Goal: Task Accomplishment & Management: Use online tool/utility

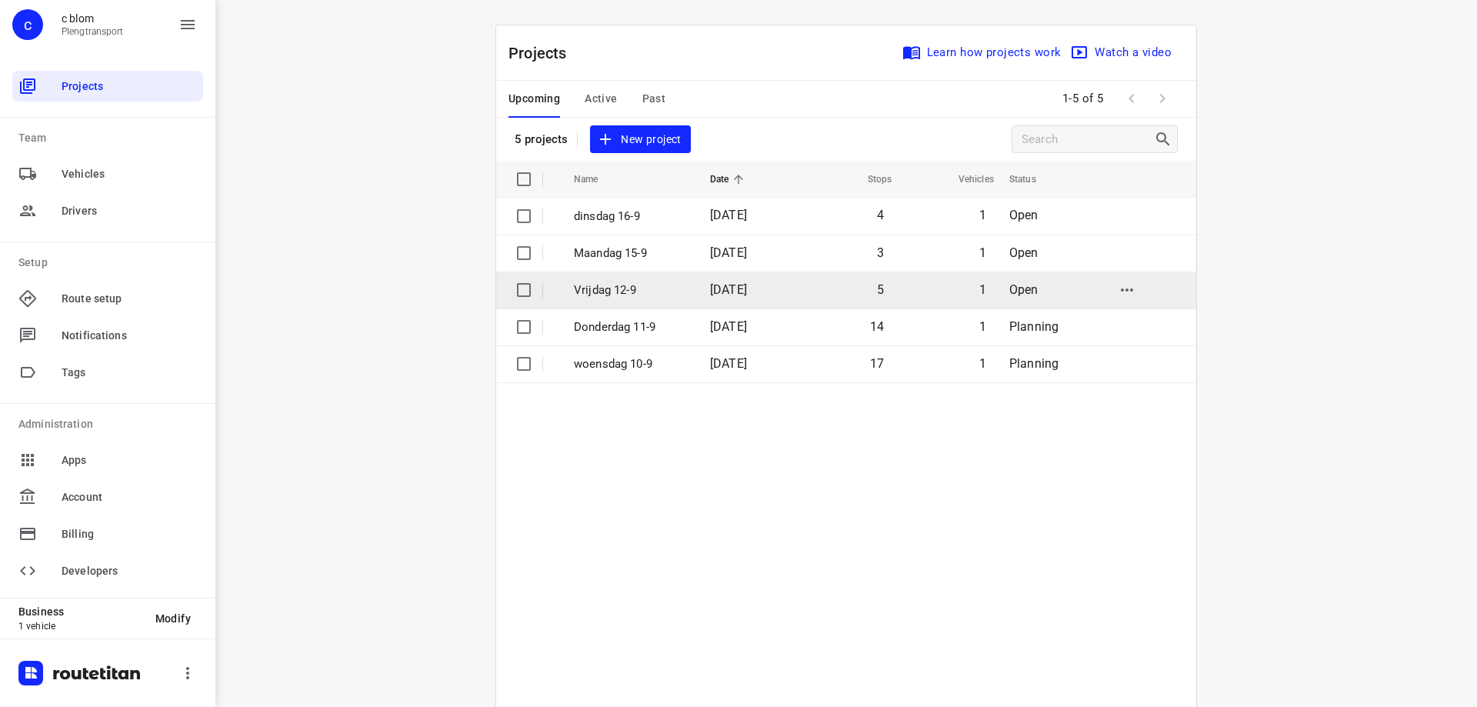
click at [680, 289] on td "Vrijdag 12-9" at bounding box center [628, 290] width 139 height 37
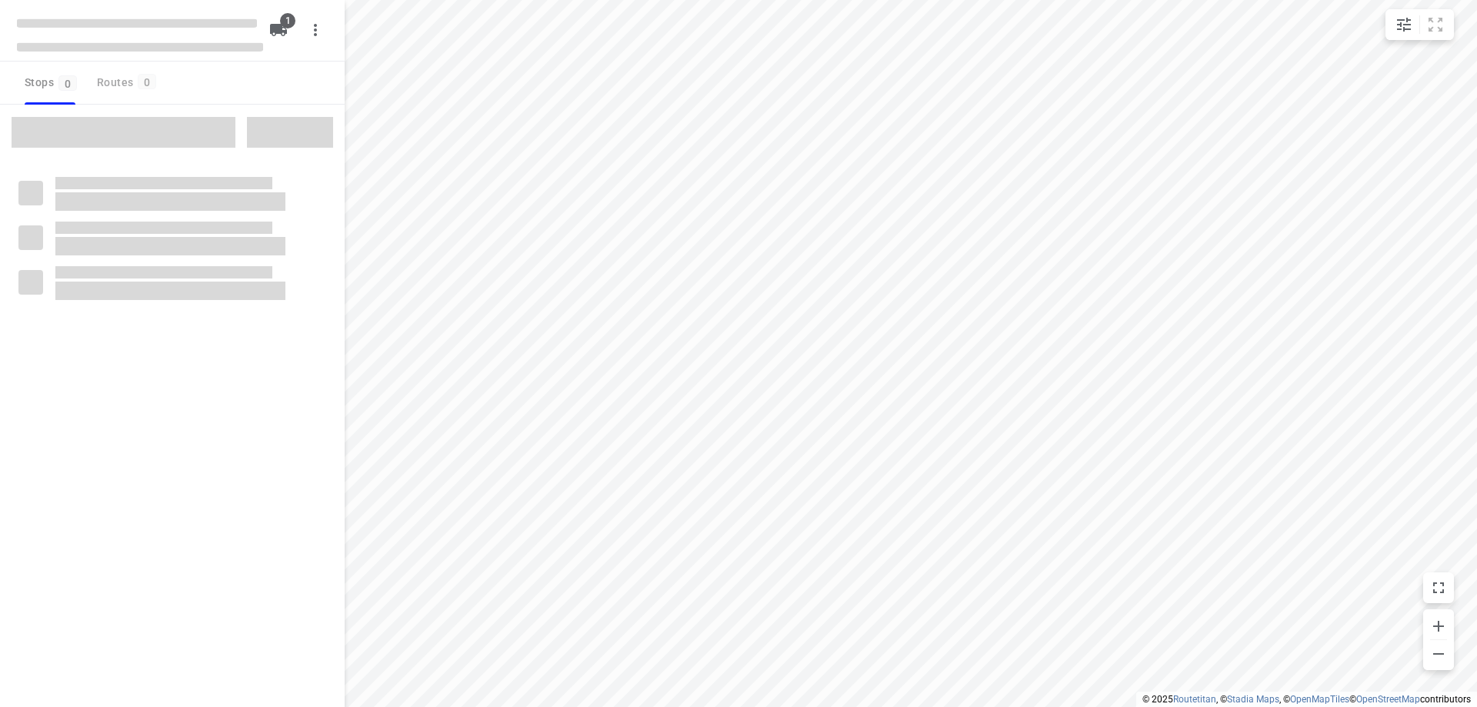
type input "distance"
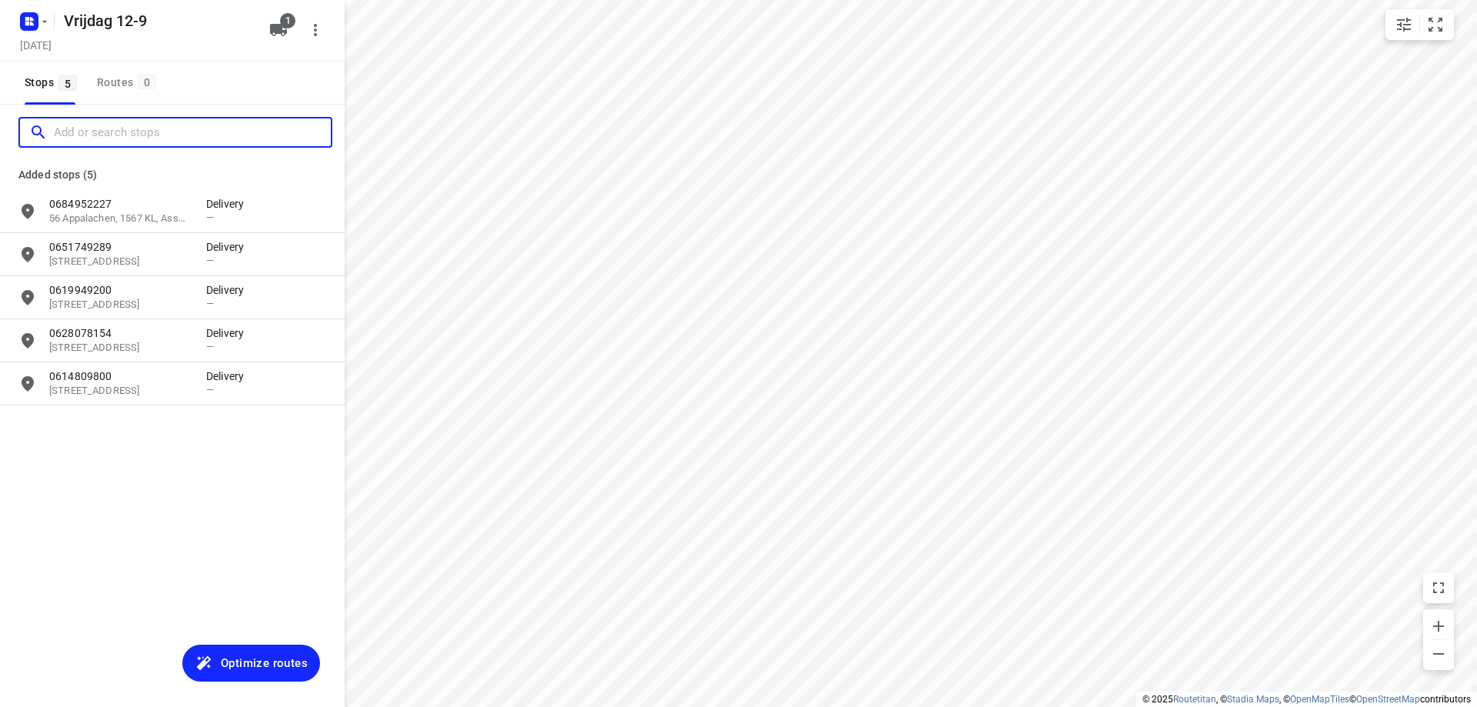
click at [158, 136] on input "Add or search stops" at bounding box center [192, 133] width 277 height 24
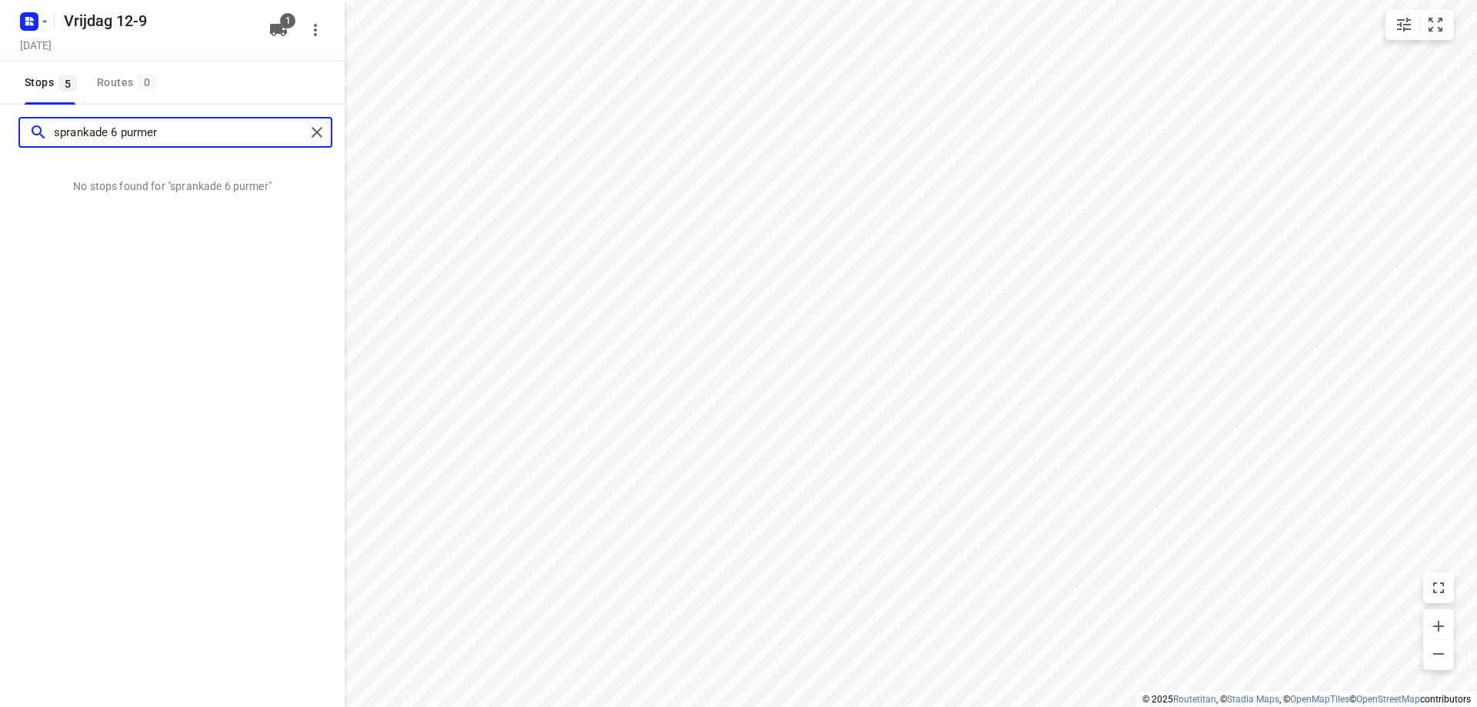
click at [82, 127] on input "sprankade 6 purmer" at bounding box center [180, 133] width 252 height 24
type input "sprangkade 6 purmer"
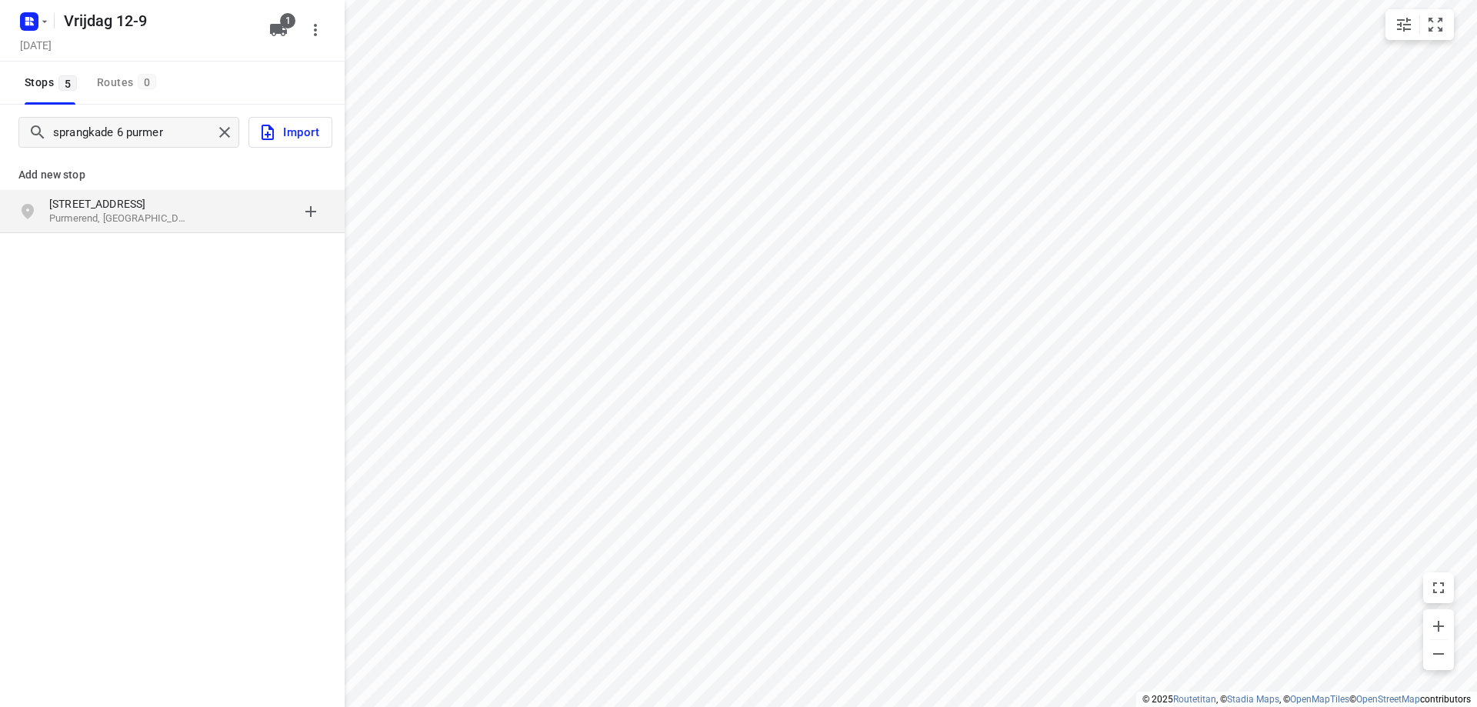
click at [201, 215] on div "[STREET_ADDRESS]" at bounding box center [127, 211] width 157 height 31
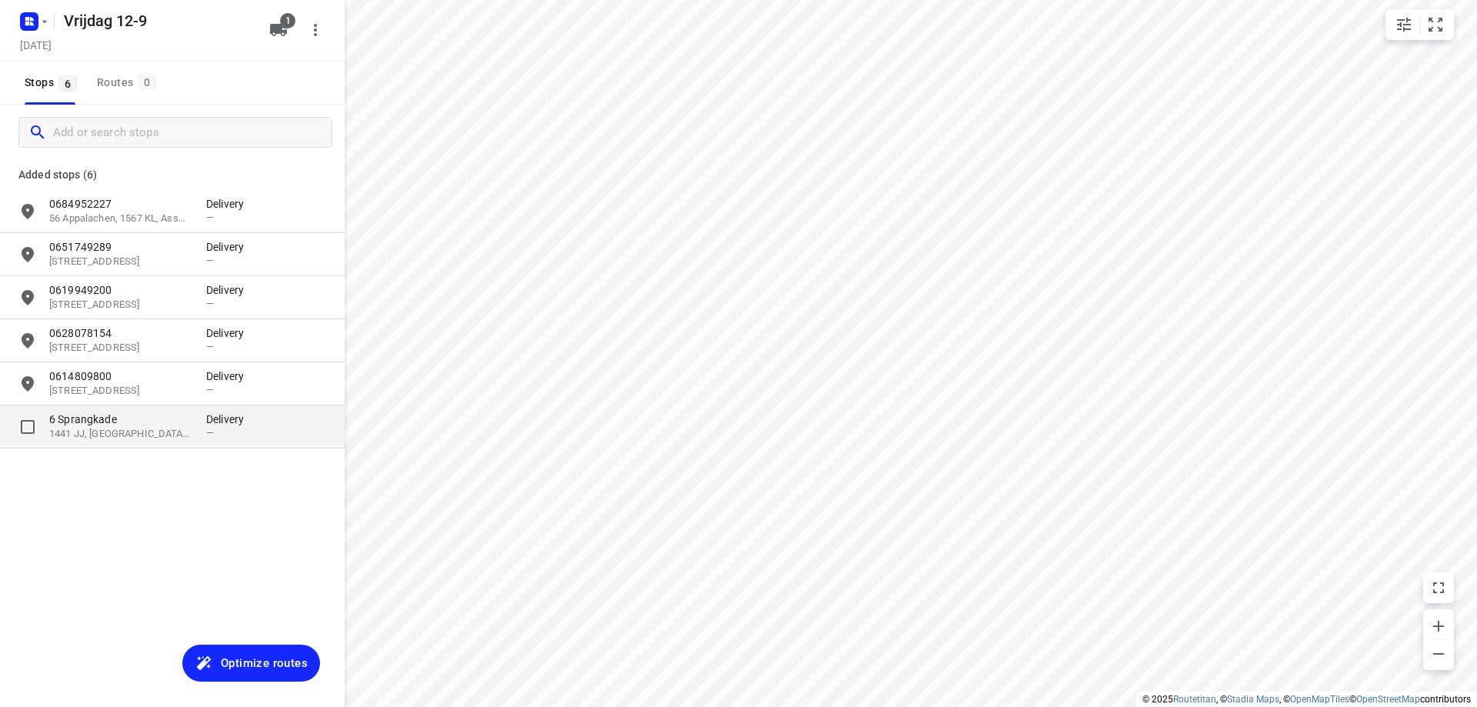
click at [150, 431] on p "1441 JJ, [GEOGRAPHIC_DATA], [GEOGRAPHIC_DATA]" at bounding box center [120, 434] width 142 height 15
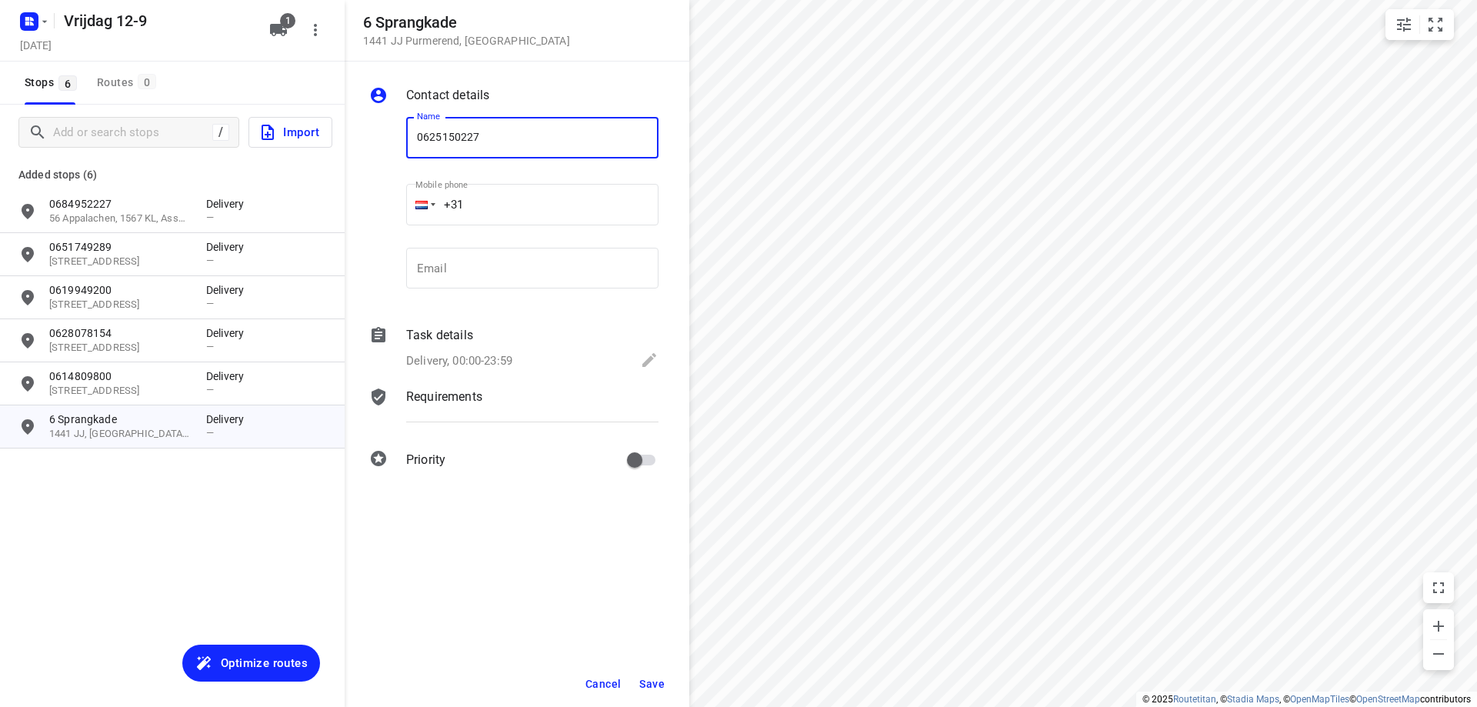
type input "0625150227"
click at [665, 685] on button "Save" at bounding box center [652, 684] width 38 height 28
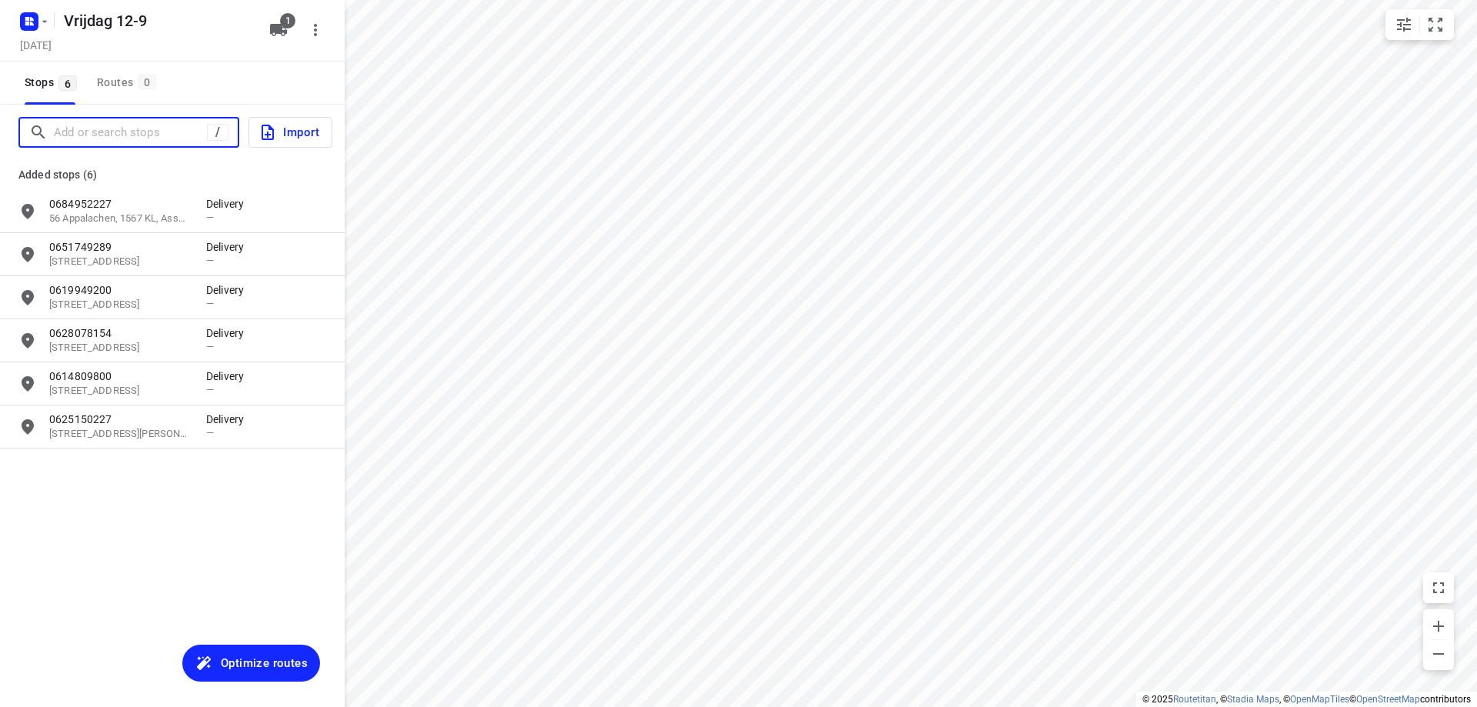
click at [145, 131] on input "Add or search stops" at bounding box center [130, 133] width 153 height 24
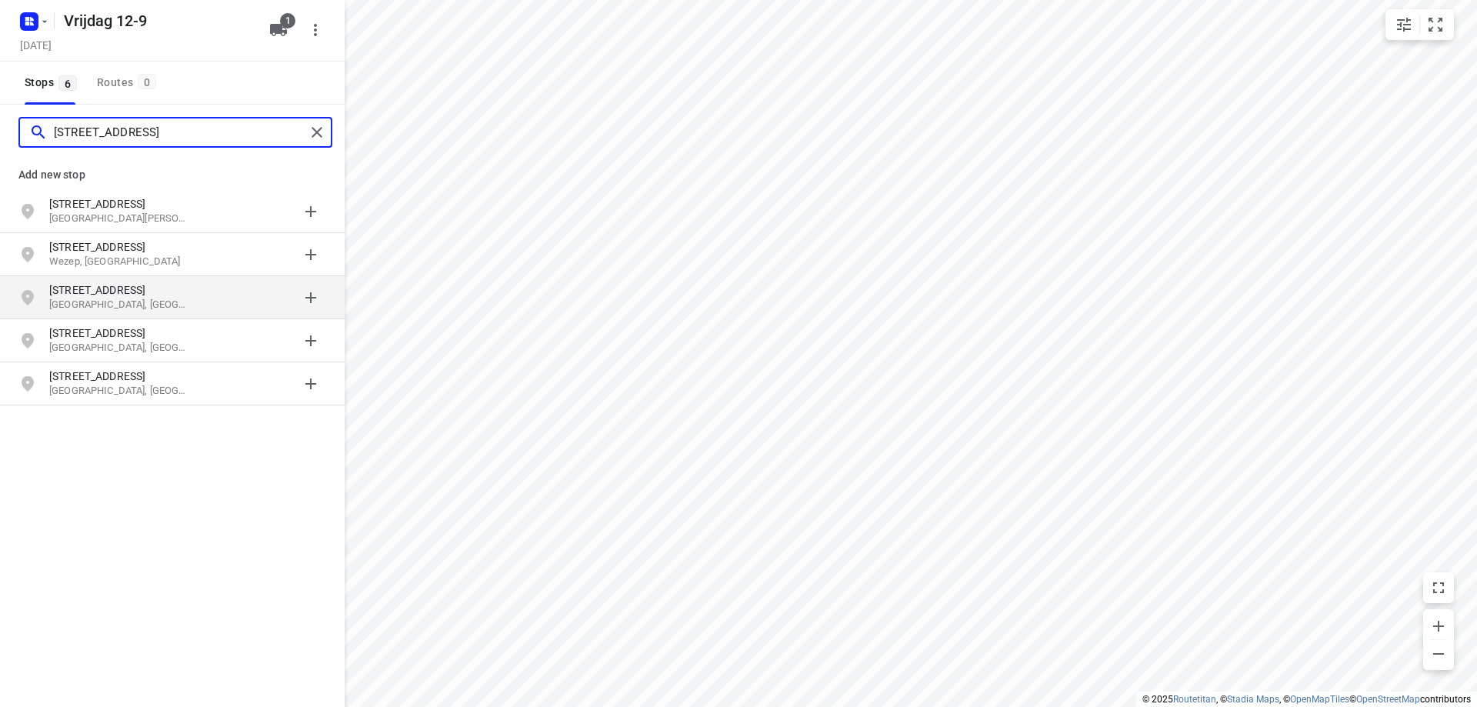
type input "[STREET_ADDRESS]"
click at [176, 293] on p "[STREET_ADDRESS]" at bounding box center [120, 289] width 142 height 15
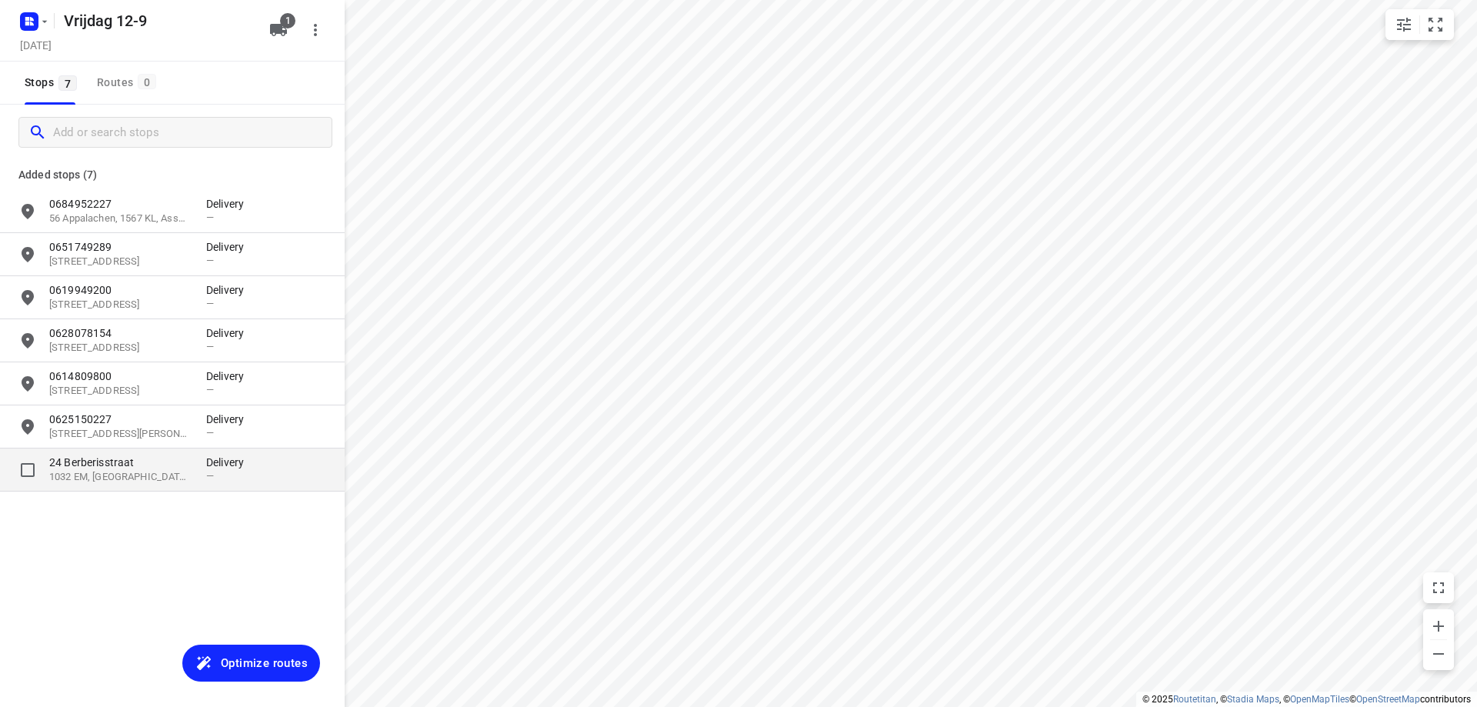
click at [153, 459] on p "24 Berberisstraat" at bounding box center [120, 462] width 142 height 15
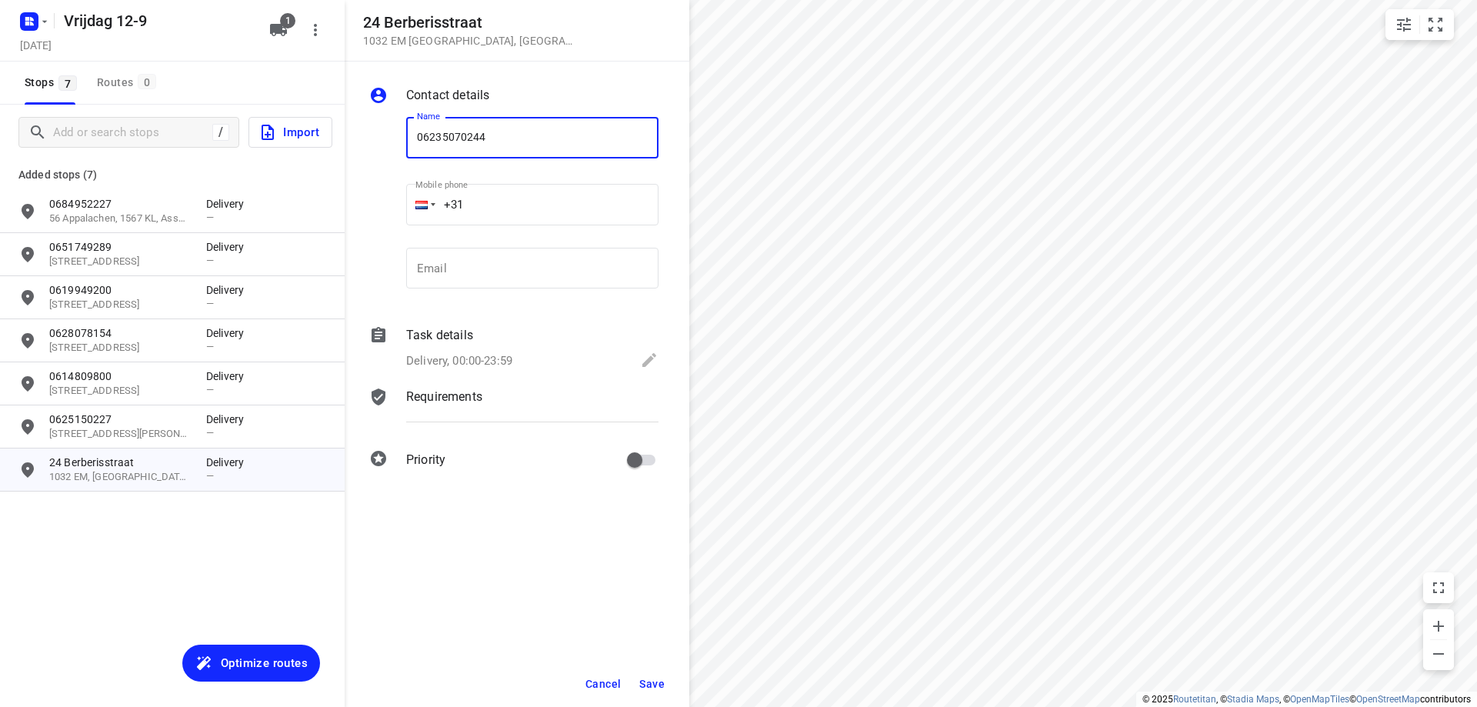
click at [467, 141] on input "06235070244" at bounding box center [532, 138] width 252 height 42
type input "0623507244"
click at [656, 678] on span "Save" at bounding box center [651, 684] width 25 height 12
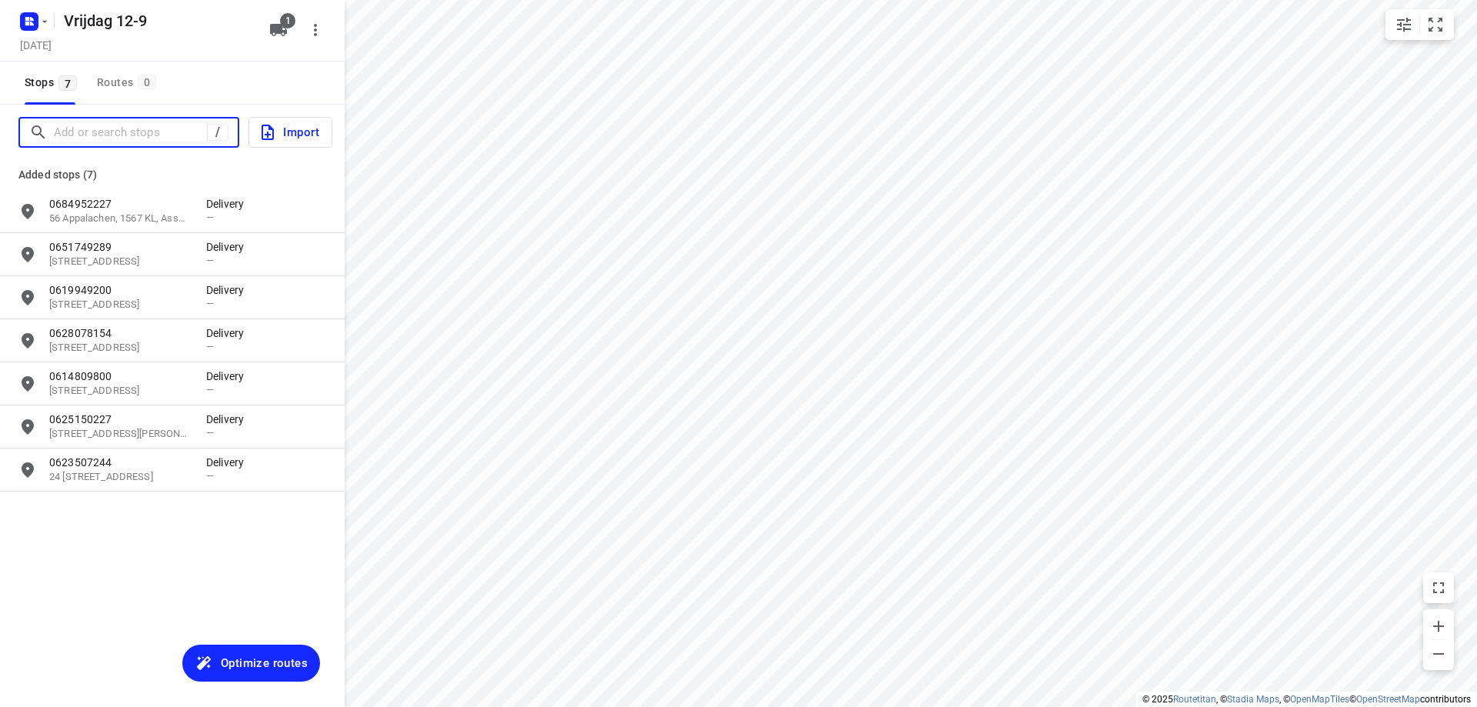
click at [123, 122] on input "Add or search stops" at bounding box center [130, 133] width 153 height 24
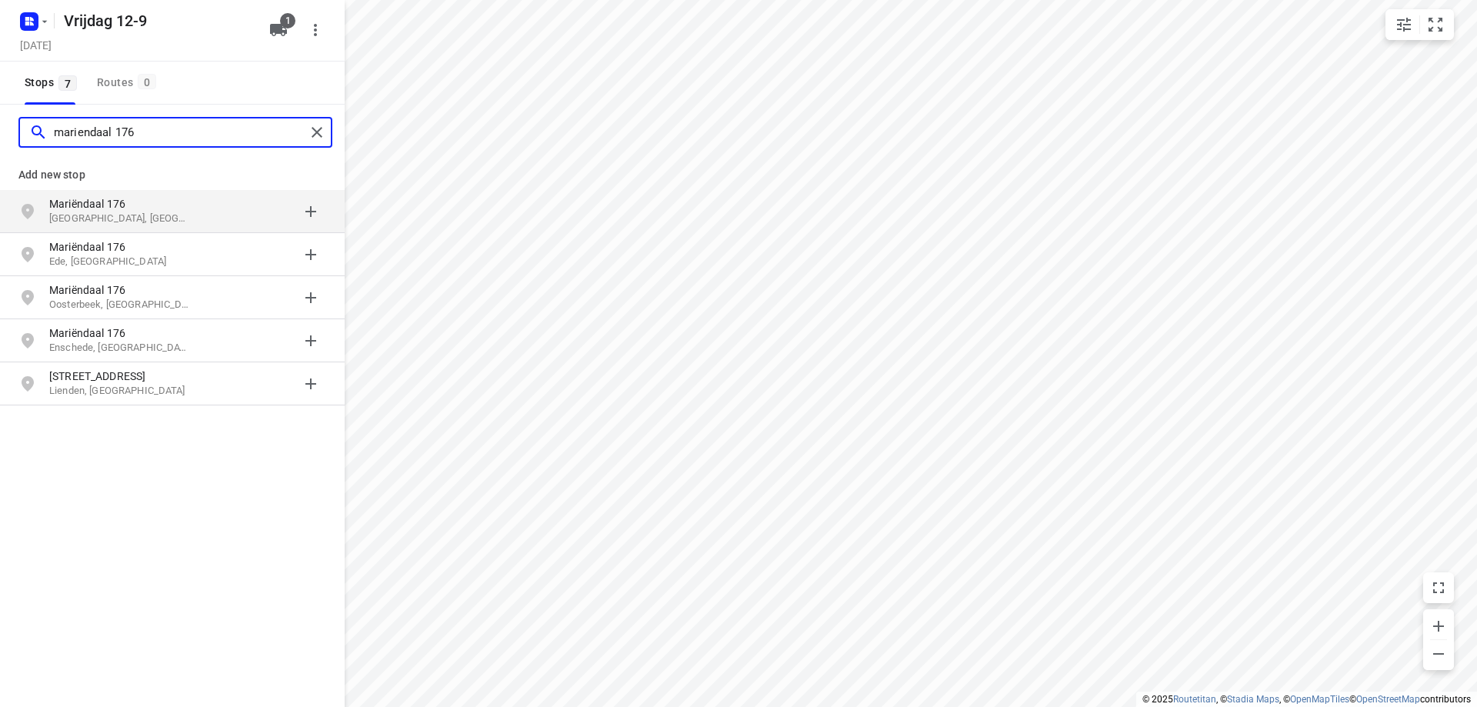
type input "mariendaal 176"
click at [167, 213] on p "[GEOGRAPHIC_DATA], [GEOGRAPHIC_DATA]" at bounding box center [120, 219] width 142 height 15
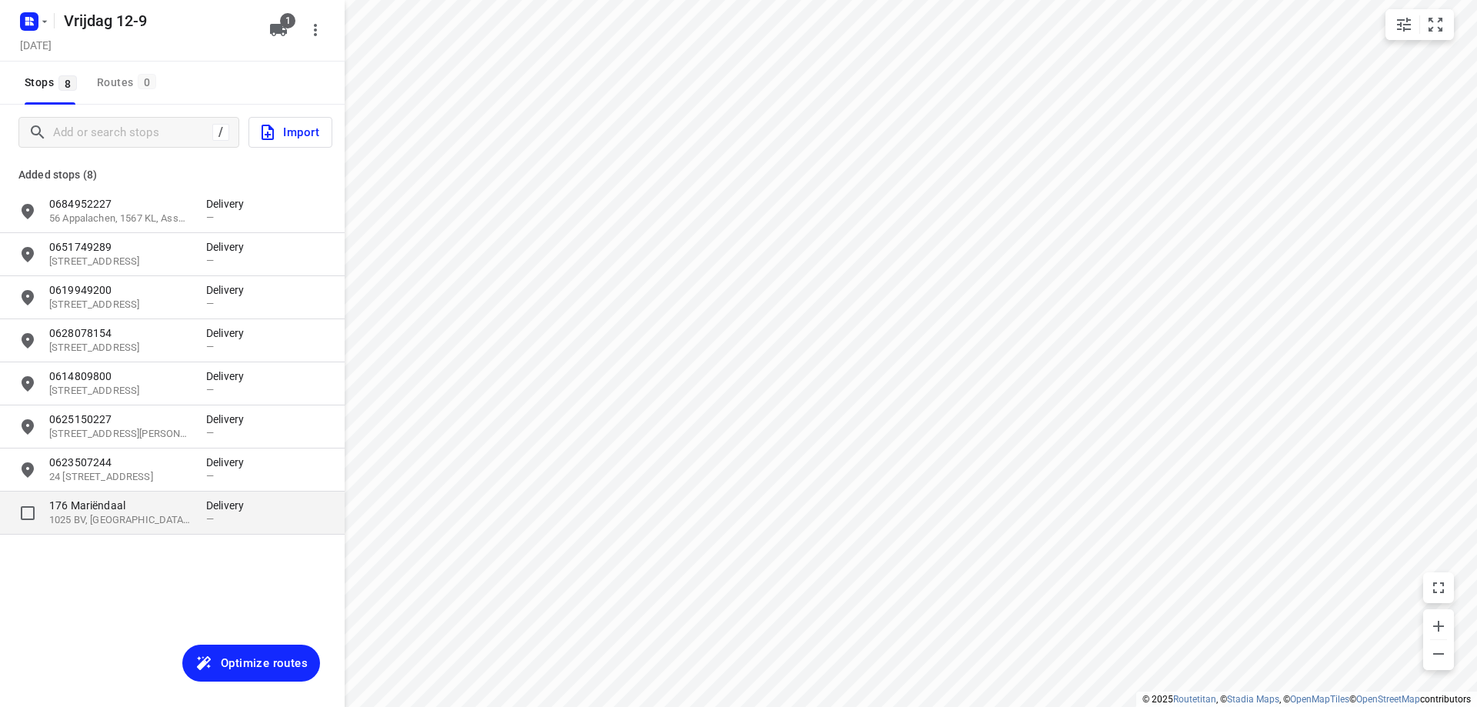
click at [158, 520] on p "1025 BV, [GEOGRAPHIC_DATA], [GEOGRAPHIC_DATA]" at bounding box center [120, 520] width 142 height 15
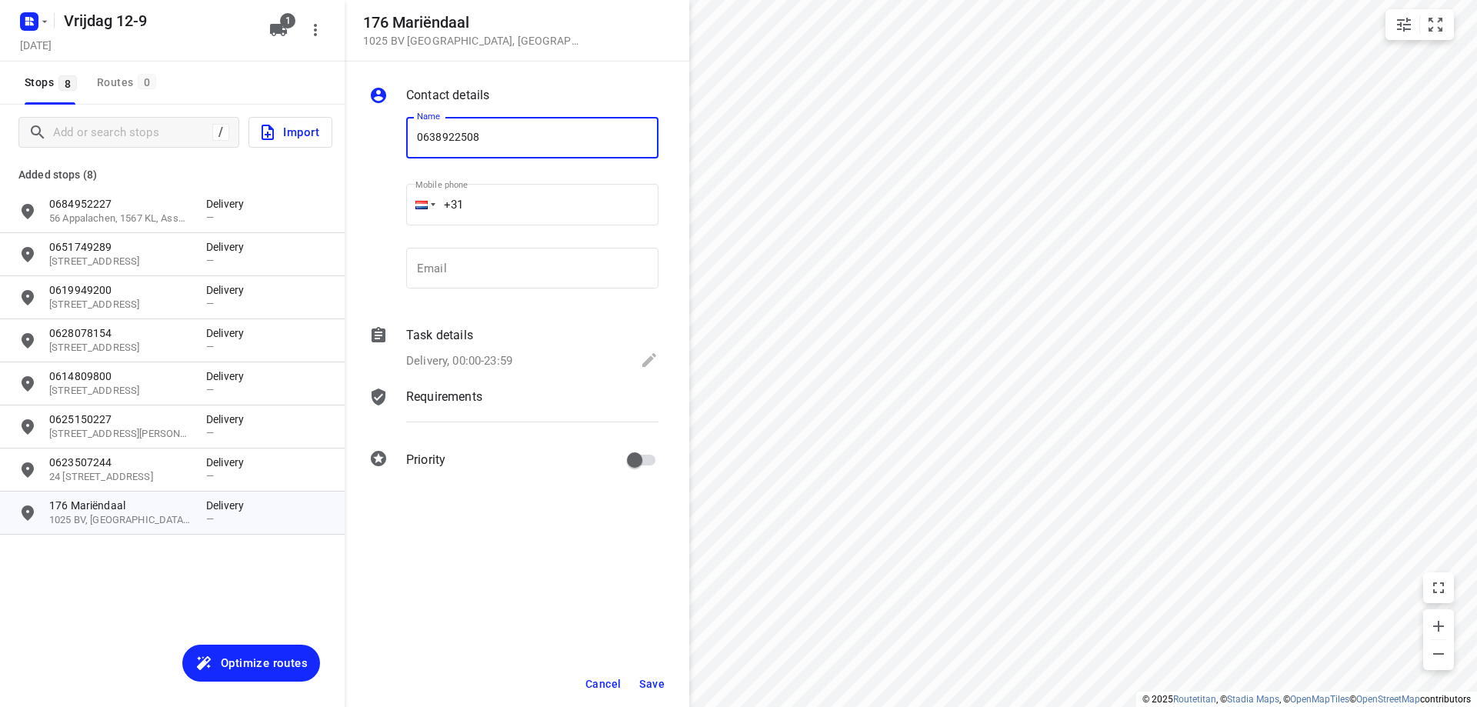
type input "0638922508"
click at [655, 675] on button "Save" at bounding box center [652, 684] width 38 height 28
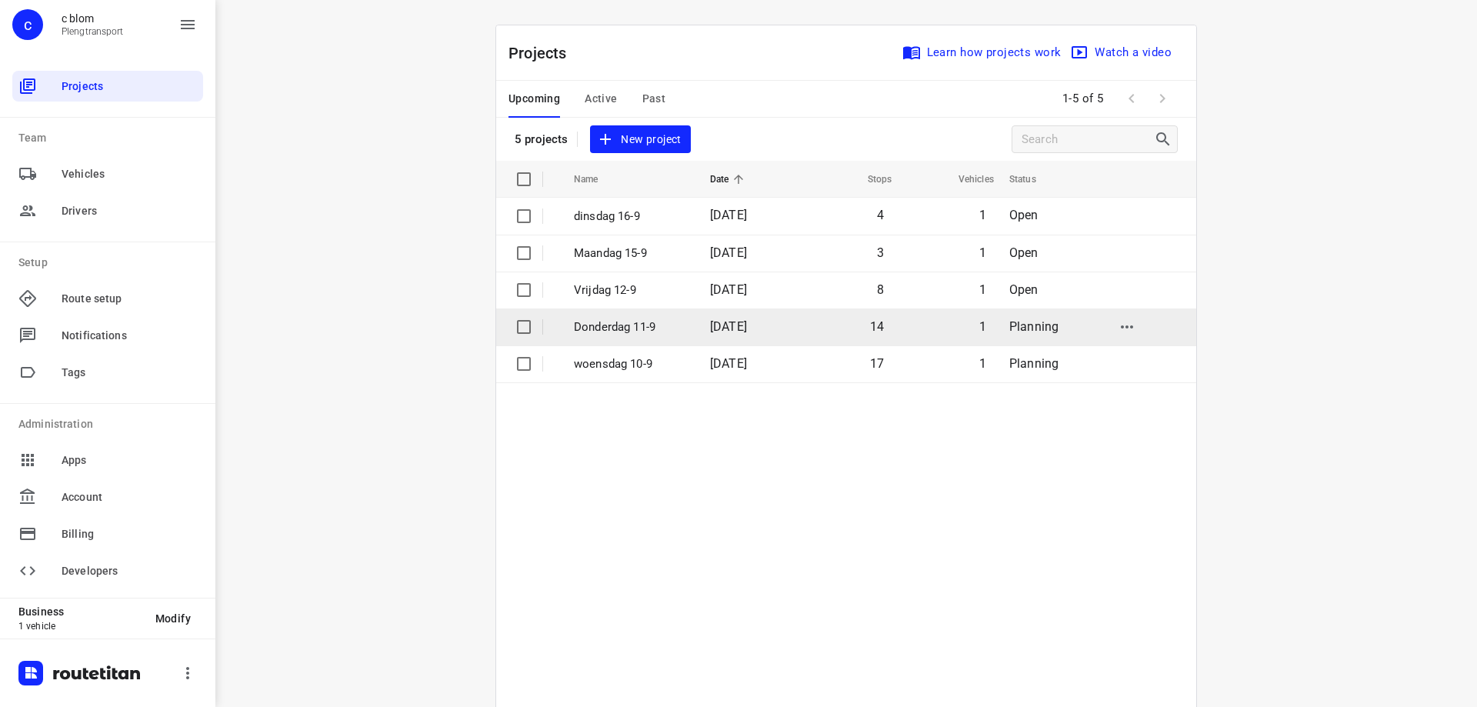
click at [640, 335] on p "Donderdag 11-9" at bounding box center [630, 328] width 113 height 18
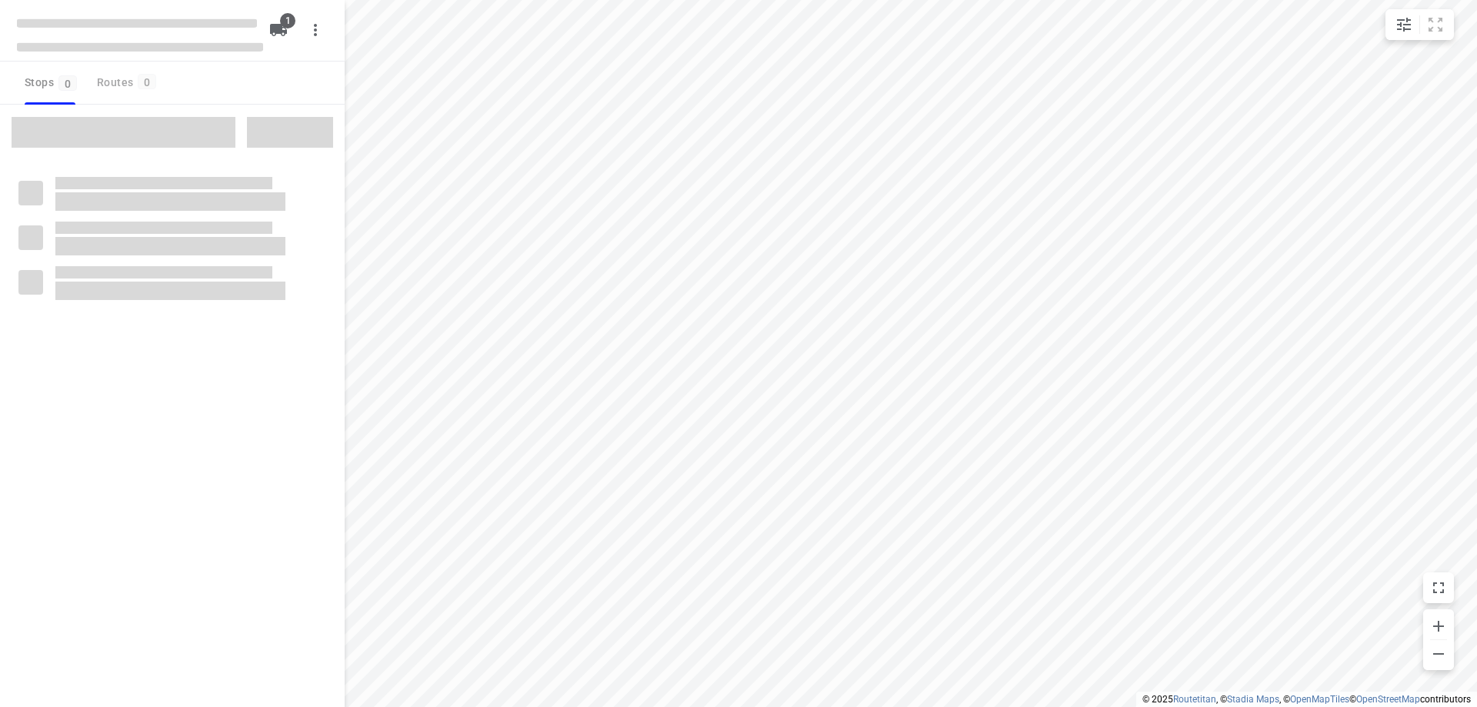
type input "distance"
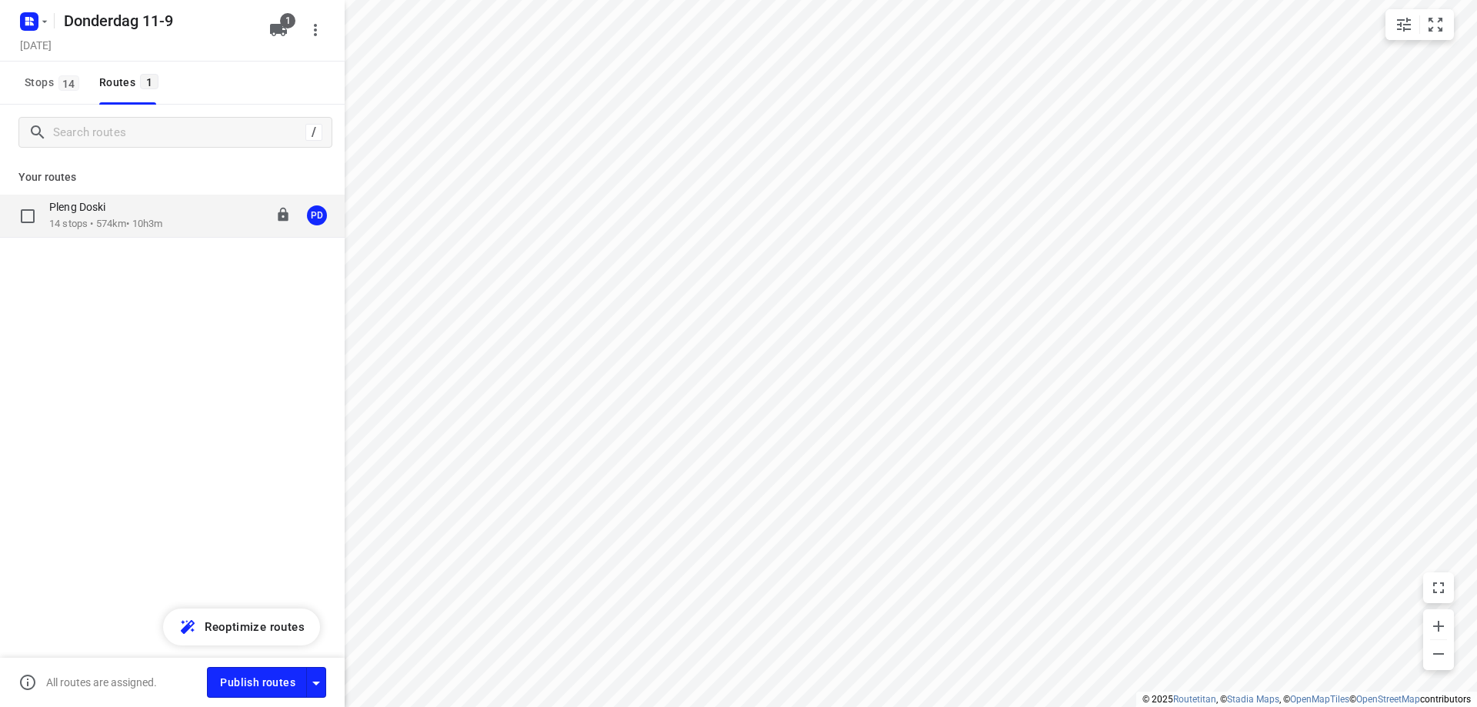
click at [128, 214] on div "Pleng Doski" at bounding box center [105, 208] width 113 height 17
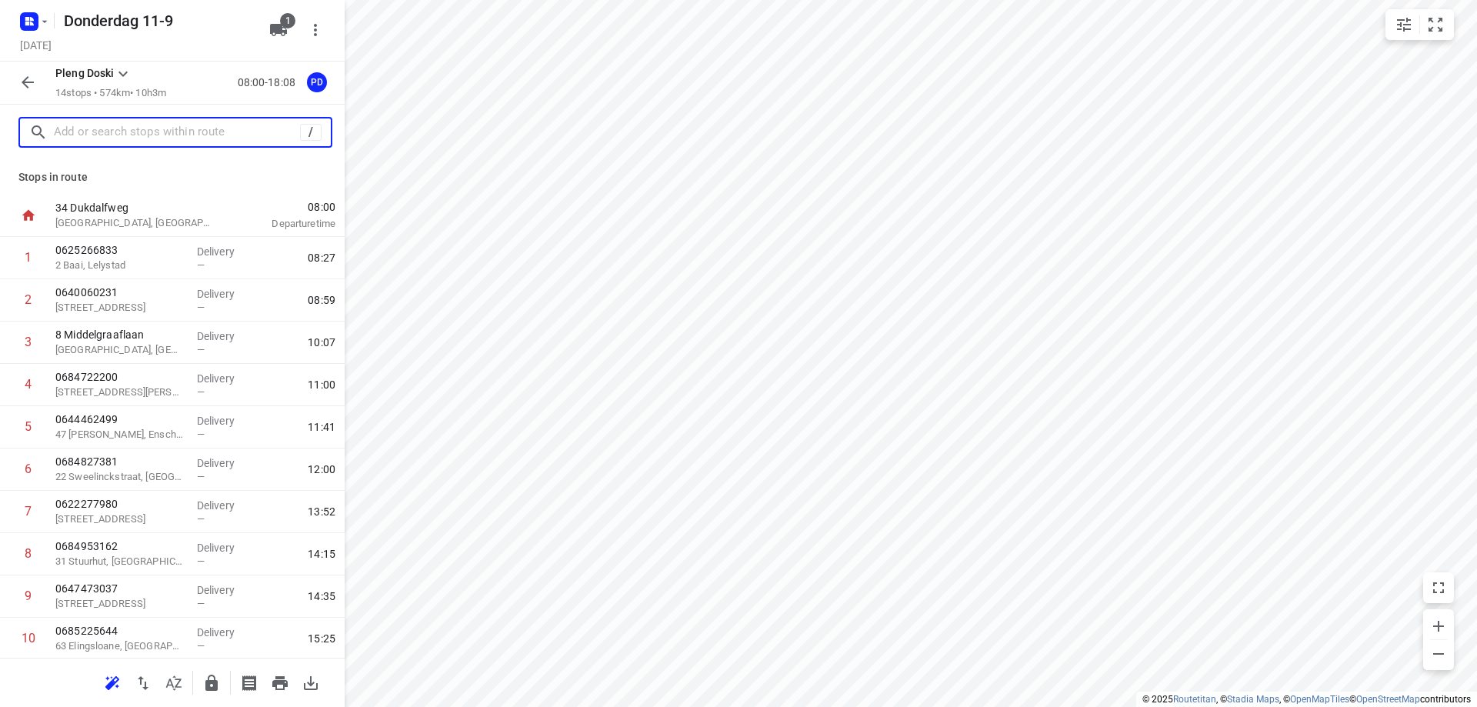
click at [145, 138] on input "text" at bounding box center [177, 133] width 246 height 24
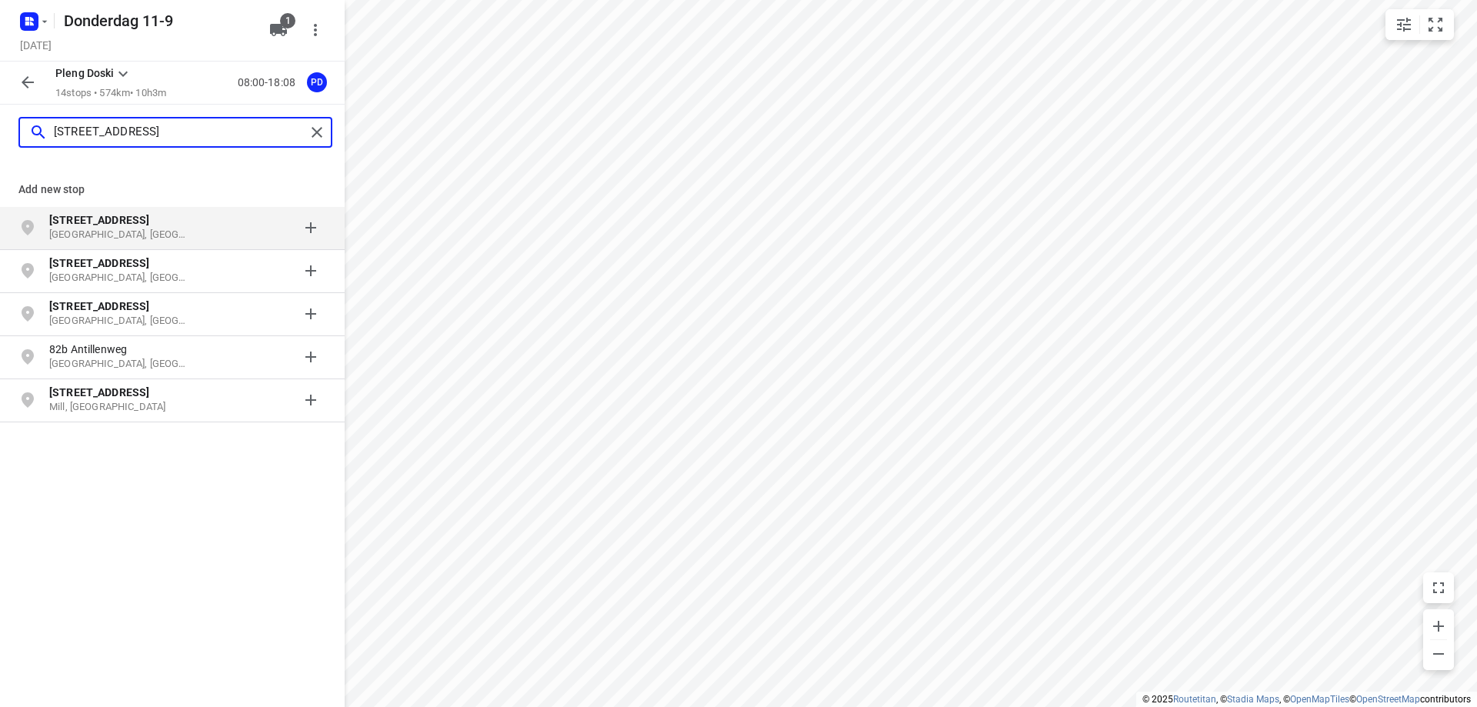
type input "[STREET_ADDRESS]"
click at [201, 232] on div "[STREET_ADDRESS]" at bounding box center [127, 227] width 157 height 31
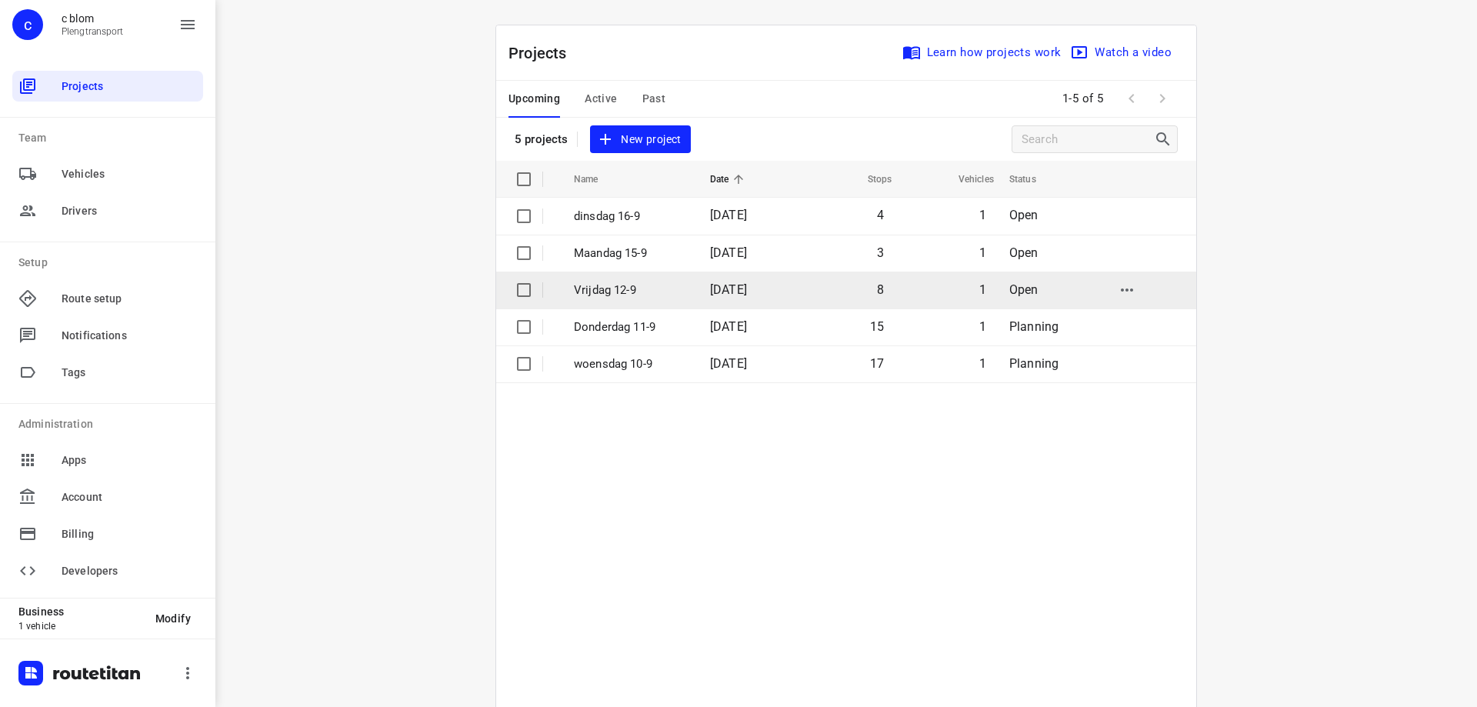
click at [726, 288] on span "[DATE]" at bounding box center [728, 289] width 37 height 15
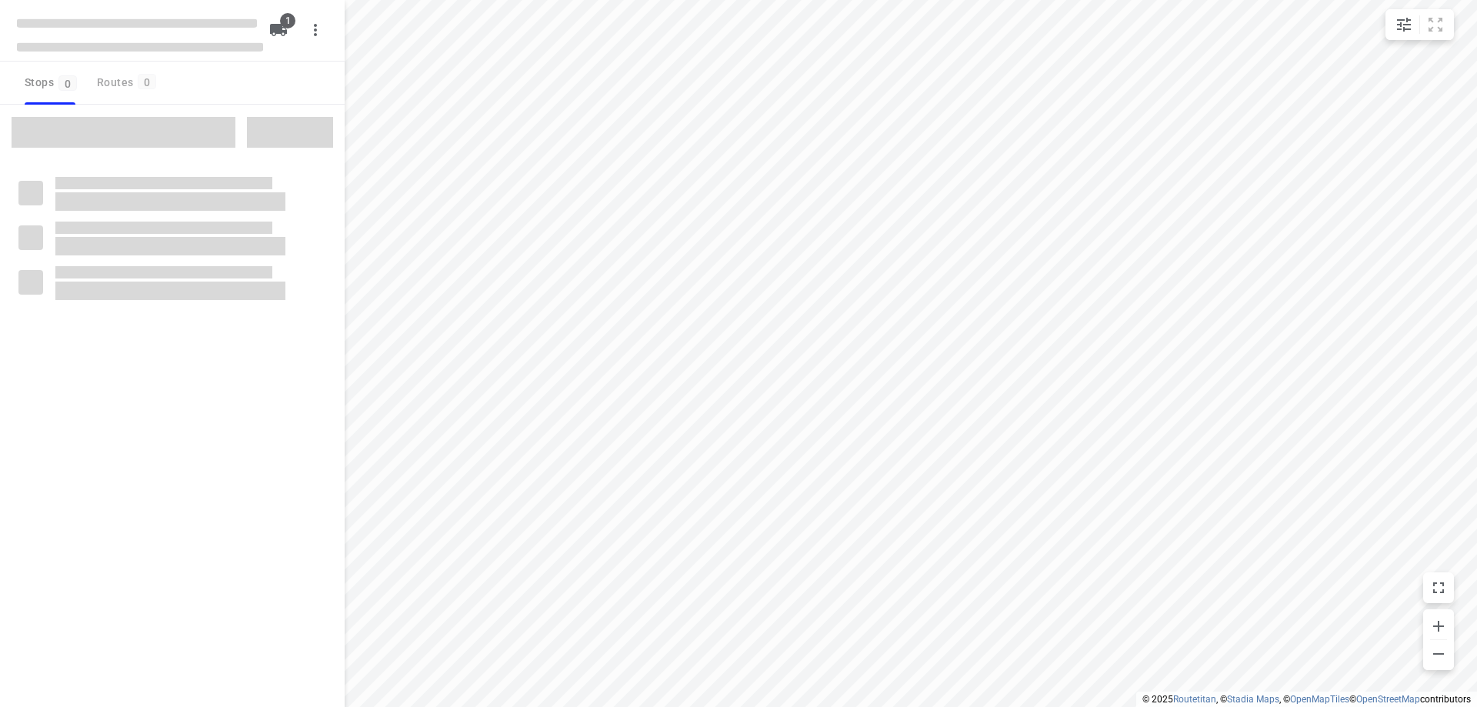
type input "distance"
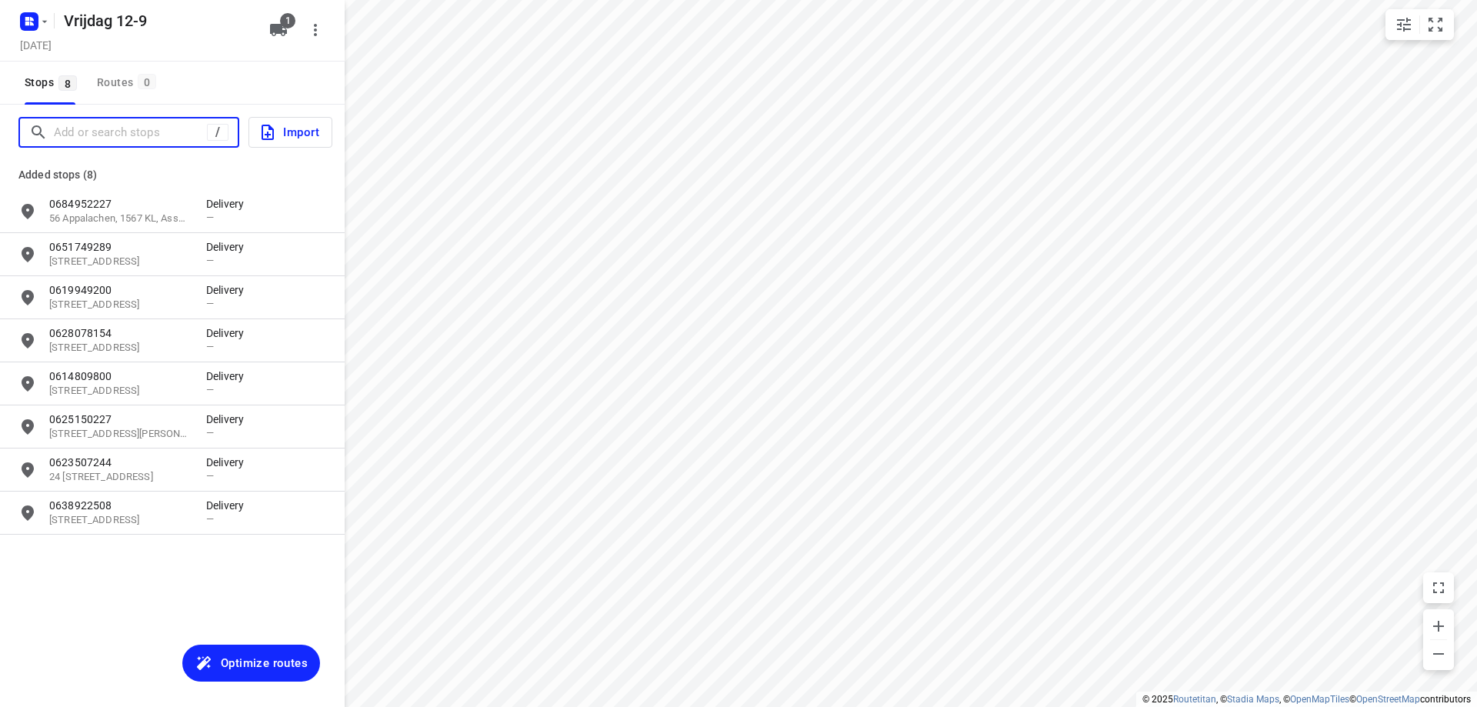
click at [122, 129] on input "Add or search stops" at bounding box center [130, 133] width 153 height 24
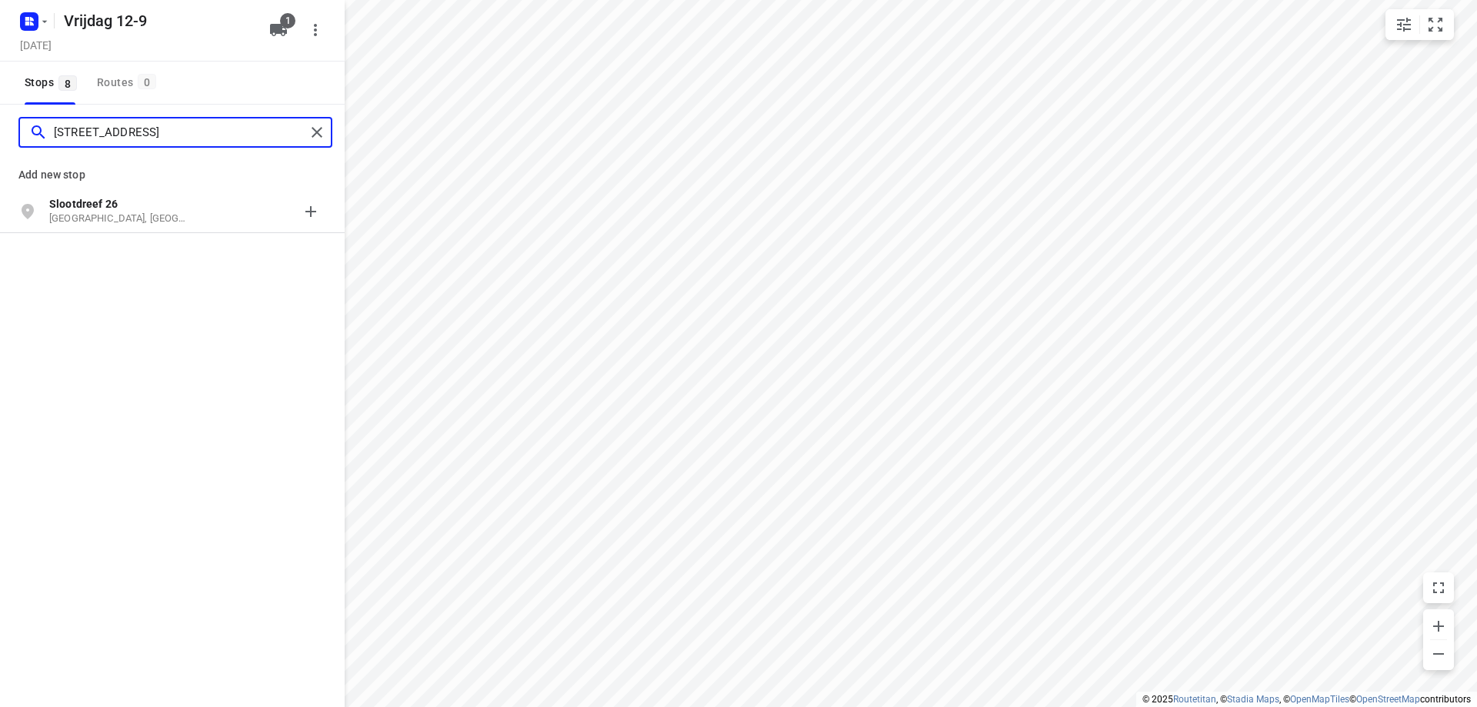
type input "[STREET_ADDRESS]"
click at [172, 218] on p "[GEOGRAPHIC_DATA], [GEOGRAPHIC_DATA]" at bounding box center [120, 219] width 142 height 15
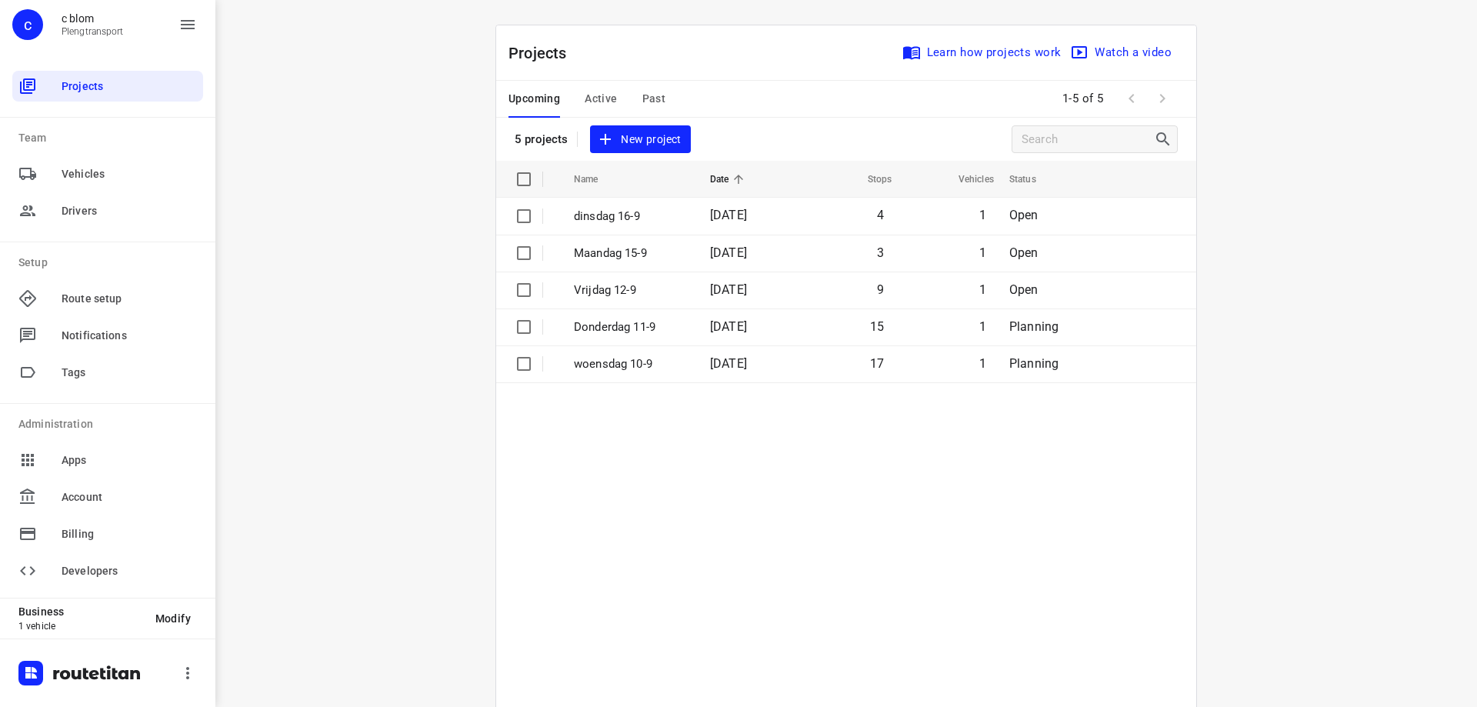
click at [636, 125] on button "New project" at bounding box center [640, 139] width 100 height 28
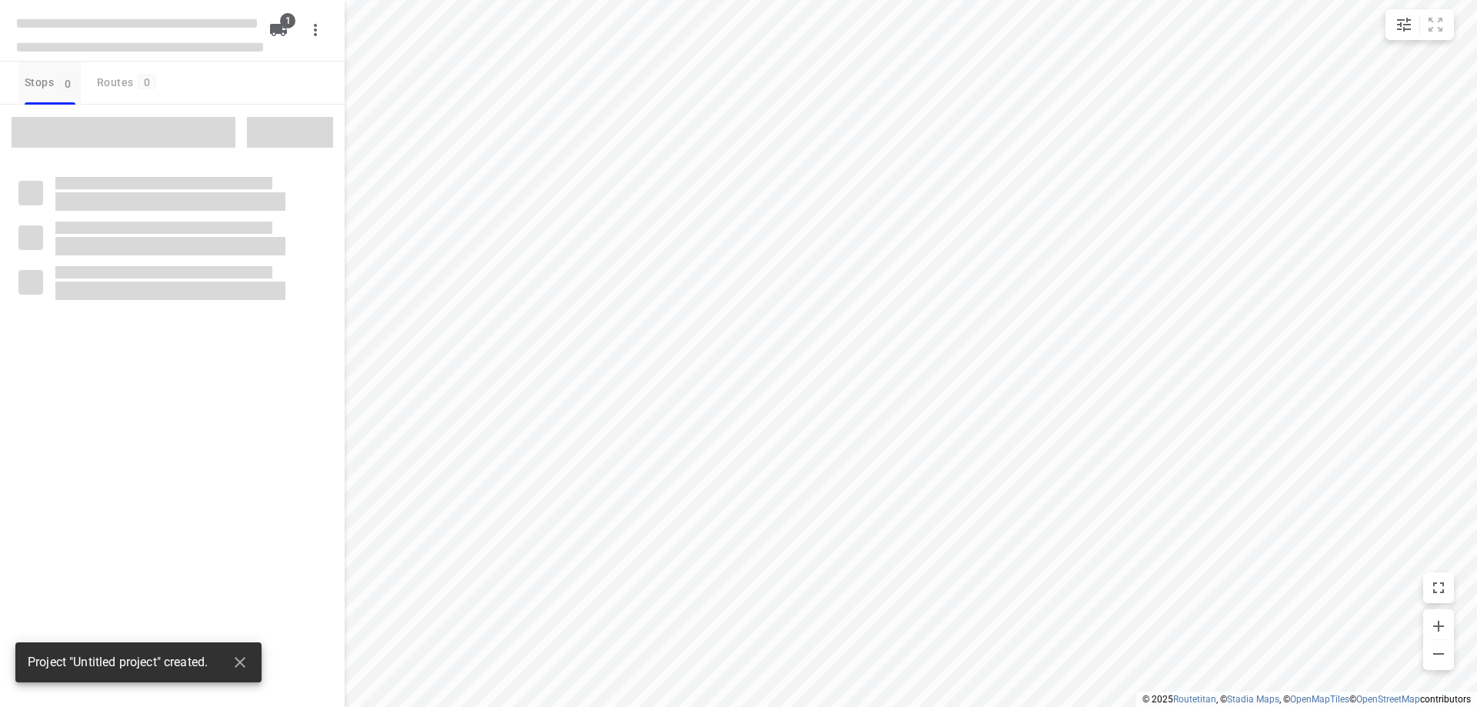
type input "distance"
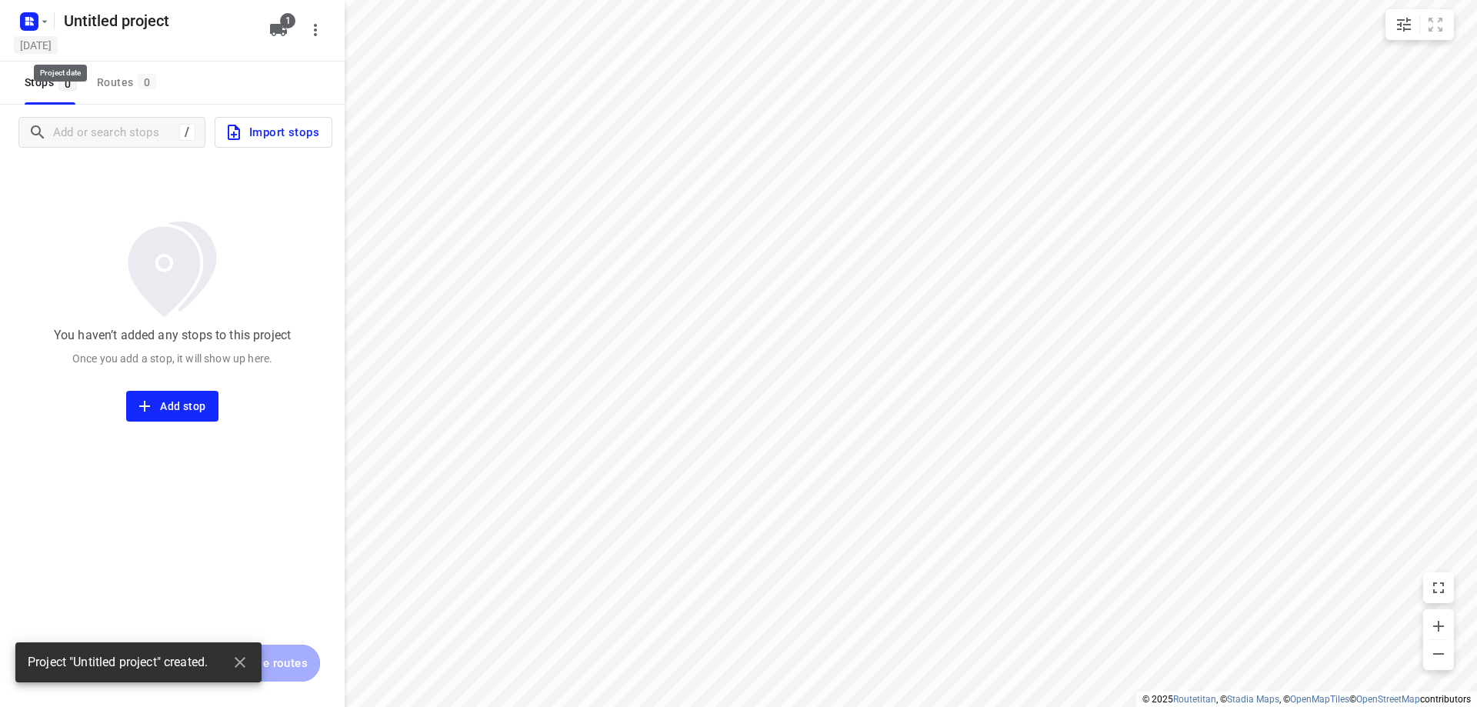
click at [55, 45] on h5 "[DATE]" at bounding box center [36, 45] width 44 height 18
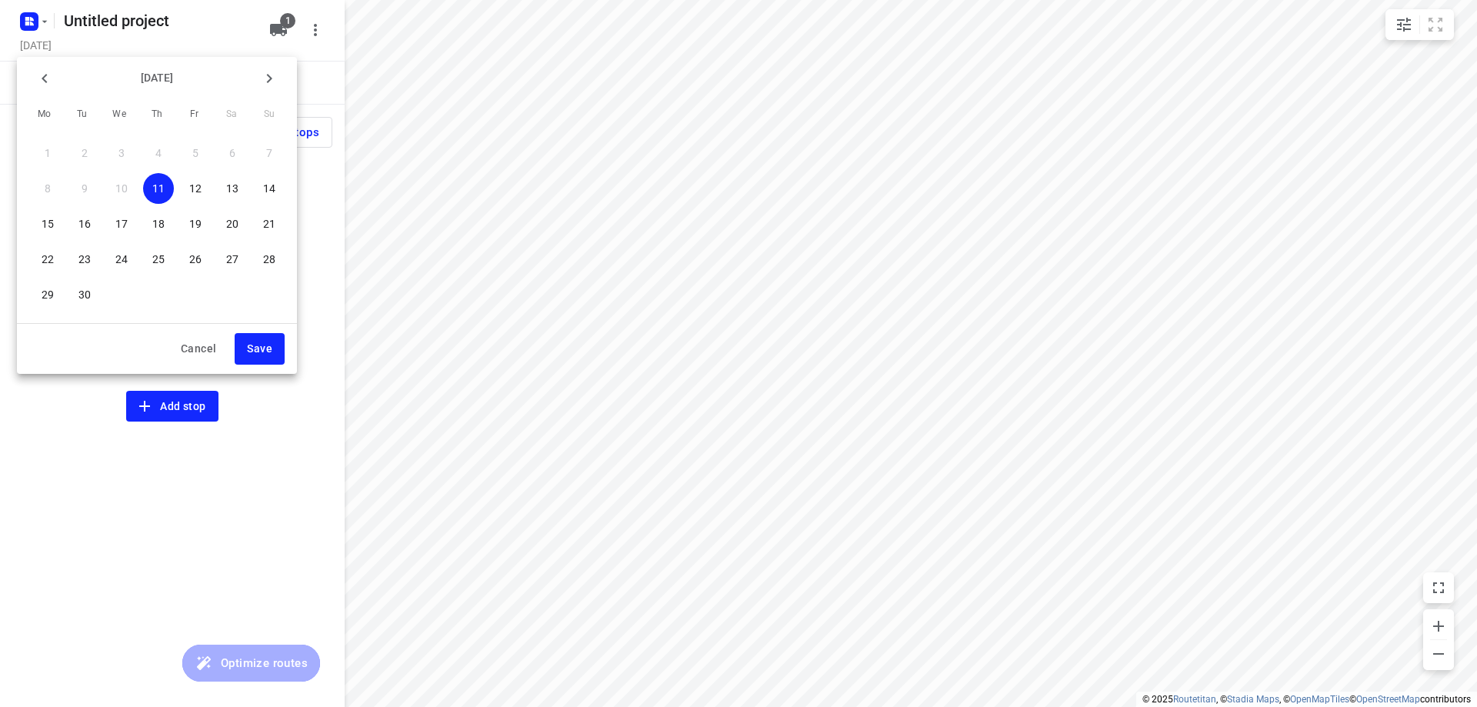
click at [122, 219] on p "17" at bounding box center [121, 223] width 12 height 15
click at [252, 342] on span "Save" at bounding box center [259, 348] width 25 height 19
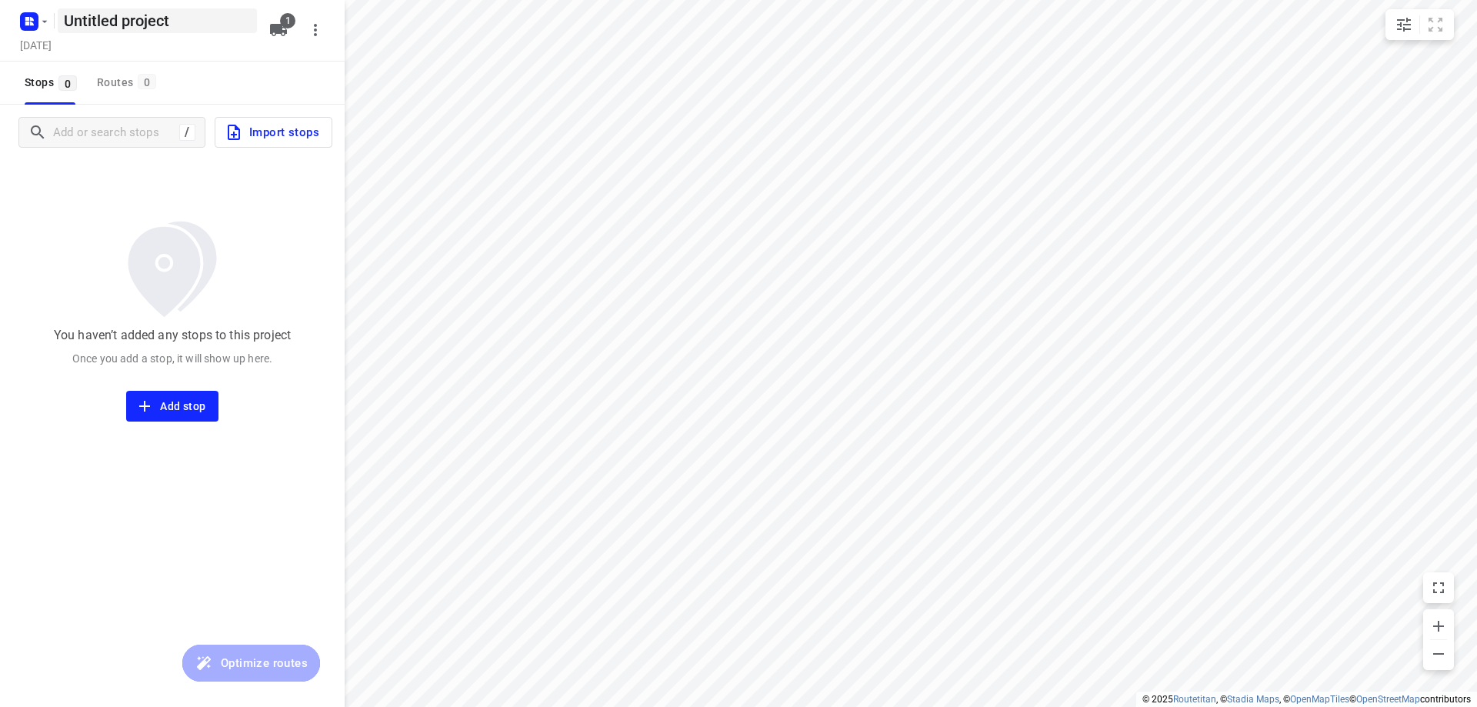
click at [145, 28] on h5 "Untitled project" at bounding box center [157, 20] width 199 height 25
click at [145, 28] on input "Untitled project" at bounding box center [157, 20] width 199 height 25
type input "Woensdag 17-9"
click at [218, 195] on div "You haven’t added any stops to this project Once you add a stop, it will show u…" at bounding box center [172, 291] width 345 height 262
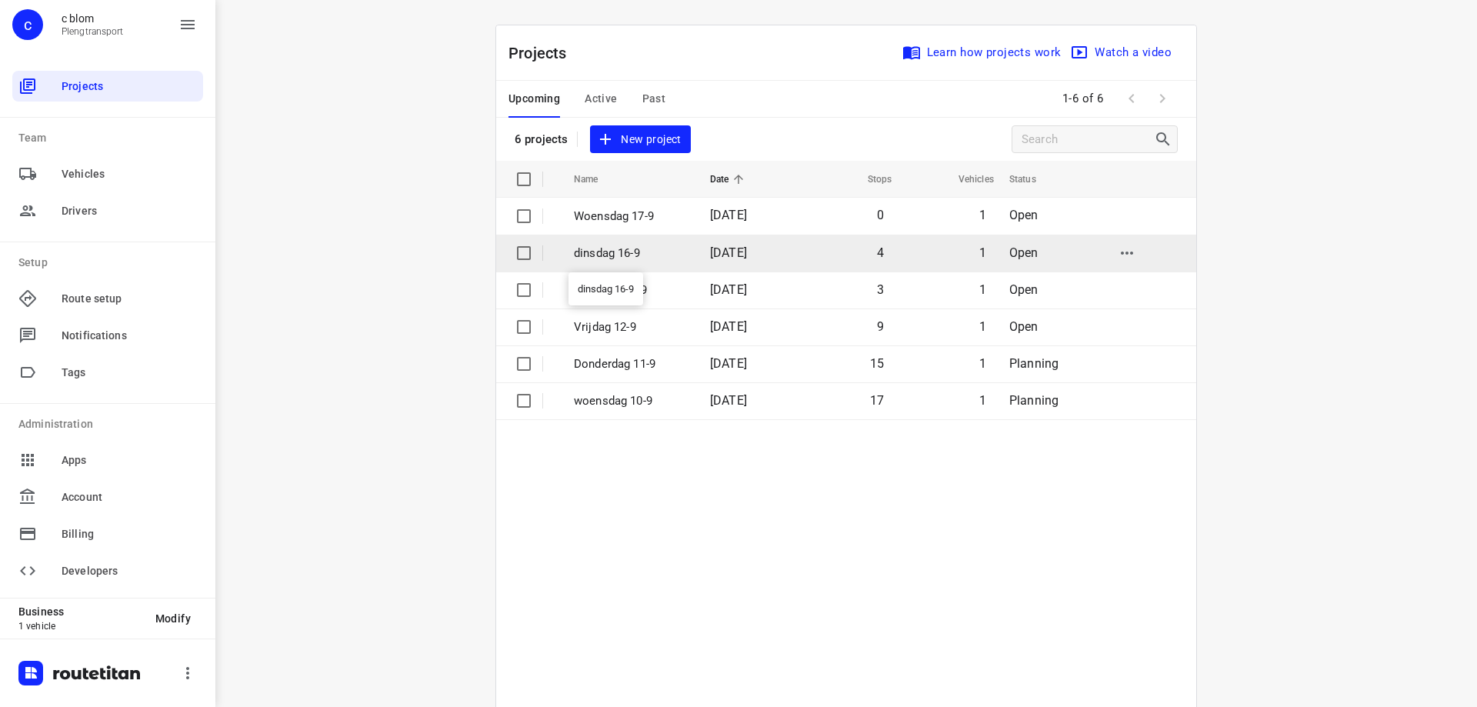
click at [647, 255] on p "dinsdag 16-9" at bounding box center [630, 254] width 113 height 18
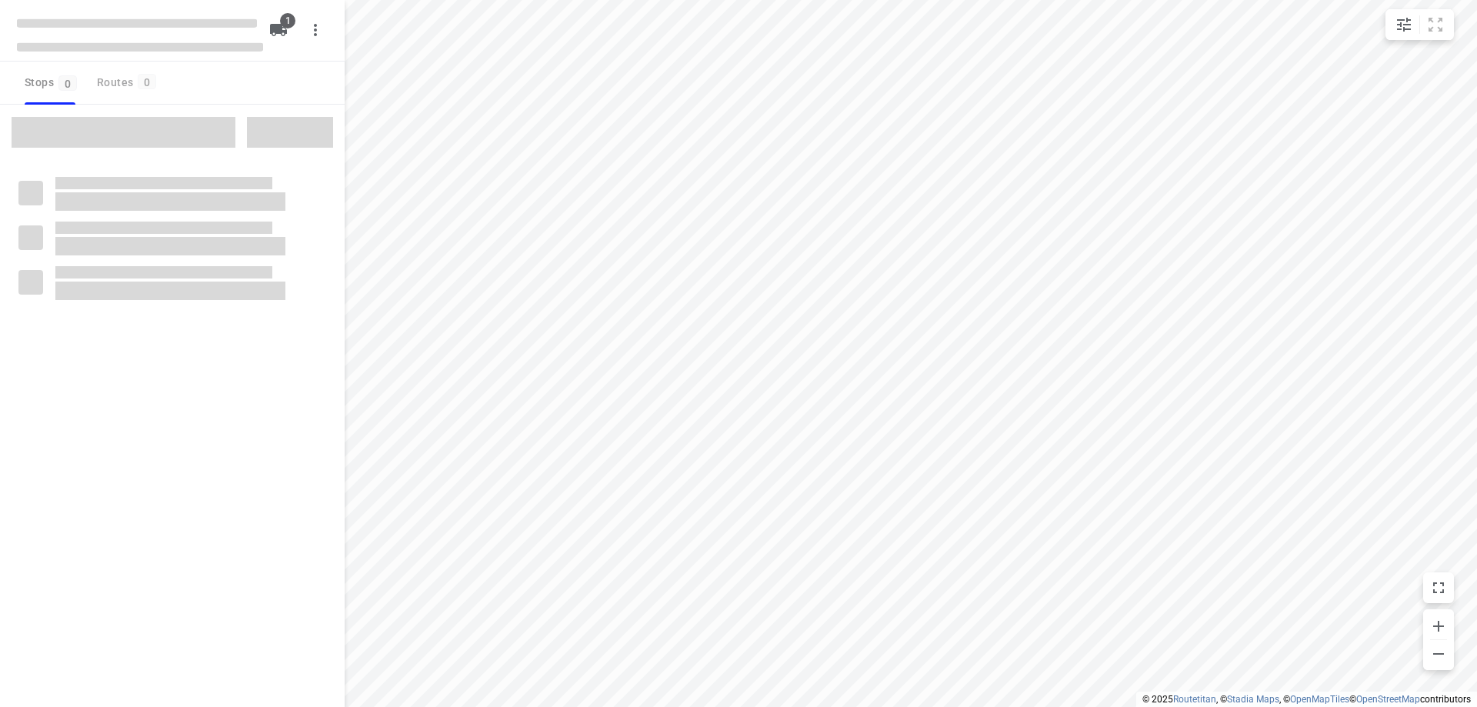
type input "distance"
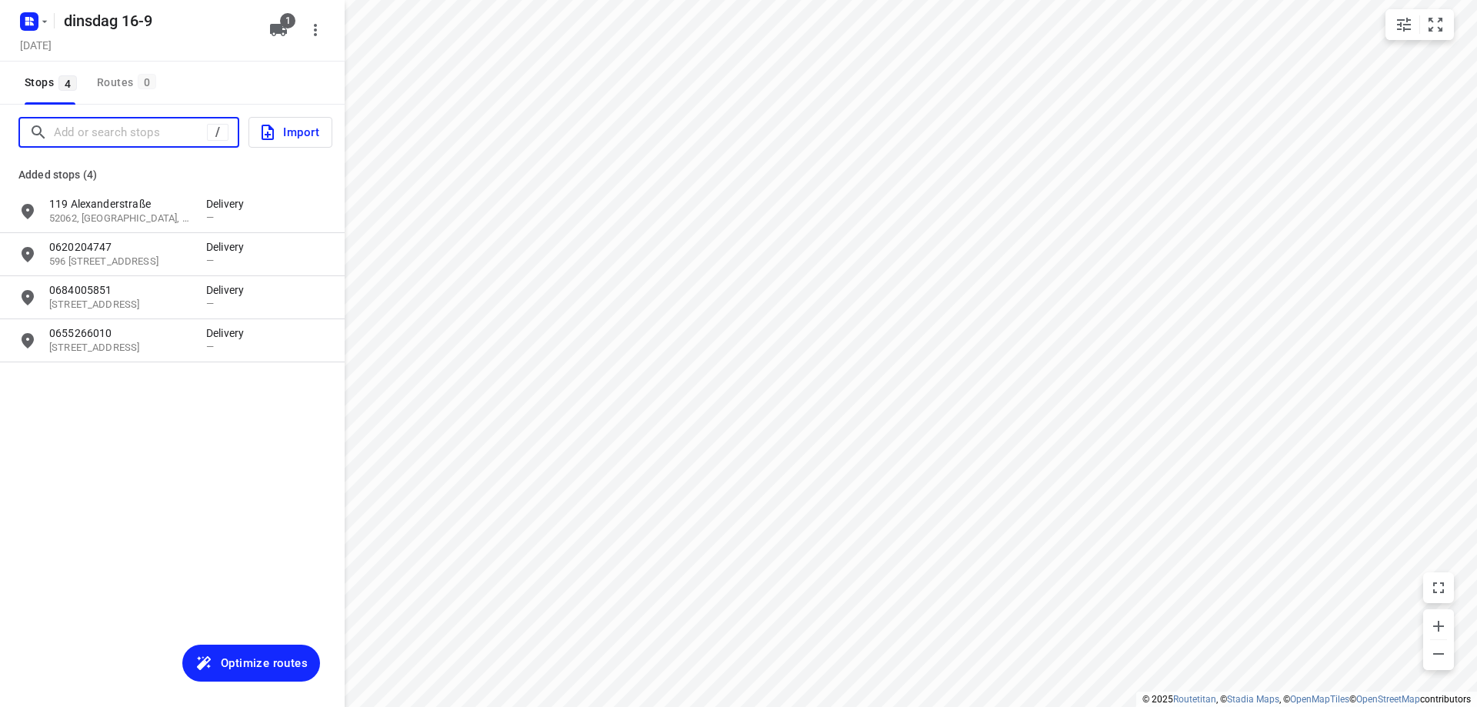
click at [149, 134] on input "Add or search stops" at bounding box center [130, 133] width 153 height 24
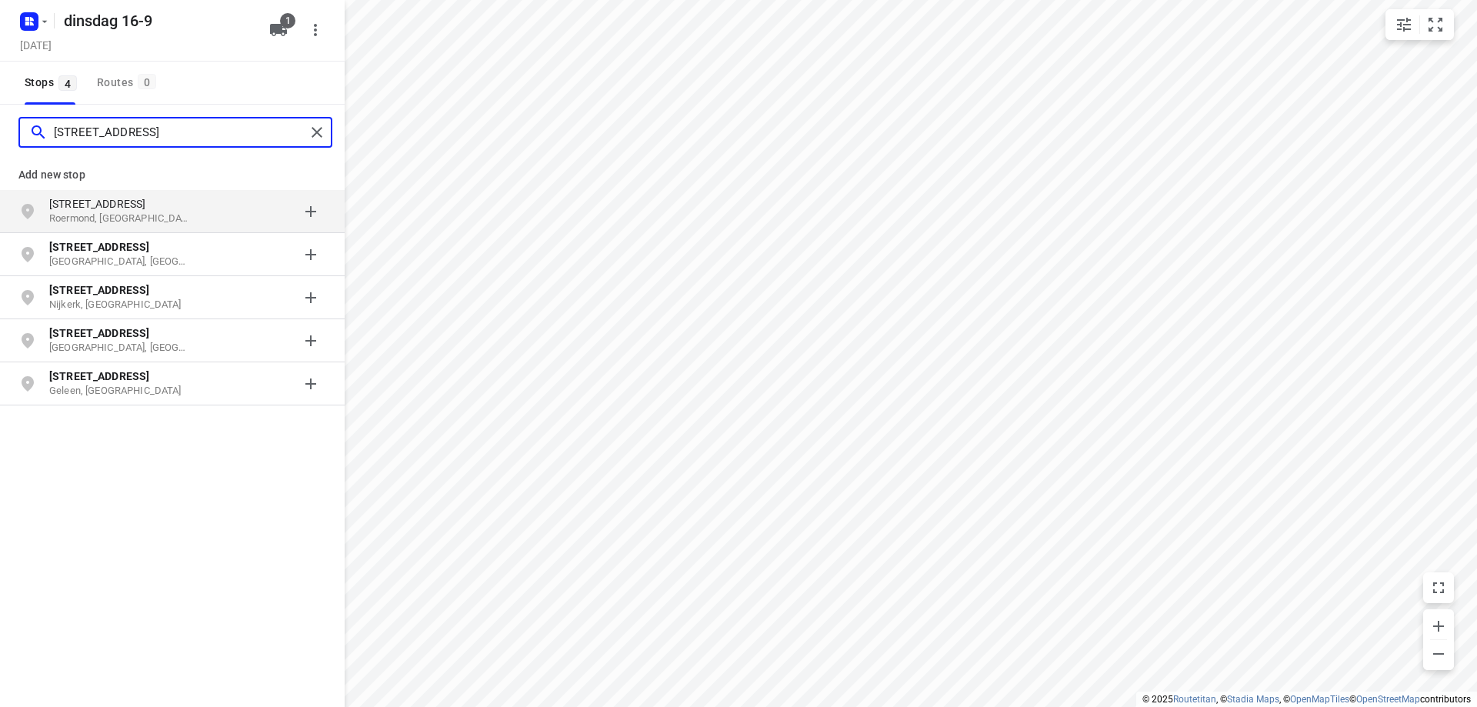
type input "[STREET_ADDRESS]"
click at [177, 212] on p "Roermond, [GEOGRAPHIC_DATA]" at bounding box center [120, 219] width 142 height 15
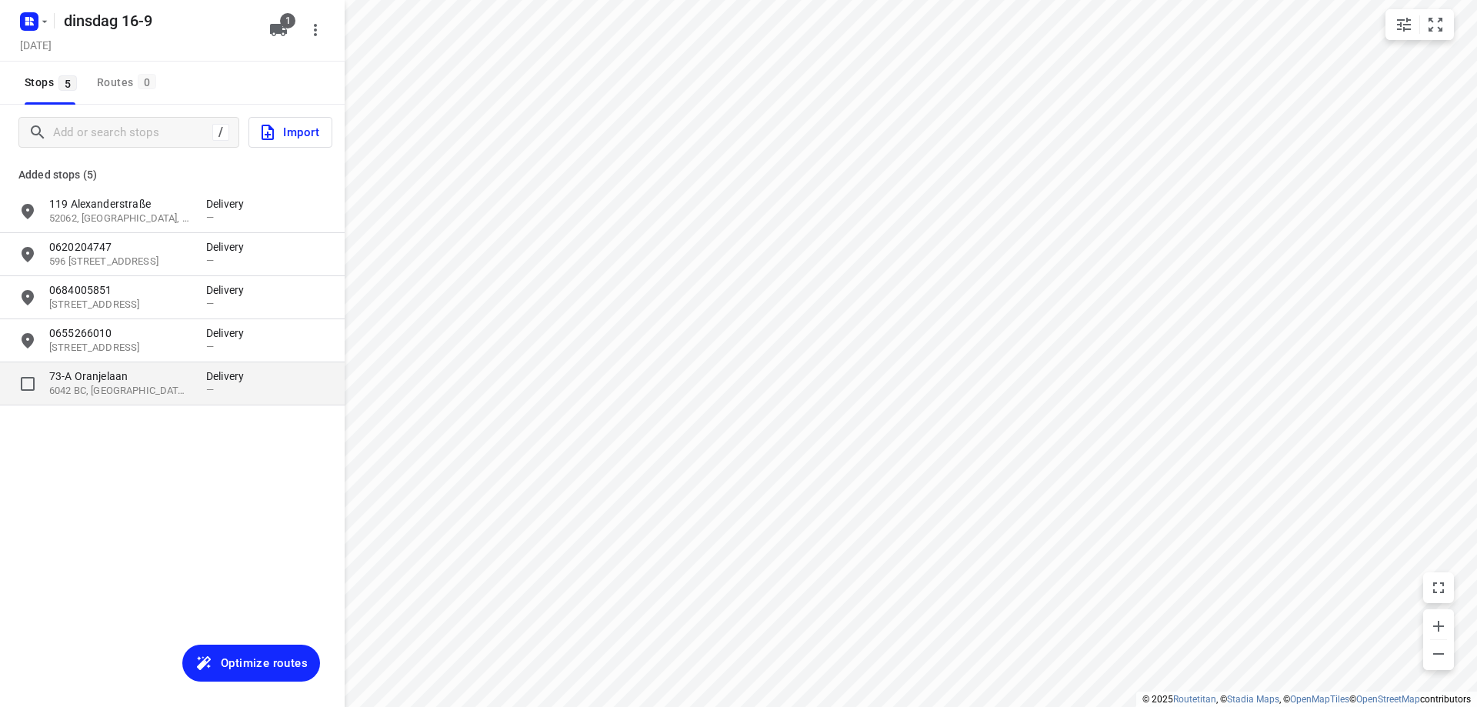
click at [188, 377] on p "73-A Oranjelaan" at bounding box center [120, 376] width 142 height 15
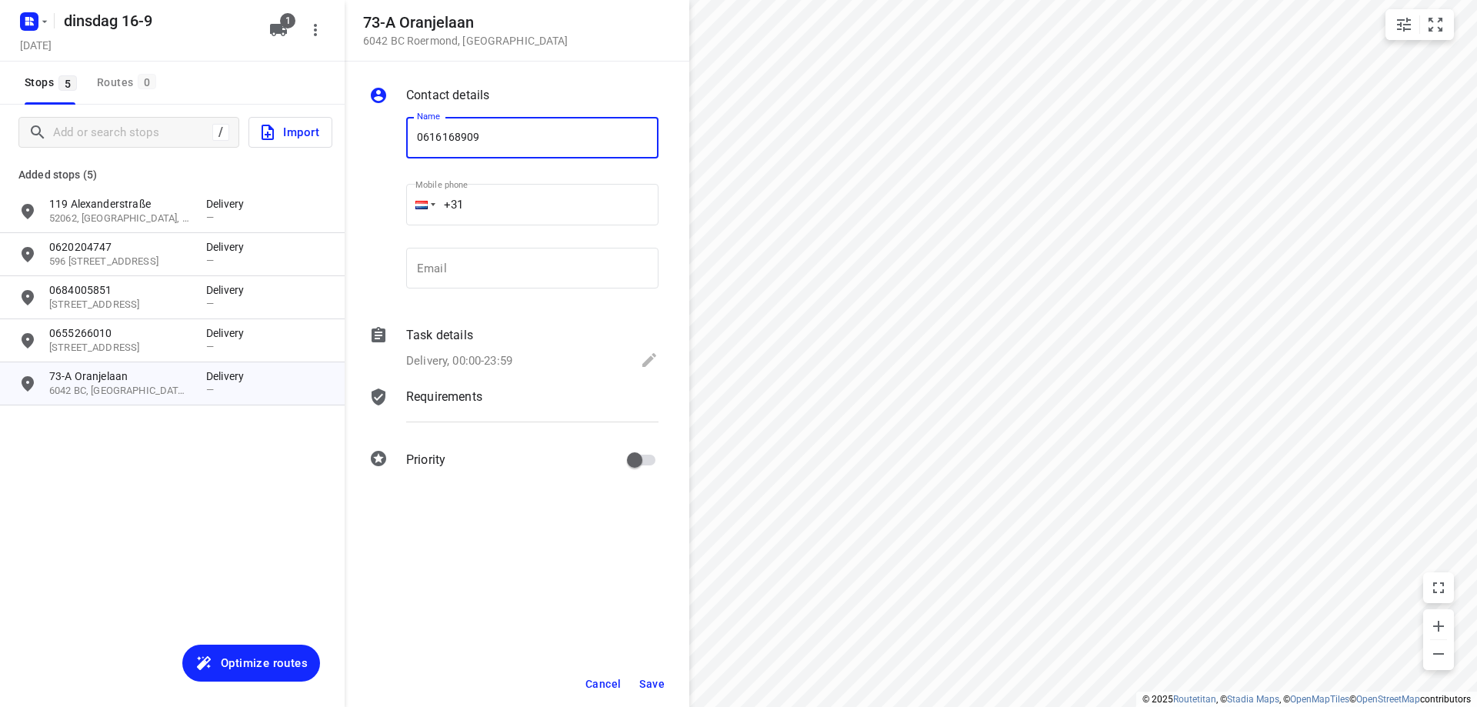
type input "0616168909"
click at [660, 679] on span "Save" at bounding box center [651, 684] width 25 height 12
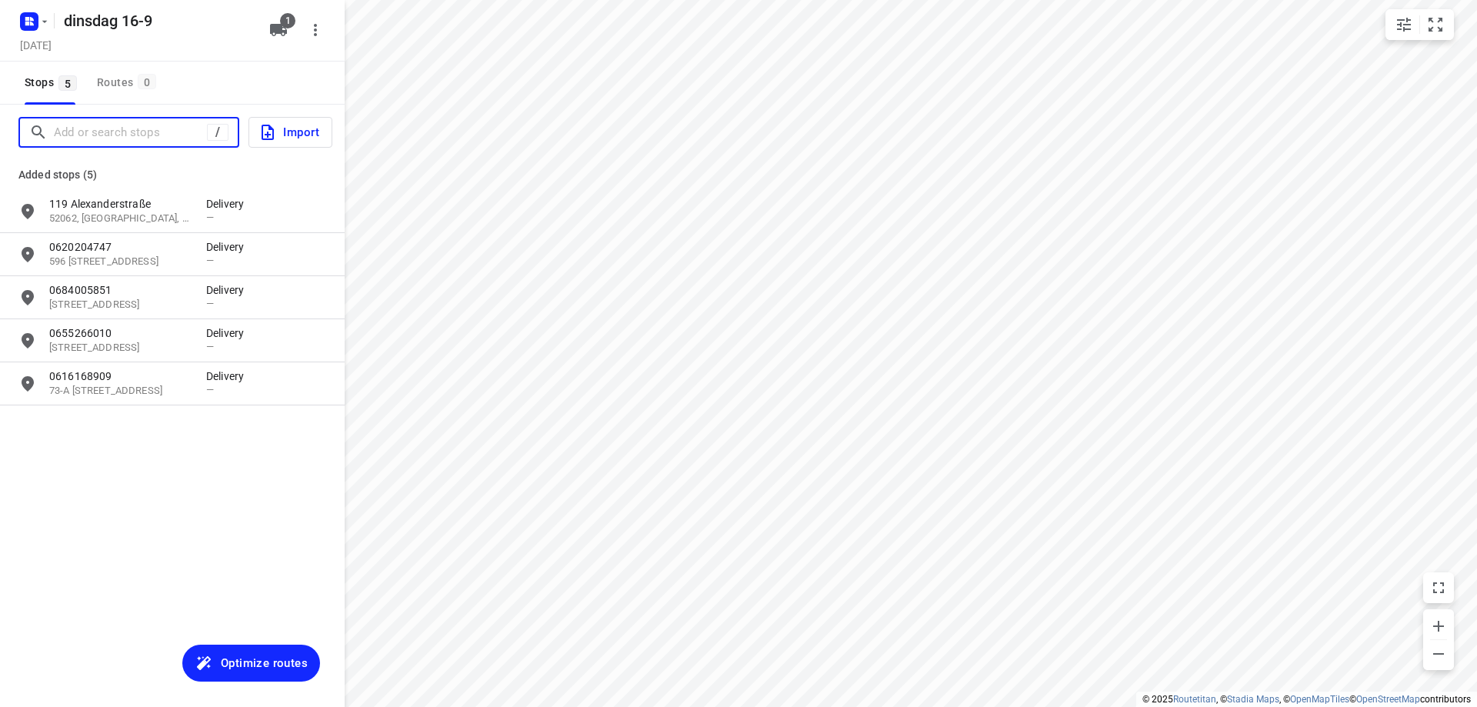
click at [86, 130] on input "Add or search stops" at bounding box center [130, 133] width 153 height 24
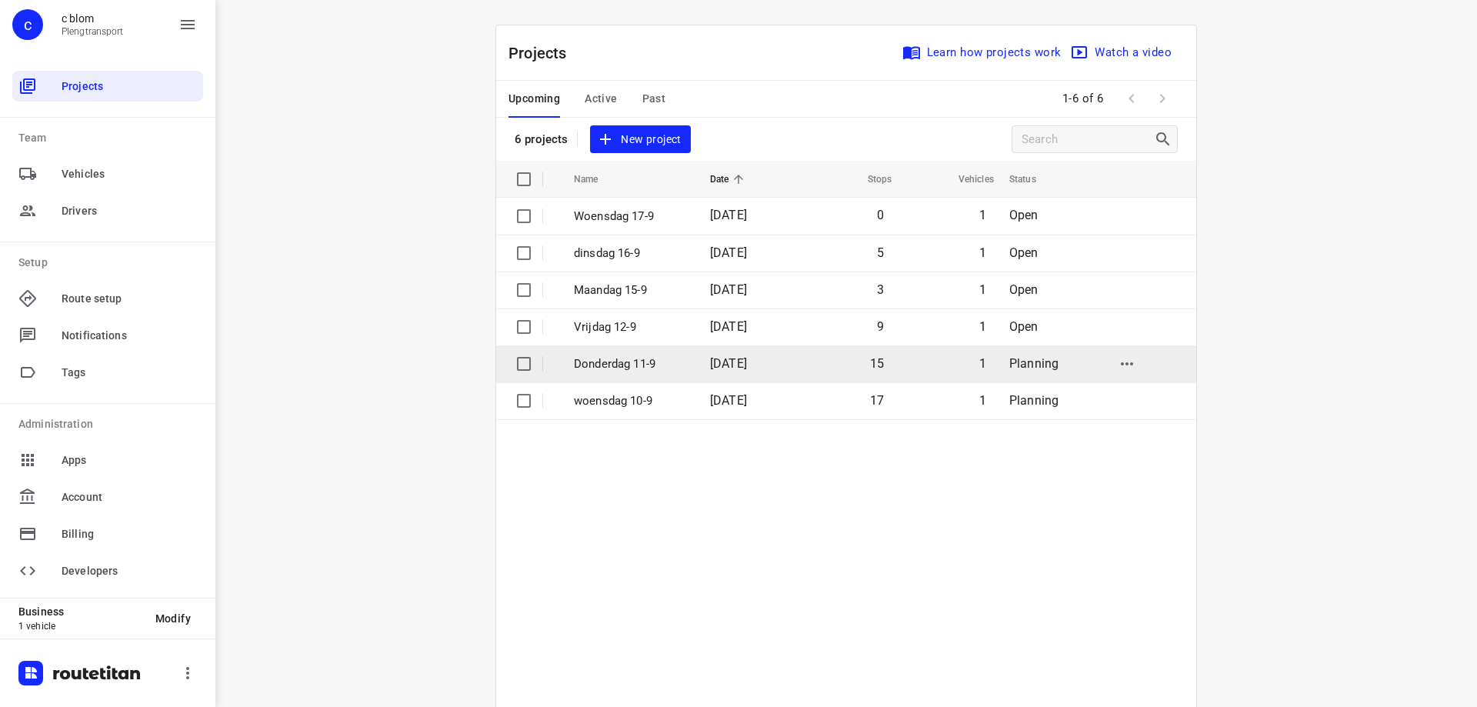
click at [710, 368] on span "[DATE]" at bounding box center [728, 363] width 37 height 15
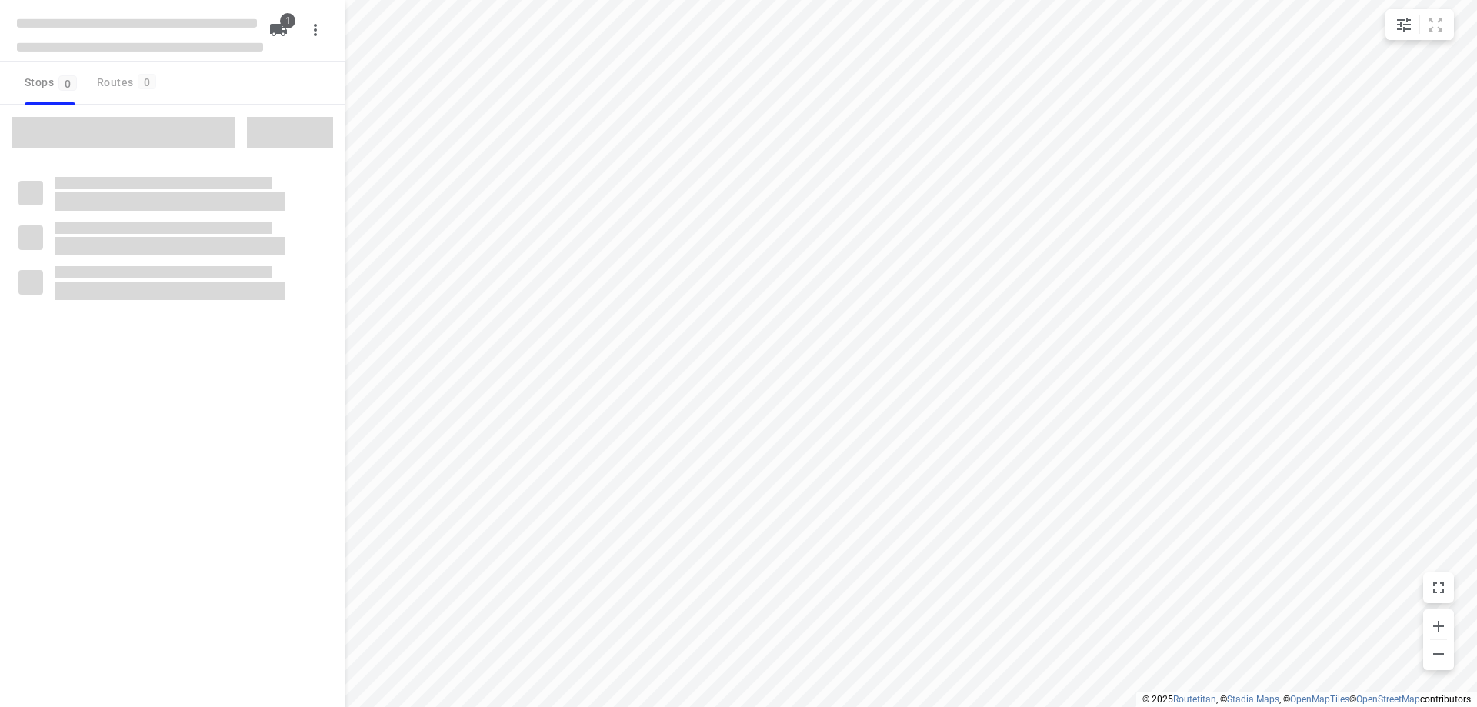
type input "distance"
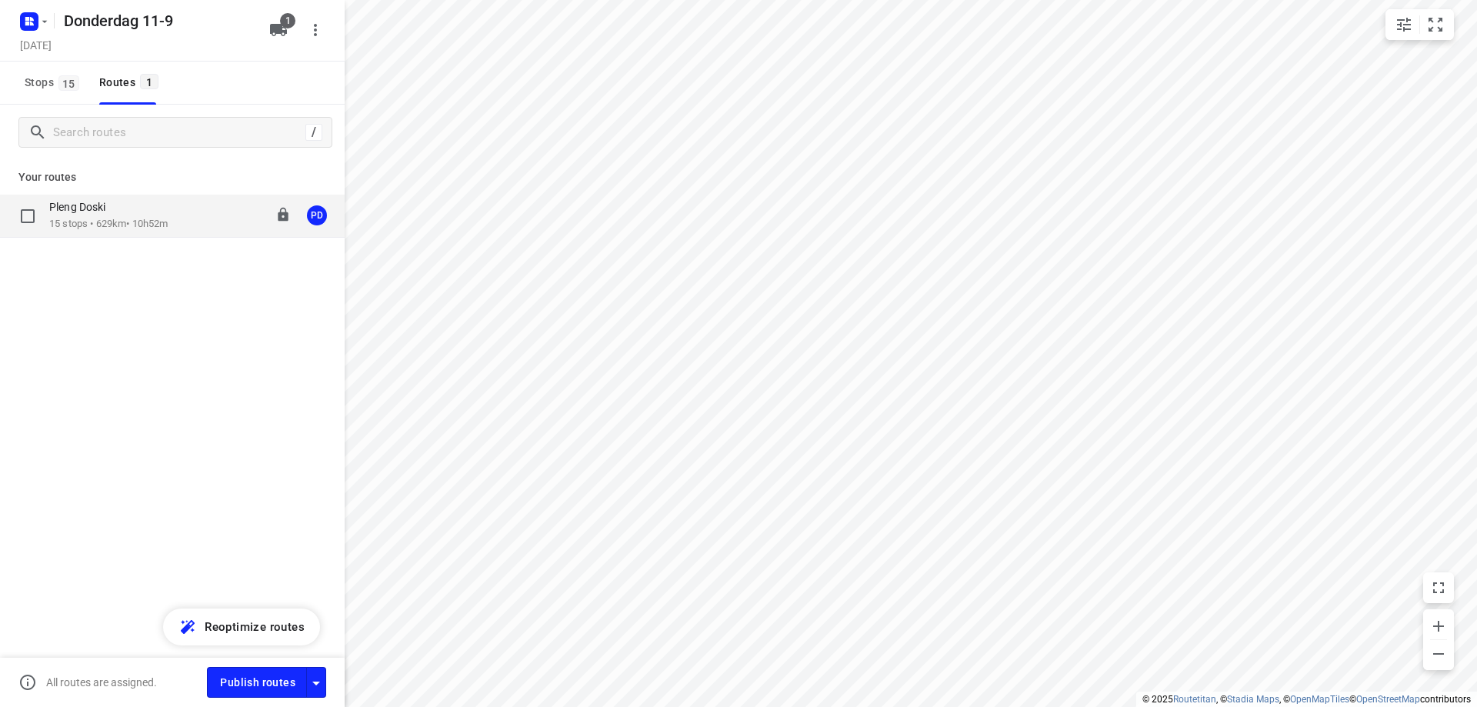
click at [155, 208] on div "Pleng Doski" at bounding box center [108, 208] width 118 height 17
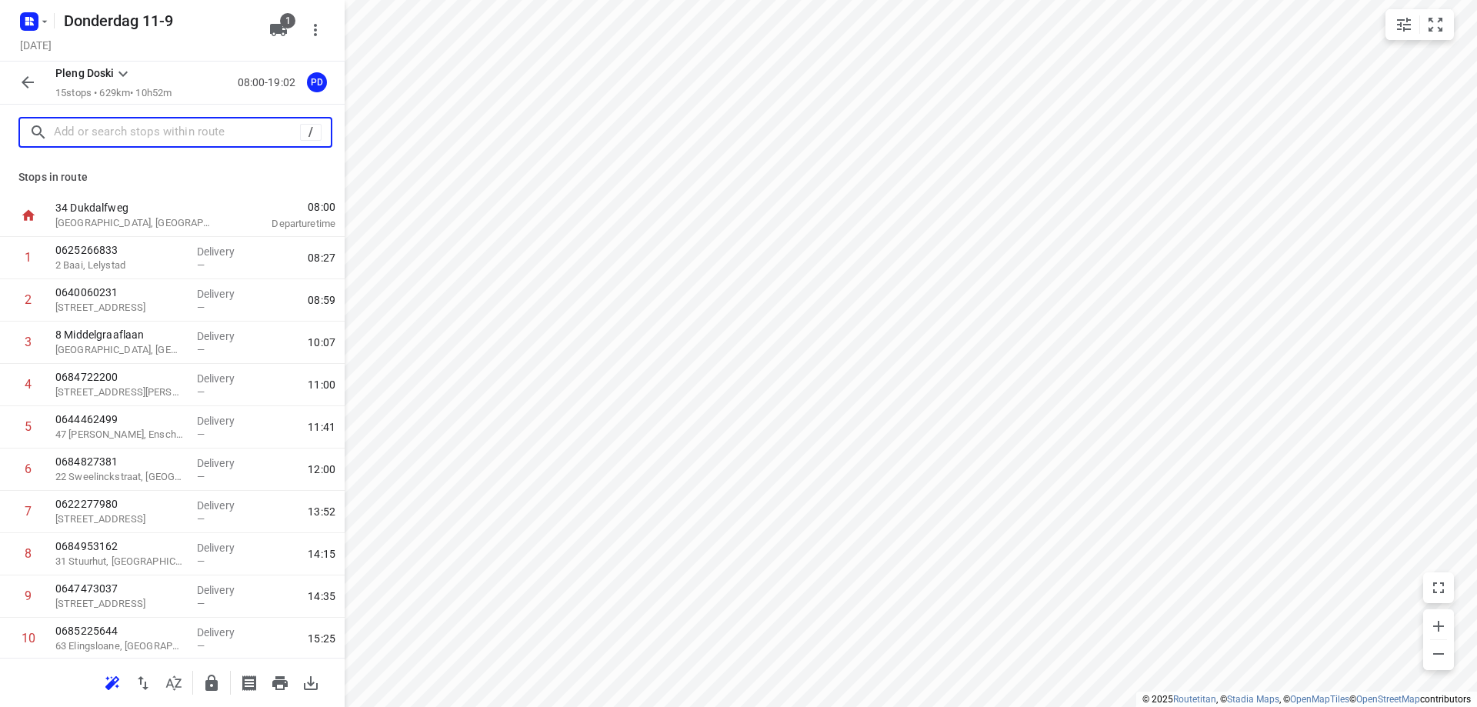
click at [173, 138] on input "text" at bounding box center [177, 133] width 246 height 24
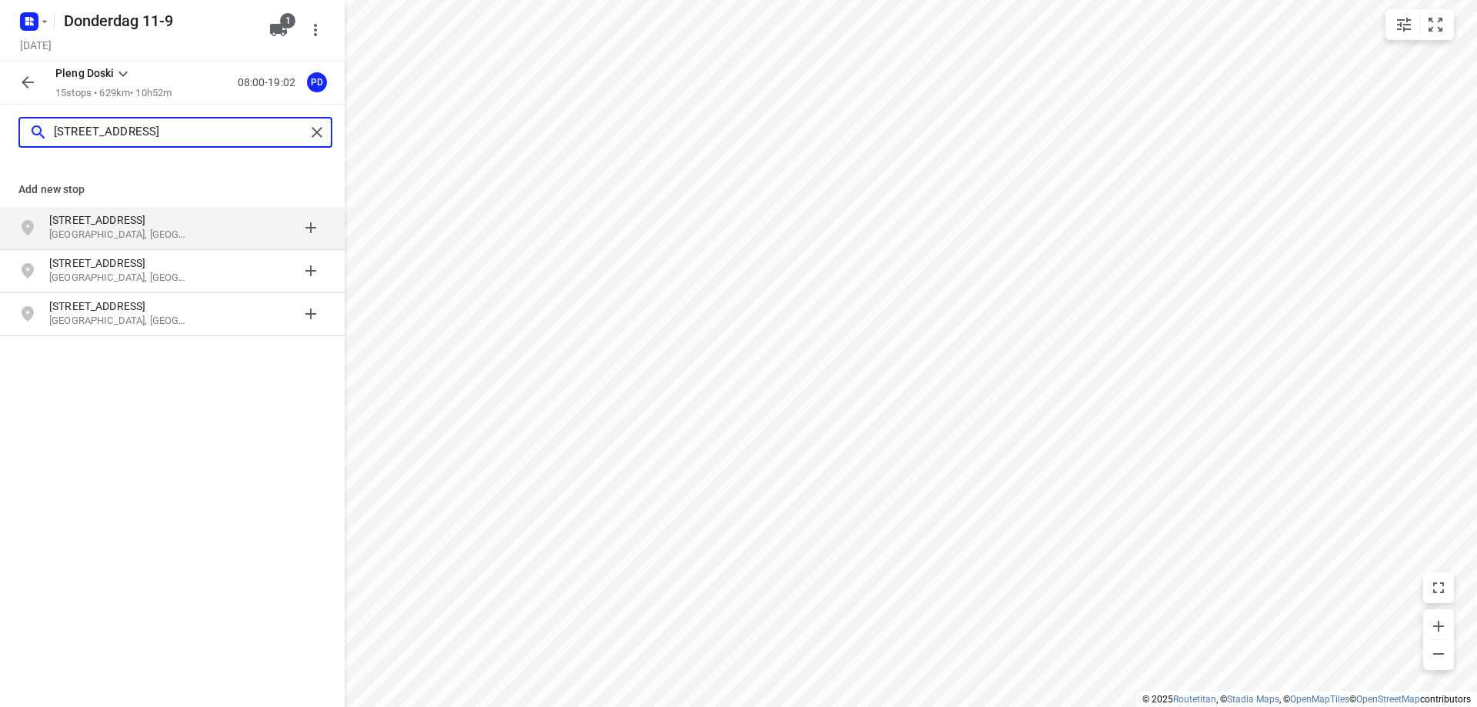
type input "[STREET_ADDRESS]"
click at [205, 229] on div "[STREET_ADDRESS]" at bounding box center [127, 227] width 157 height 31
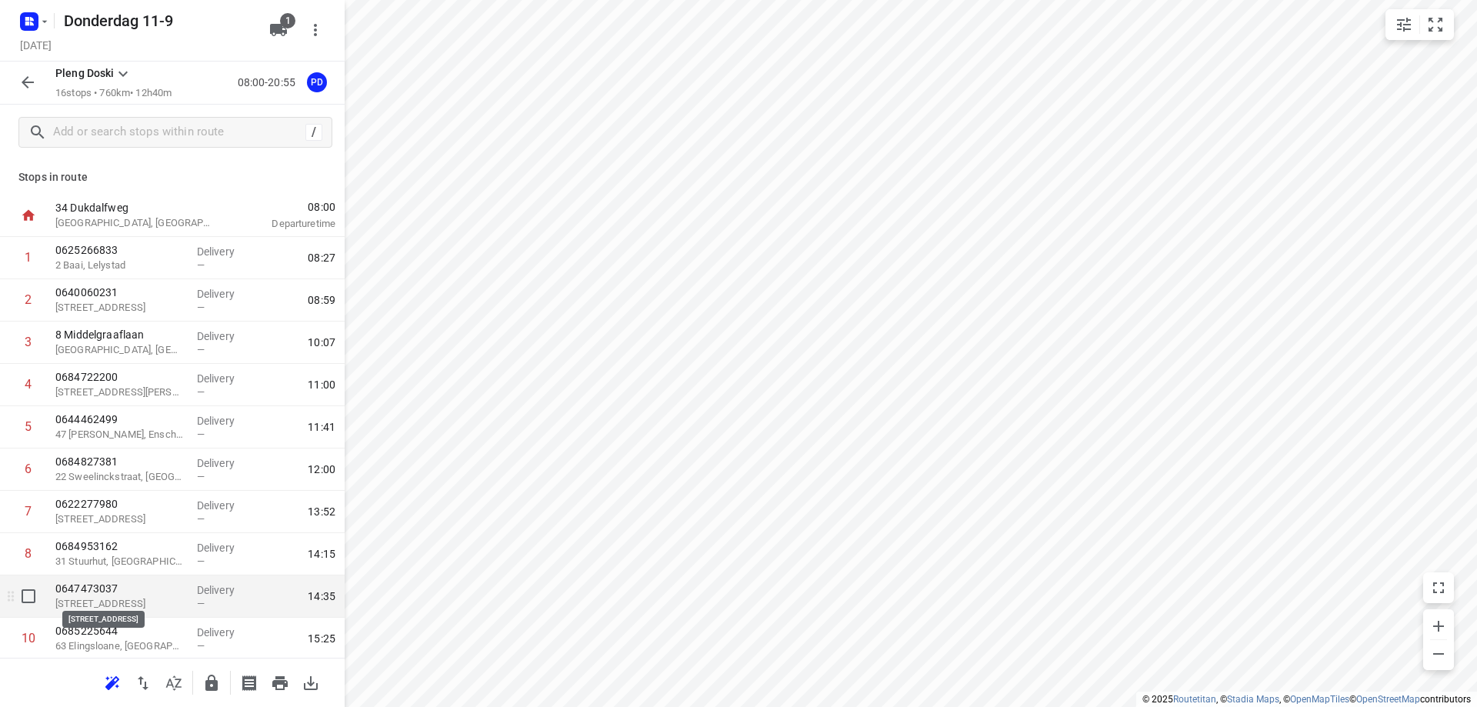
scroll to position [299, 0]
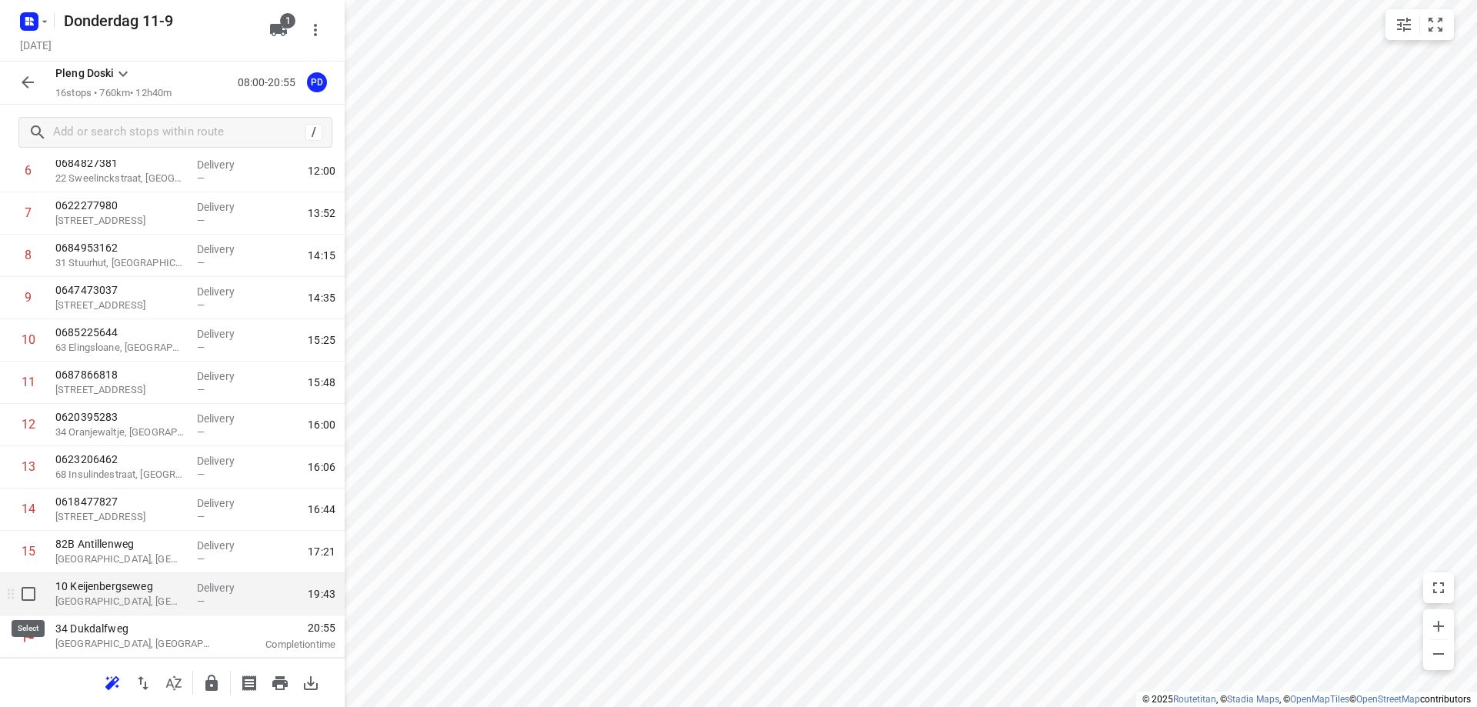
click at [27, 599] on input "checkbox" at bounding box center [28, 594] width 31 height 31
checkbox input "true"
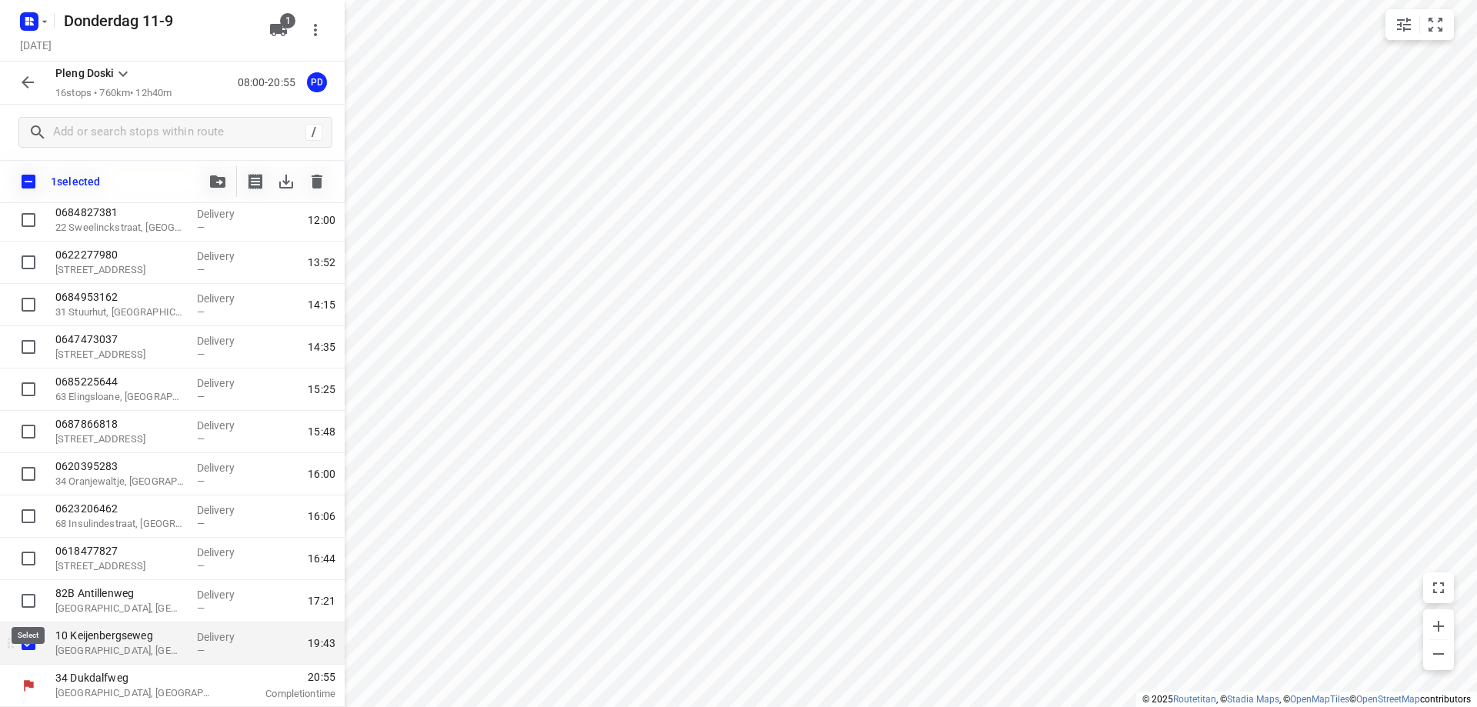
scroll to position [292, 0]
click at [307, 168] on button "button" at bounding box center [317, 181] width 31 height 31
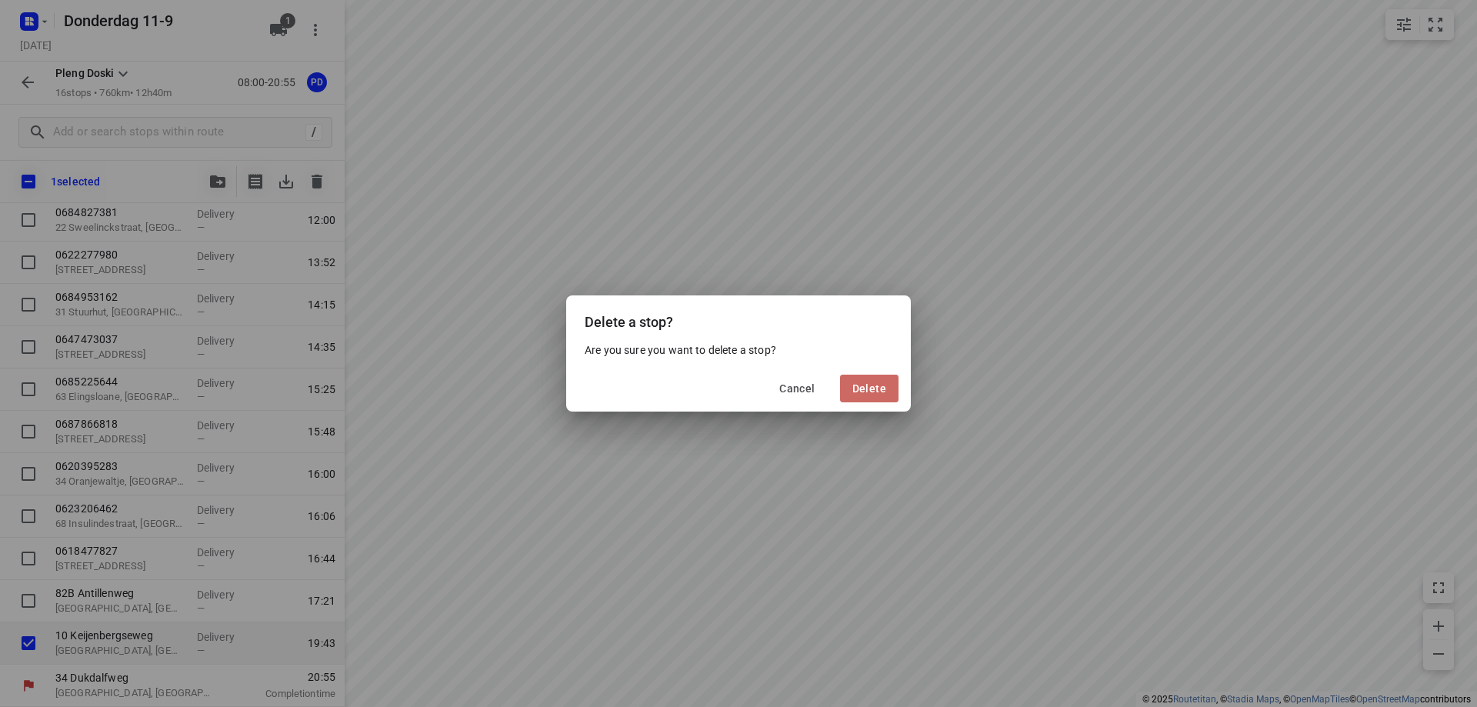
click at [882, 389] on span "Delete" at bounding box center [869, 388] width 34 height 12
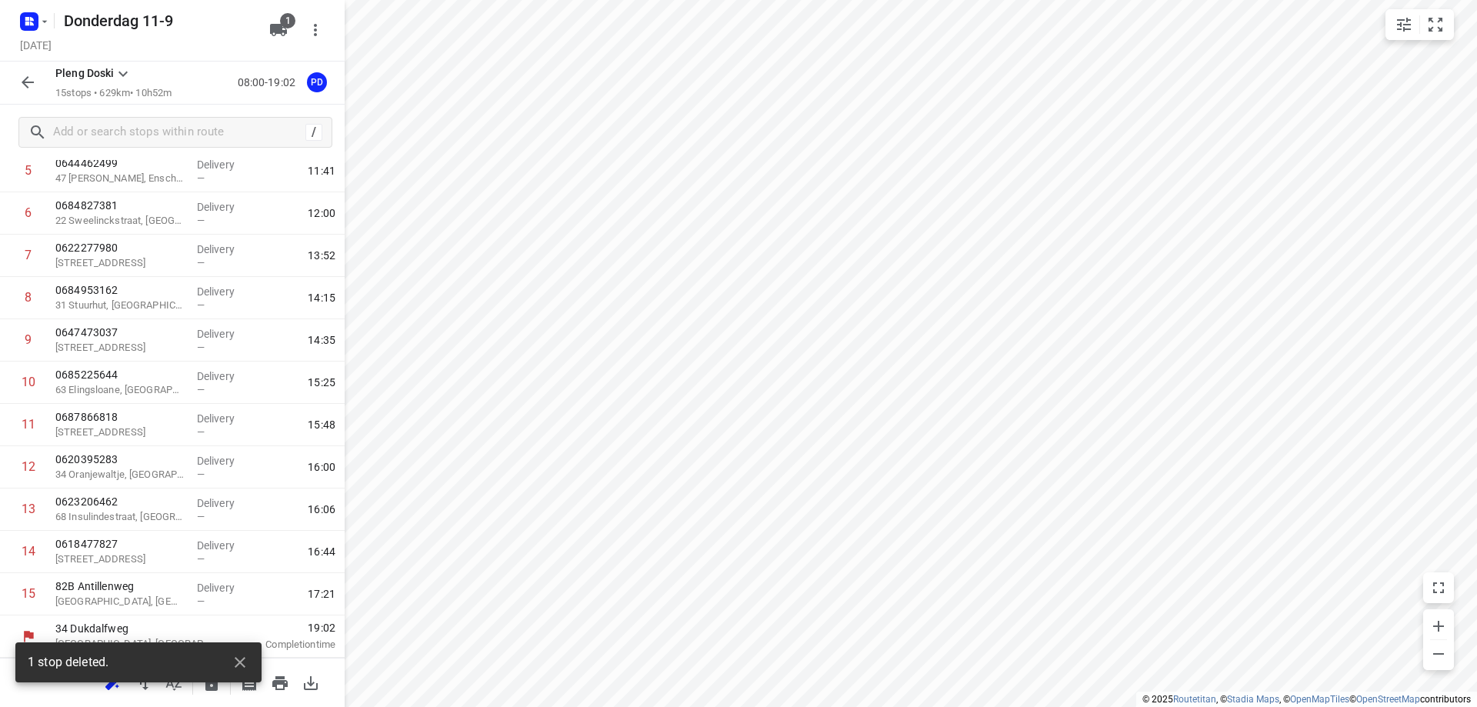
scroll to position [256, 0]
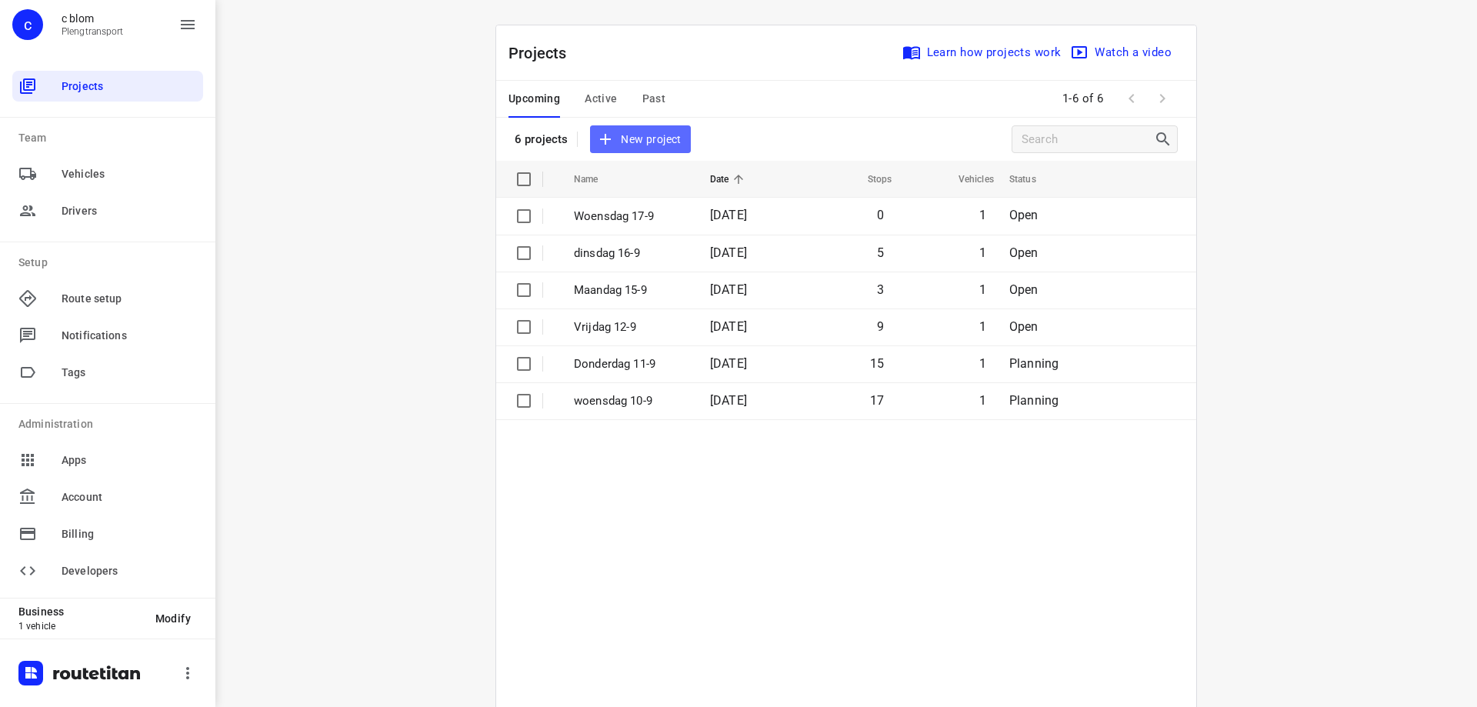
click at [630, 136] on span "New project" at bounding box center [640, 139] width 82 height 19
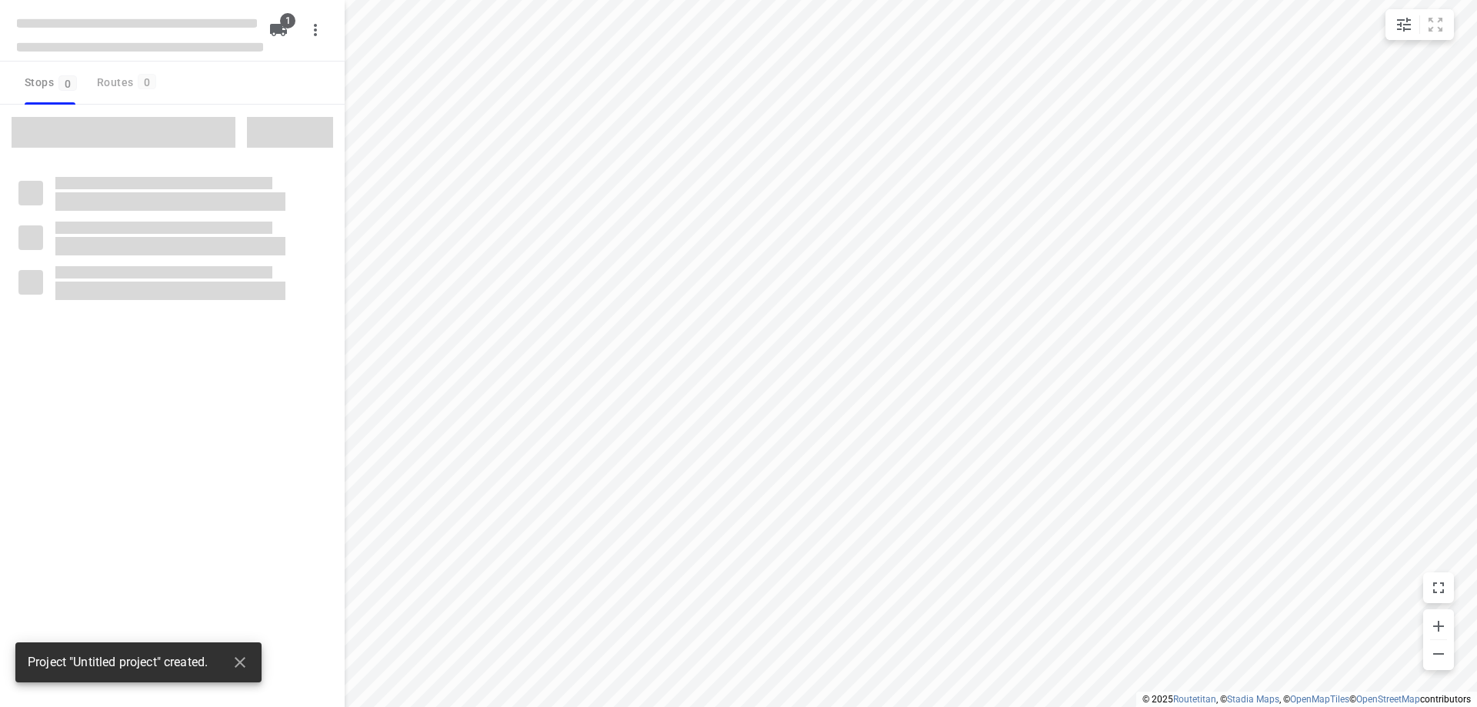
type input "distance"
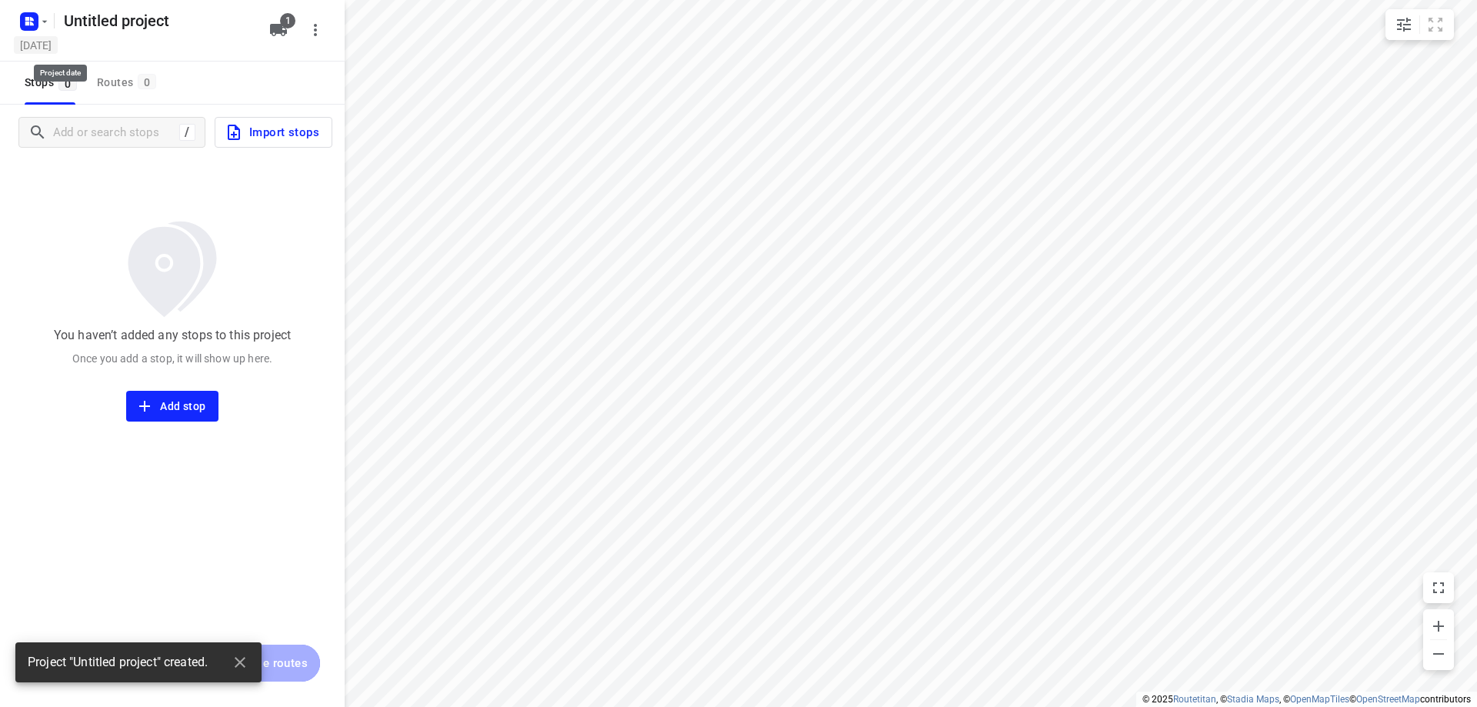
click at [58, 46] on h5 "[DATE]" at bounding box center [36, 45] width 44 height 18
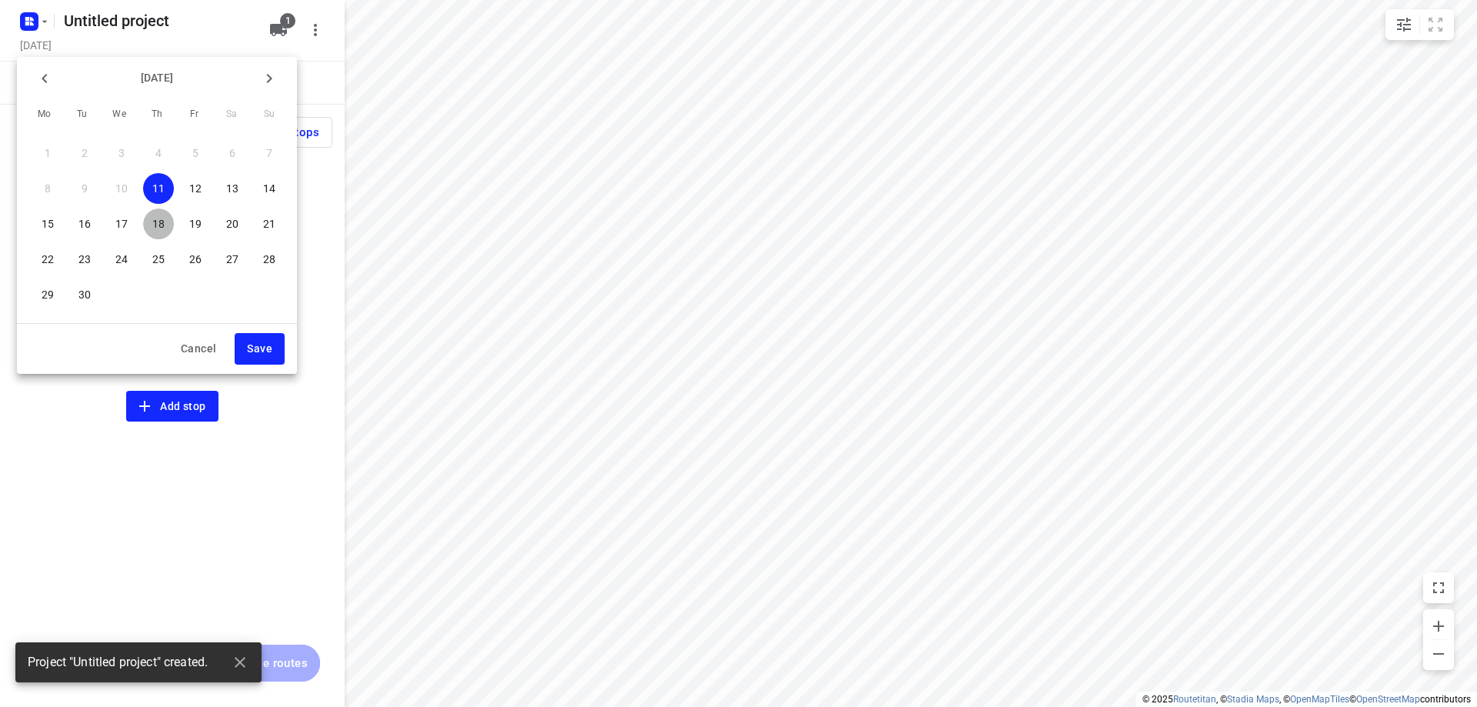
click at [155, 228] on p "18" at bounding box center [158, 223] width 12 height 15
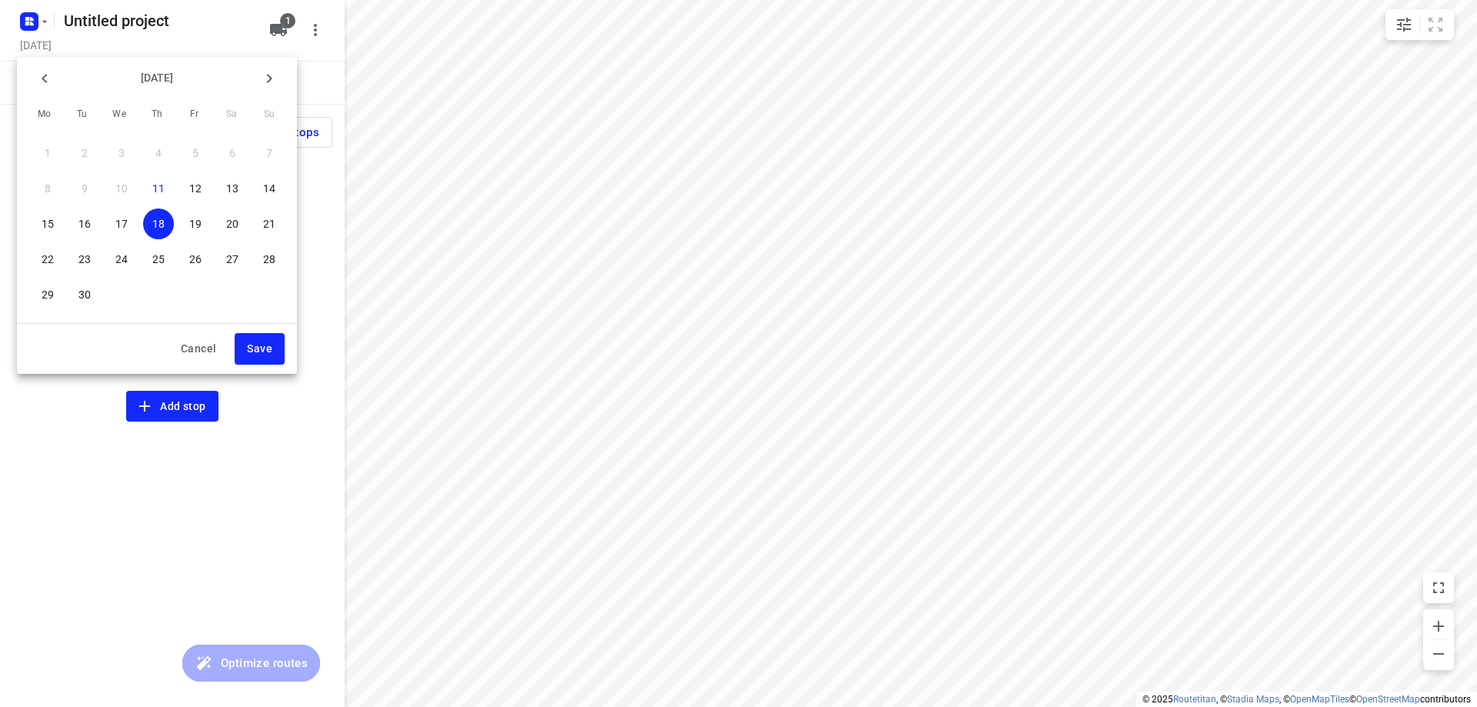
click at [254, 359] on button "Save" at bounding box center [260, 349] width 50 height 32
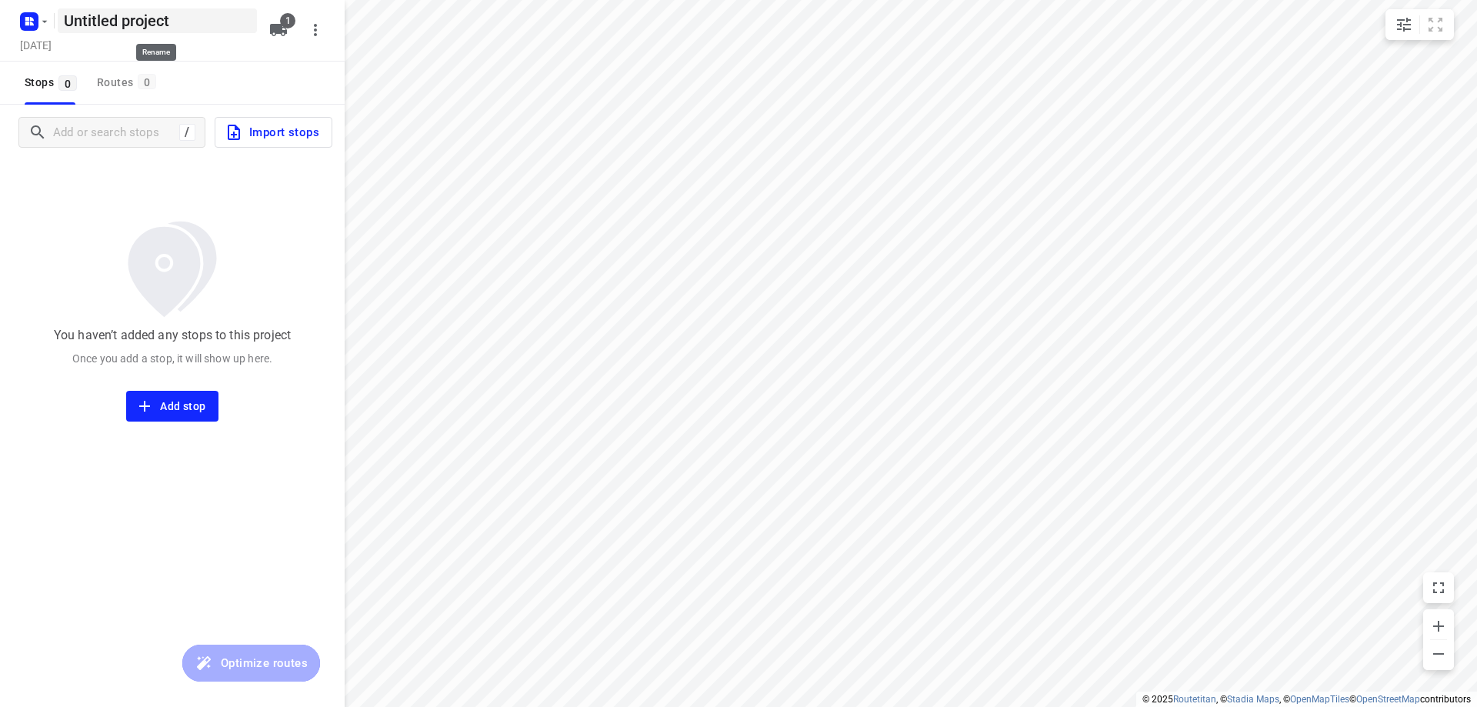
click at [218, 27] on h5 "Untitled project" at bounding box center [157, 20] width 199 height 25
click at [218, 27] on input "Untitled project" at bounding box center [157, 20] width 199 height 25
type input "Donderdag 18-9"
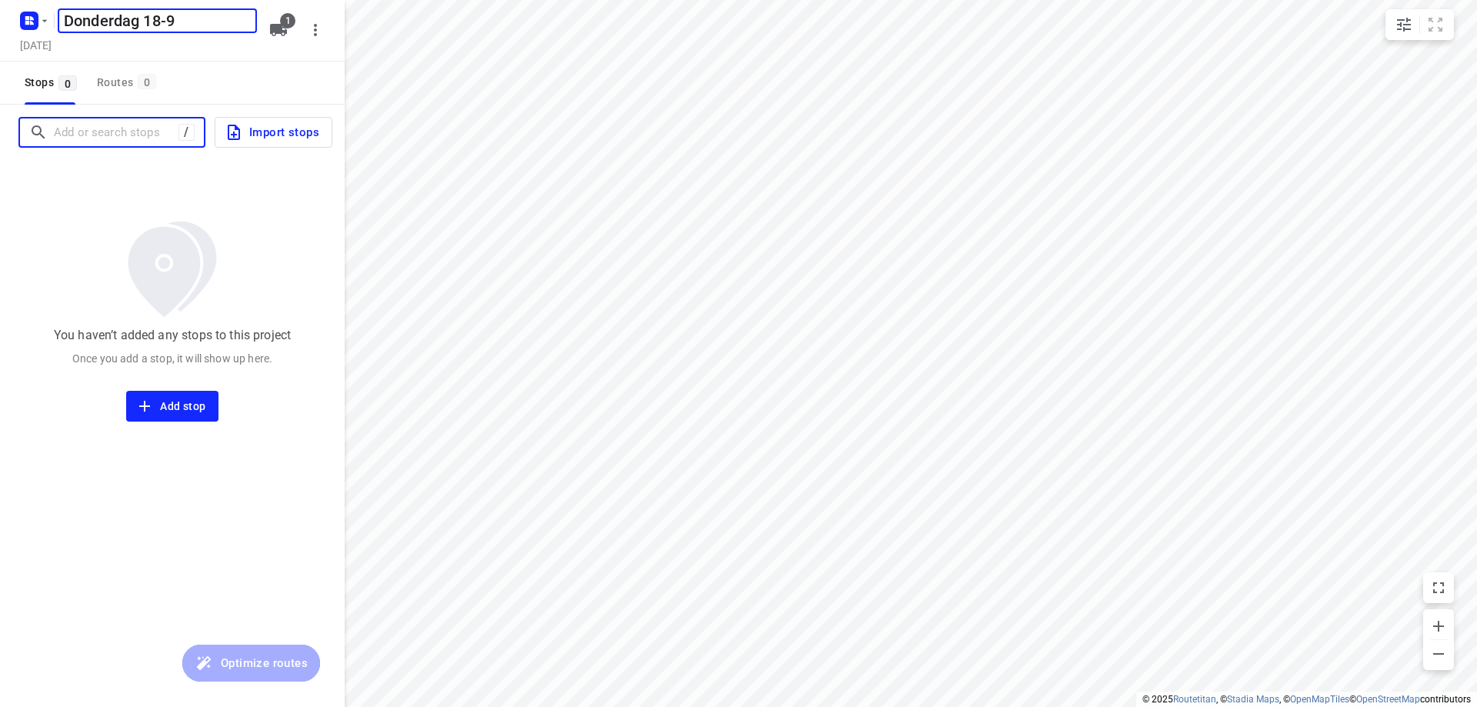
click at [133, 133] on input "Add or search stops" at bounding box center [116, 133] width 125 height 24
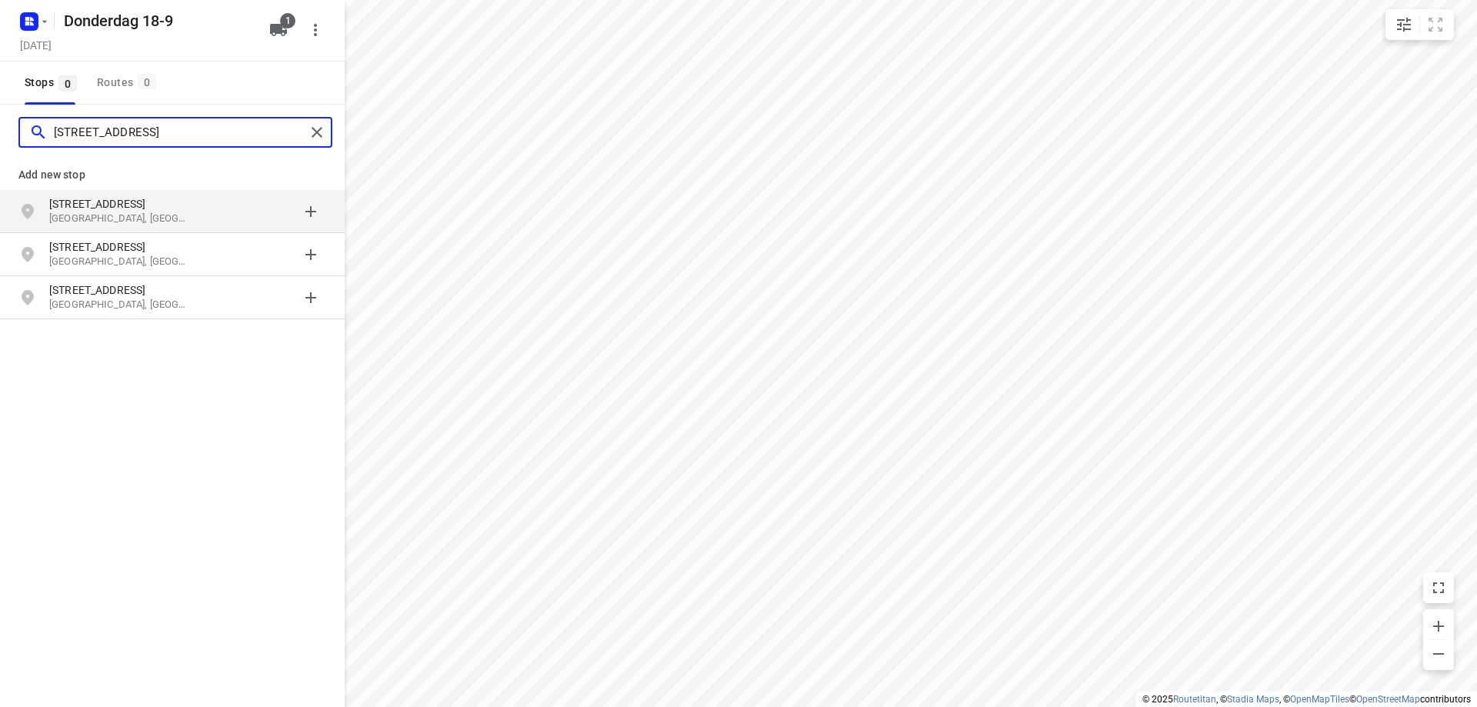
type input "[STREET_ADDRESS]"
click at [168, 215] on p "[GEOGRAPHIC_DATA], [GEOGRAPHIC_DATA]" at bounding box center [120, 219] width 142 height 15
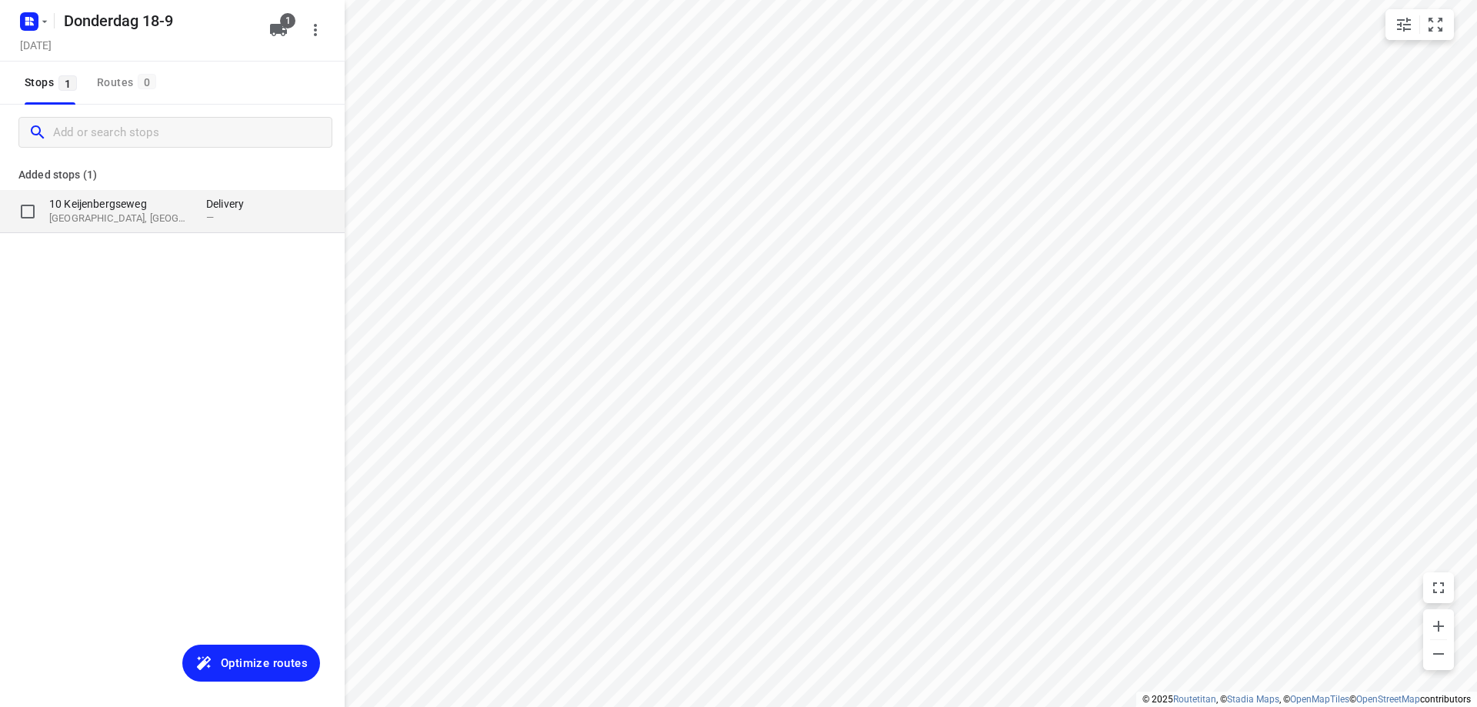
click at [162, 223] on p "[GEOGRAPHIC_DATA], [GEOGRAPHIC_DATA]" at bounding box center [120, 219] width 142 height 15
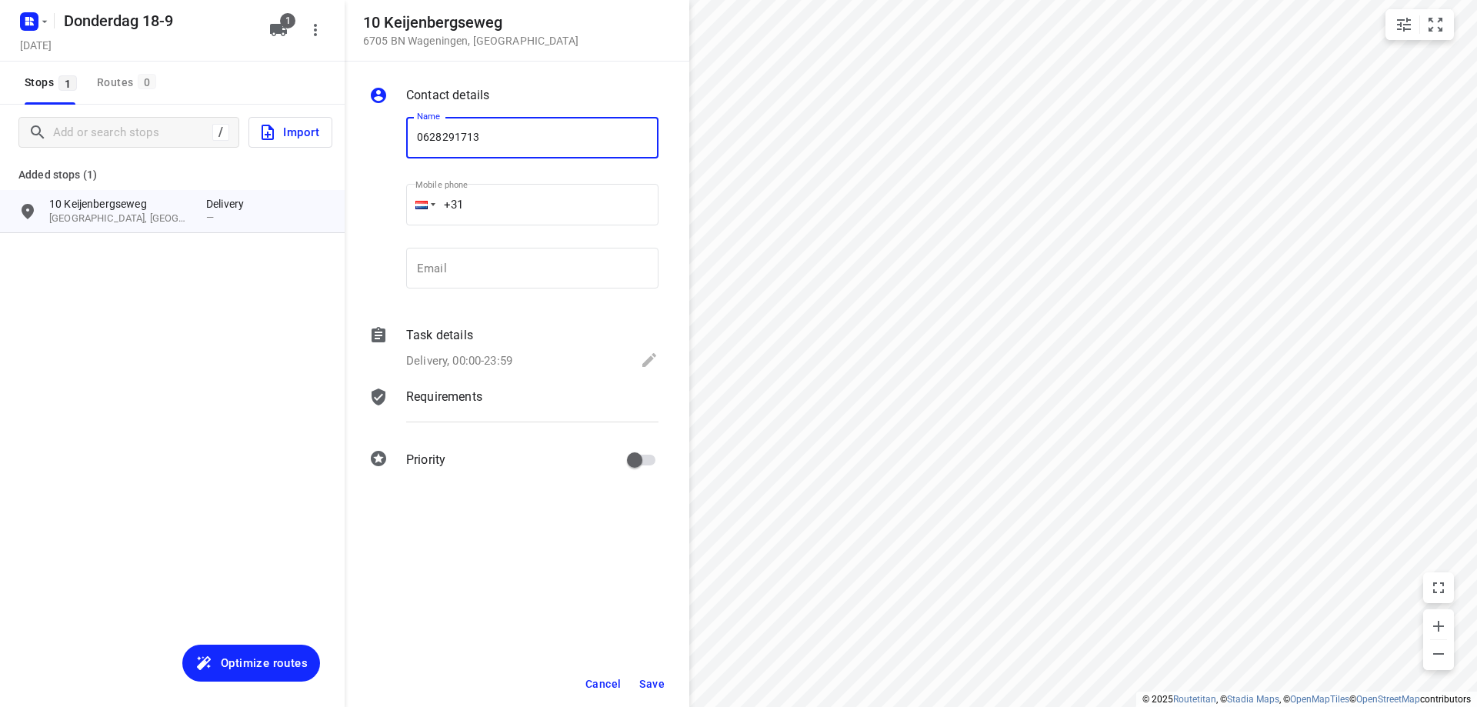
type input "0628291713"
click at [642, 679] on span "Save" at bounding box center [651, 684] width 25 height 12
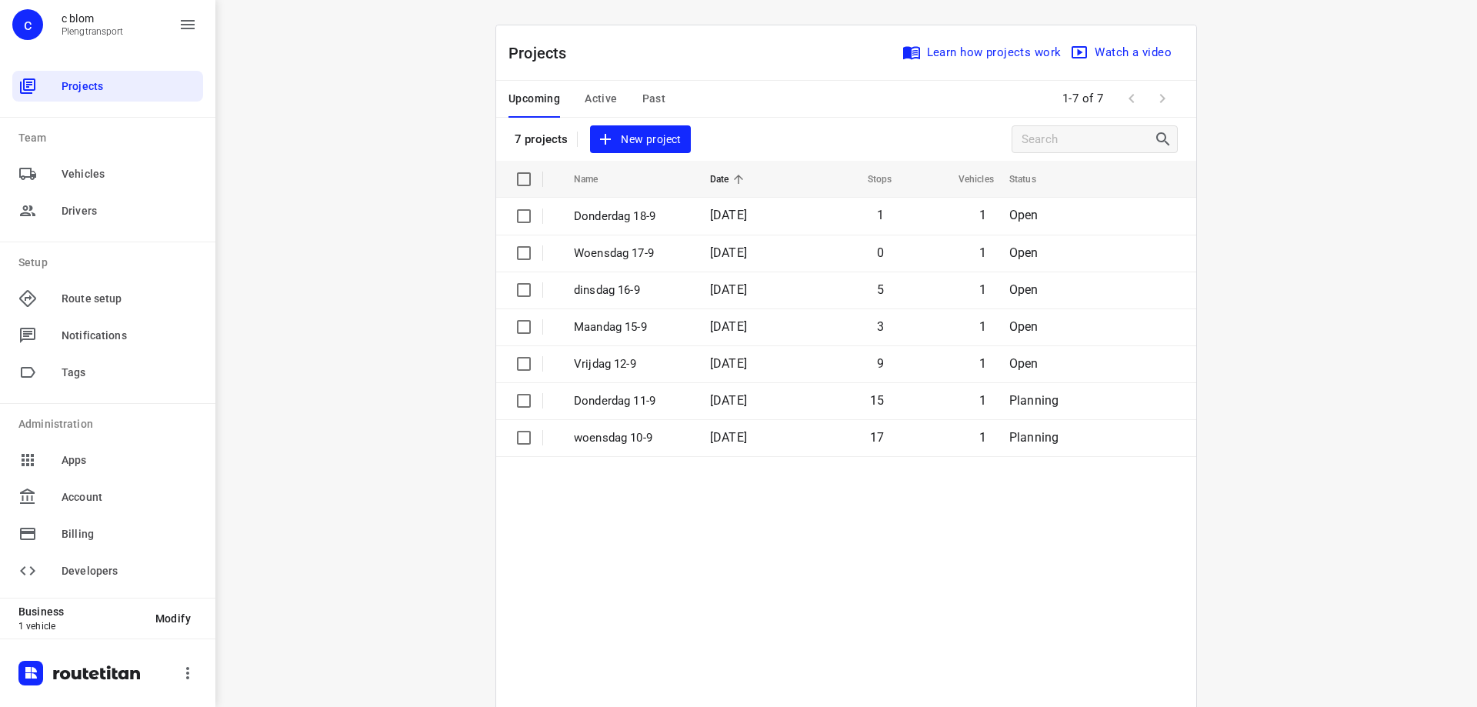
click at [641, 148] on span "New project" at bounding box center [640, 139] width 82 height 19
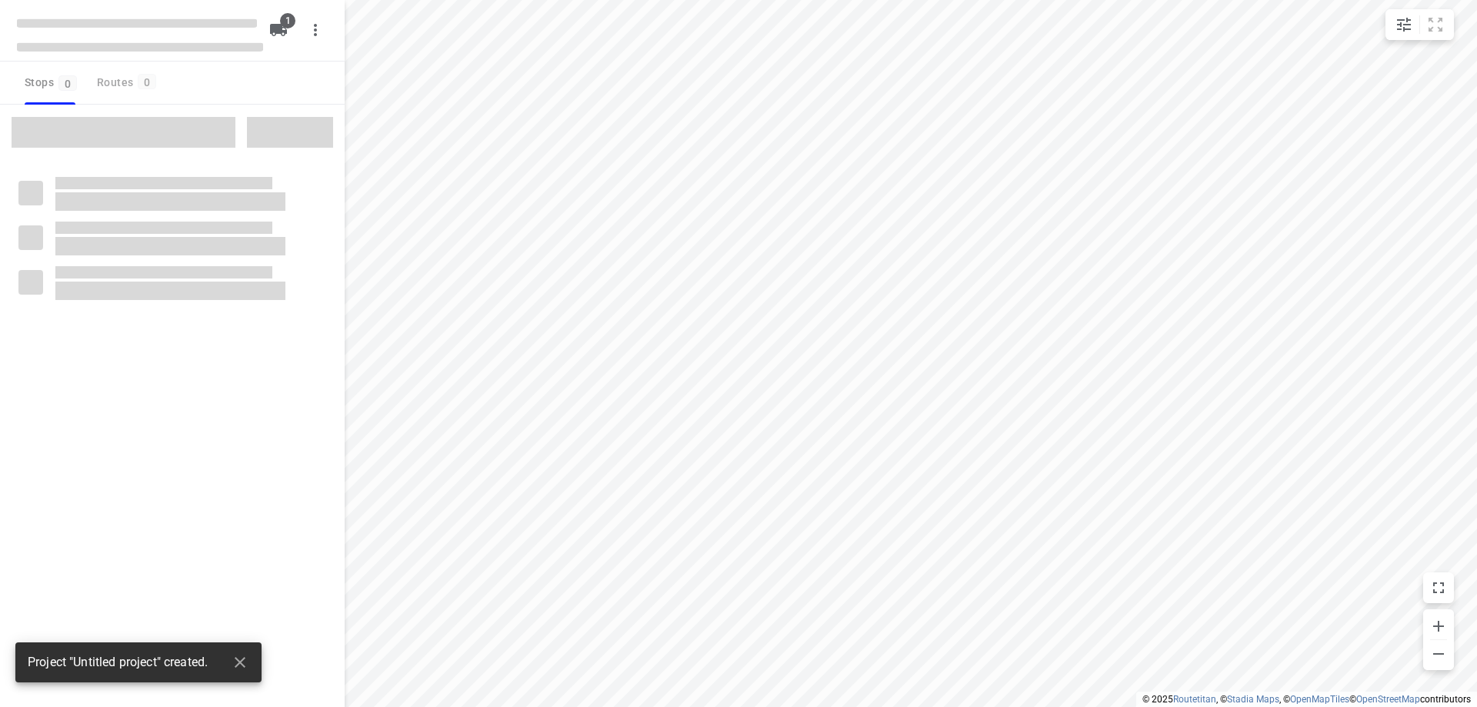
type input "distance"
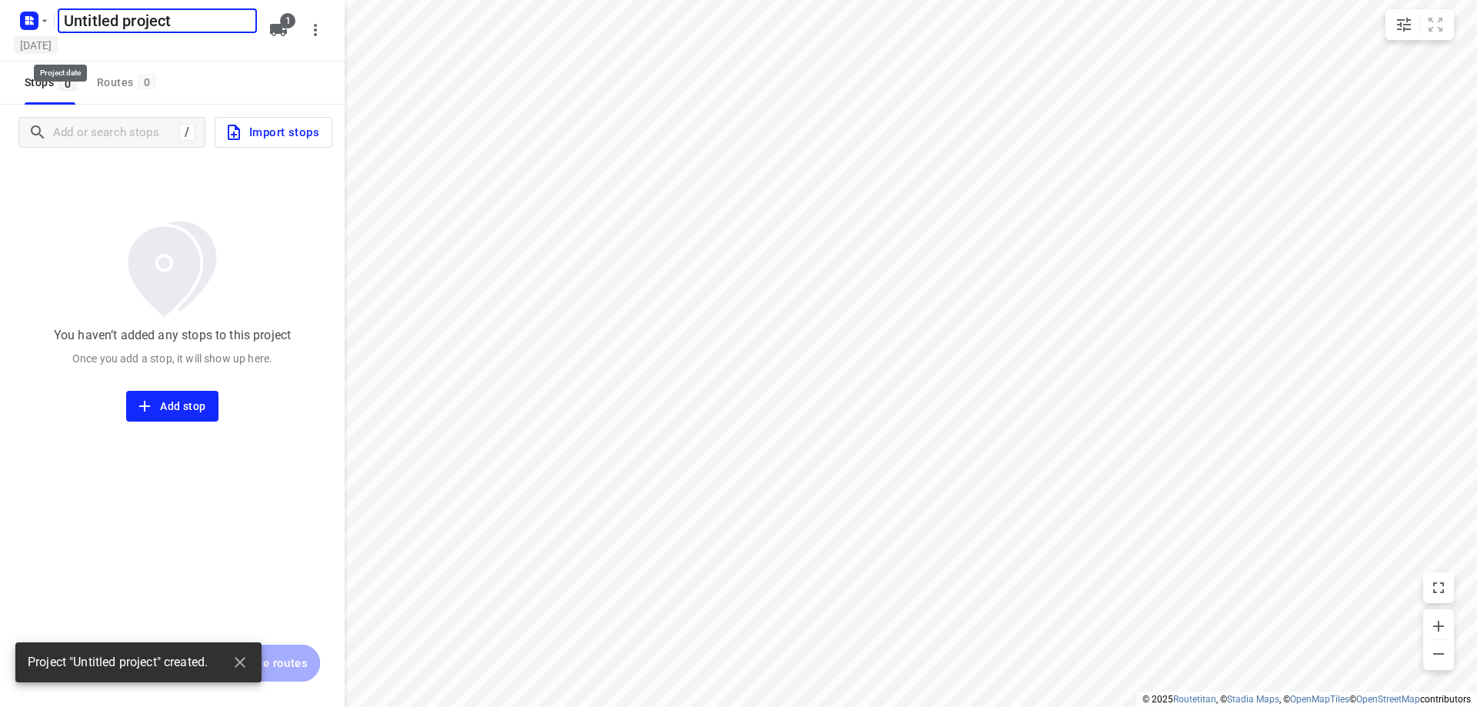
click at [58, 42] on h5 "[DATE]" at bounding box center [36, 45] width 44 height 18
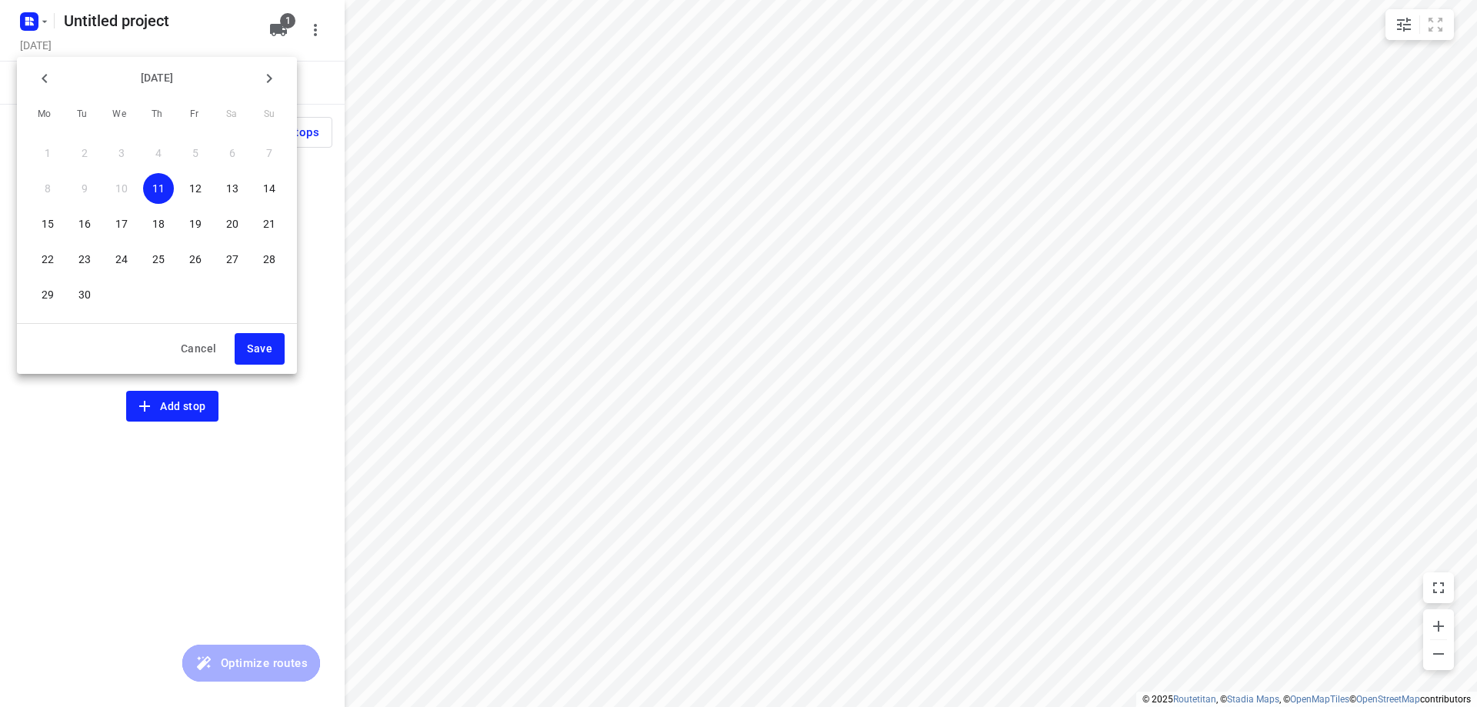
click at [208, 218] on span "19" at bounding box center [195, 223] width 31 height 15
click at [272, 351] on span "Save" at bounding box center [259, 348] width 25 height 19
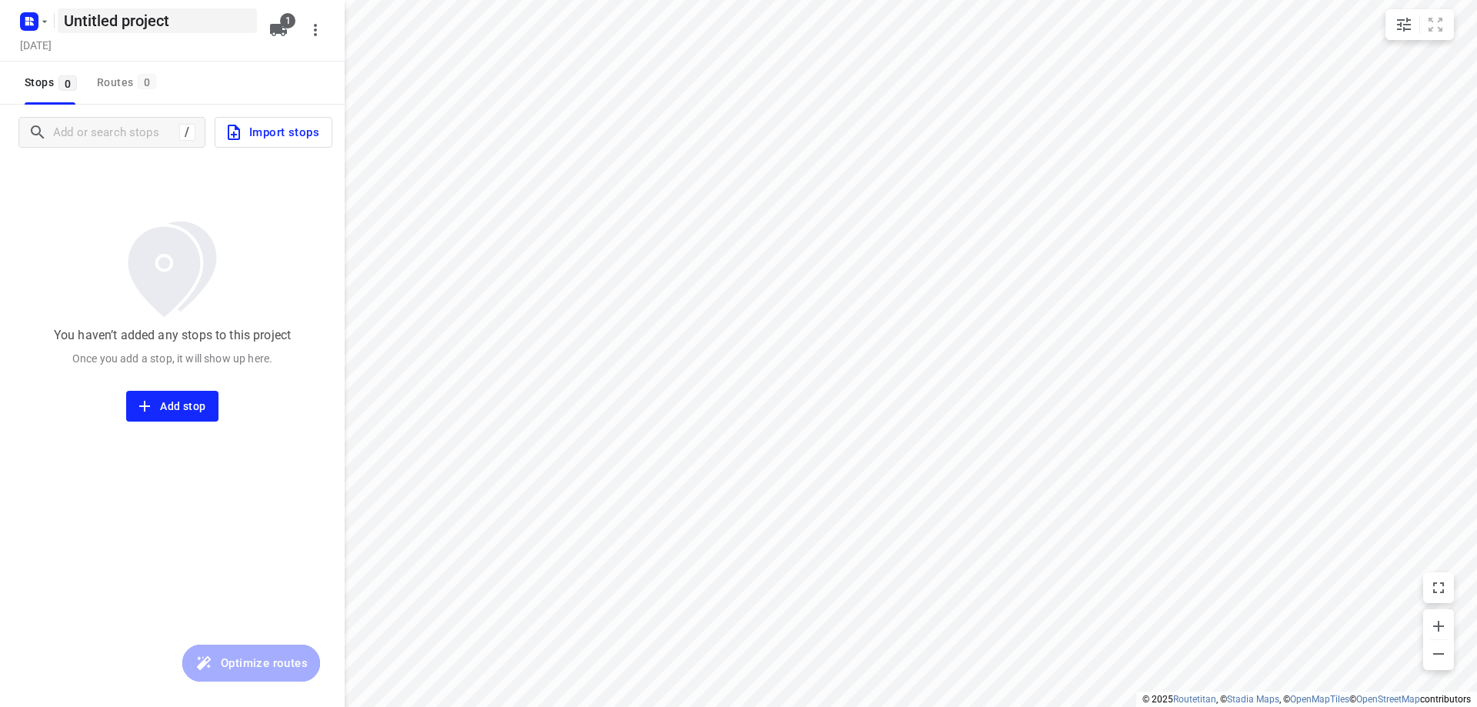
click at [201, 31] on h5 "Untitled project" at bounding box center [157, 20] width 199 height 25
click at [201, 31] on input "Untitled project" at bounding box center [157, 20] width 199 height 25
type input "Vrijdag 19-9"
click at [191, 60] on div "Vrijdag 19-9 ​ [DATE] 1" at bounding box center [172, 31] width 345 height 62
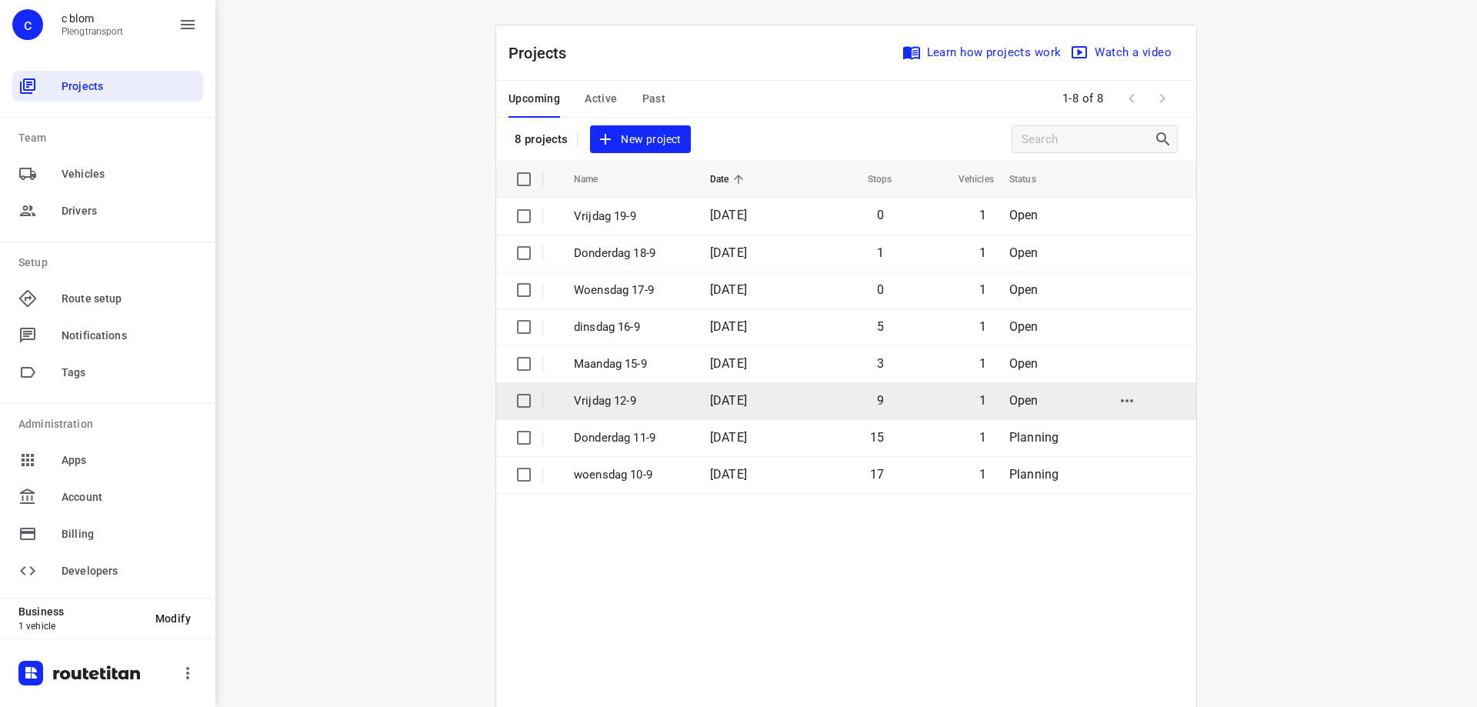
click at [685, 399] on td "Vrijdag 12-9" at bounding box center [628, 400] width 139 height 37
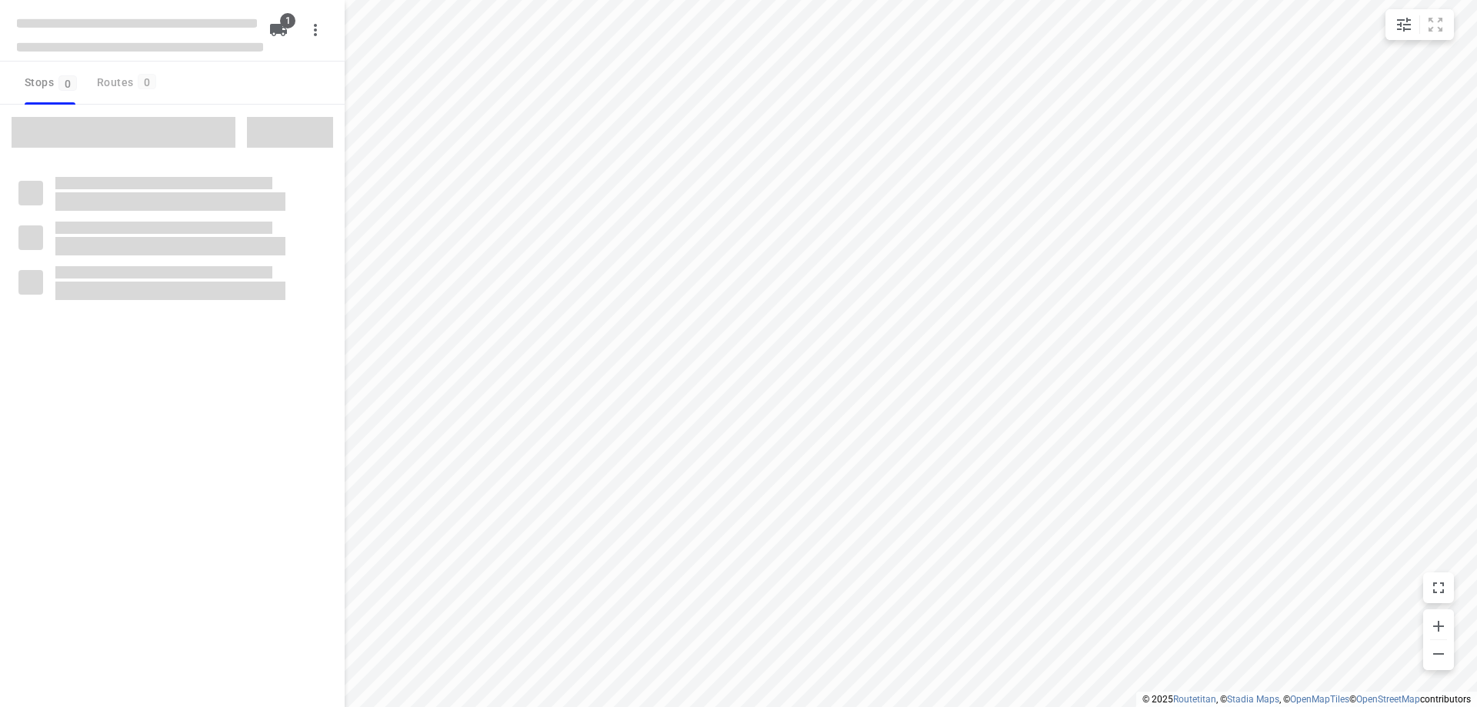
type input "distance"
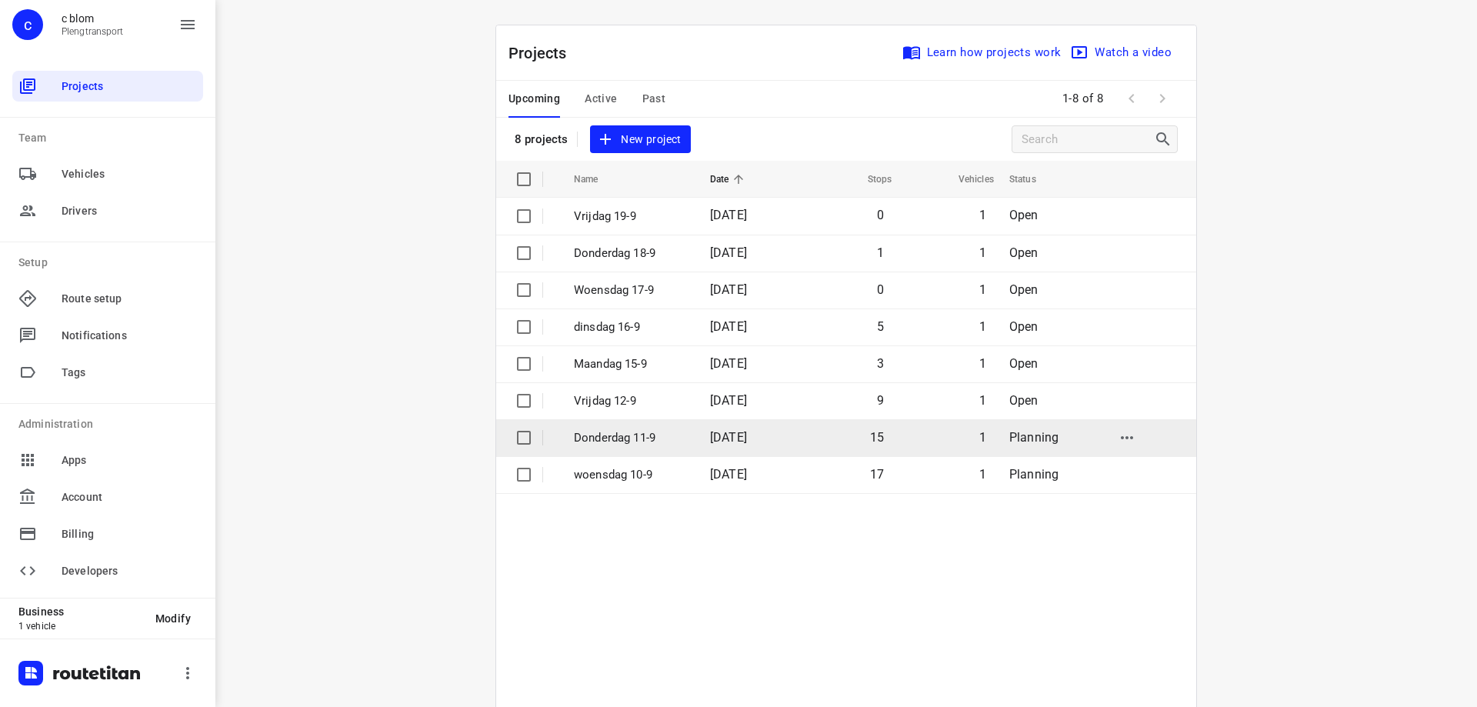
click at [716, 434] on span "[DATE]" at bounding box center [728, 437] width 37 height 15
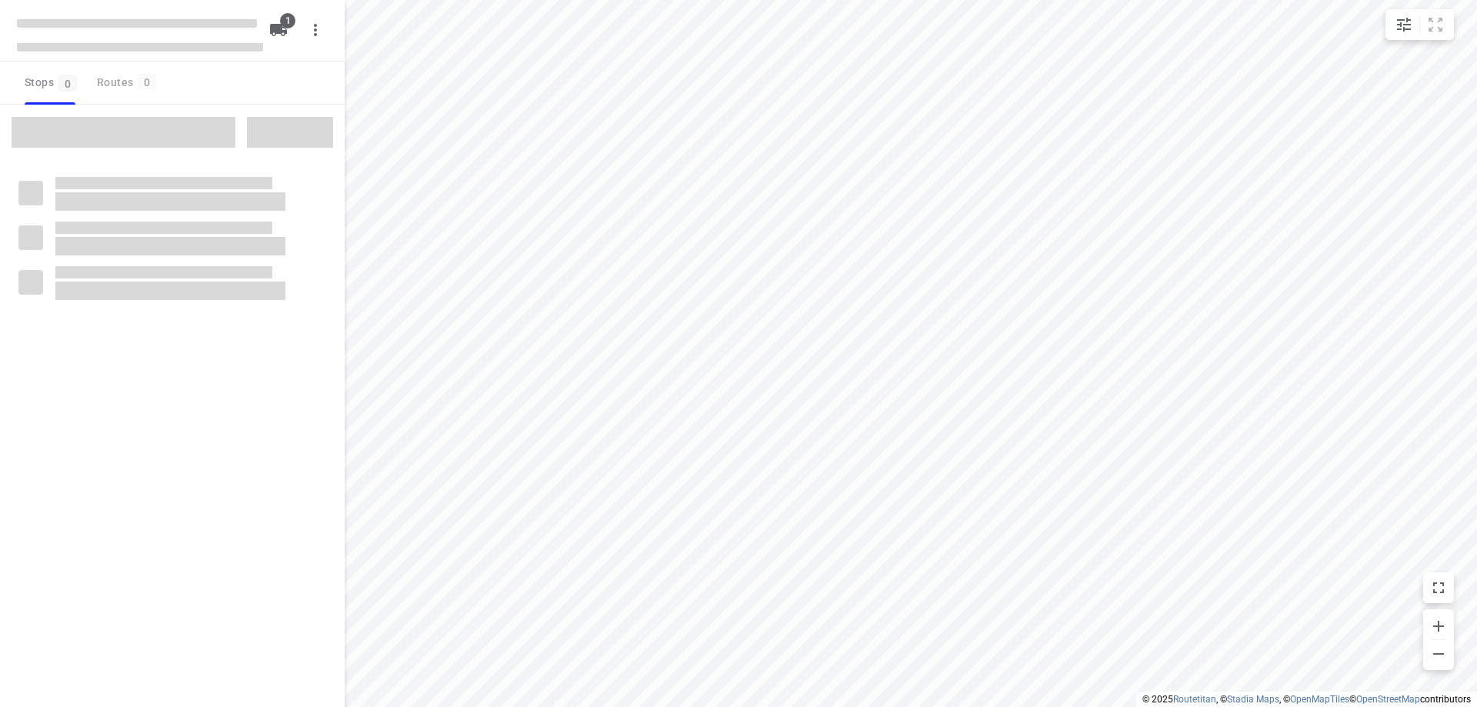
type input "distance"
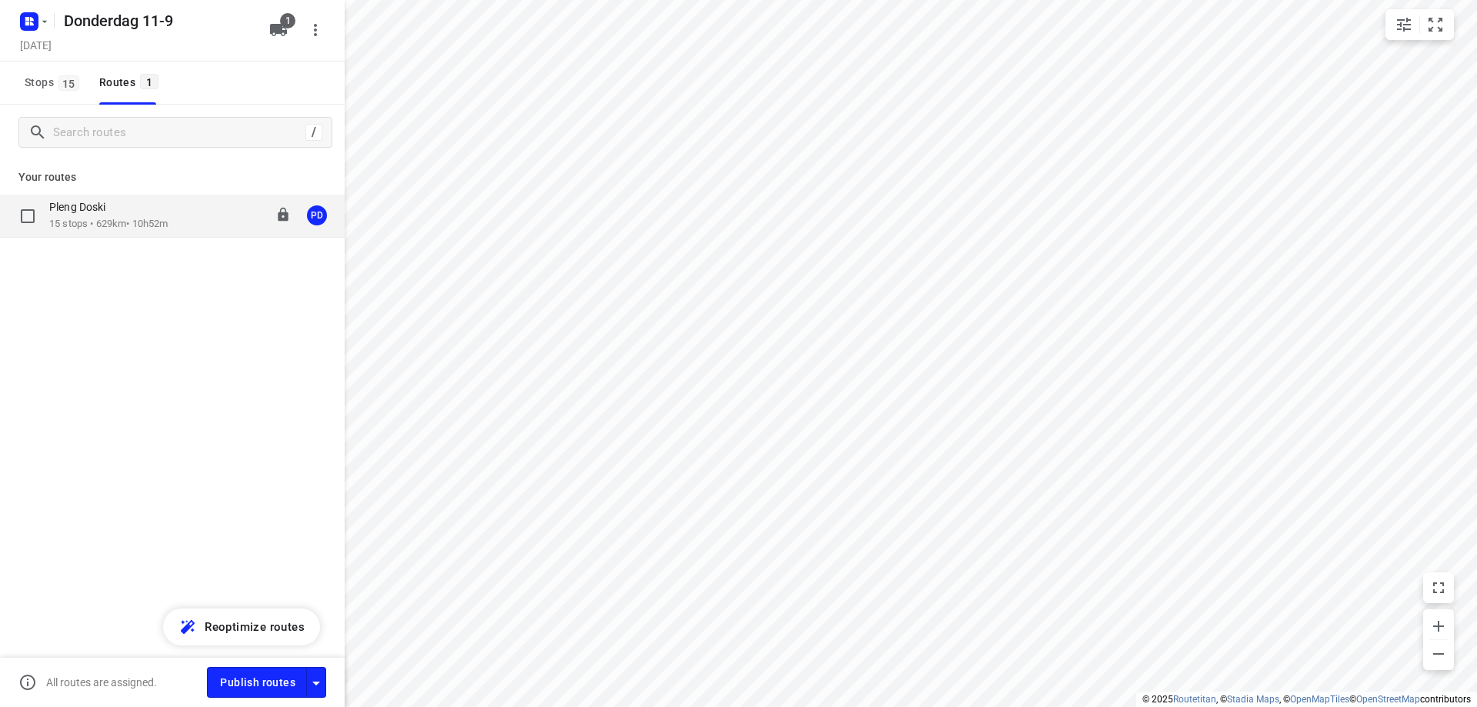
click at [175, 205] on div "Pleng Doski 15 stops • 629km • 10h52m 08:00-19:02 PD" at bounding box center [196, 216] width 295 height 32
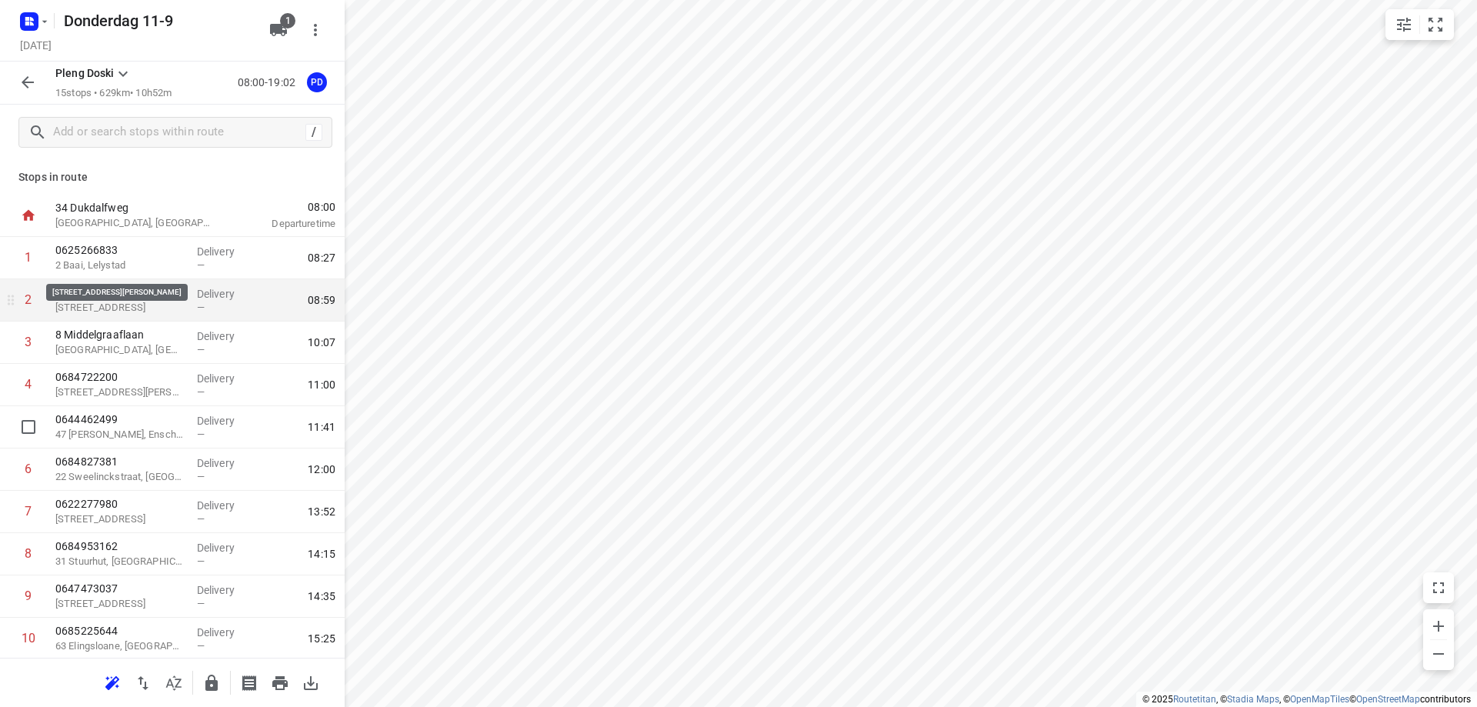
scroll to position [256, 0]
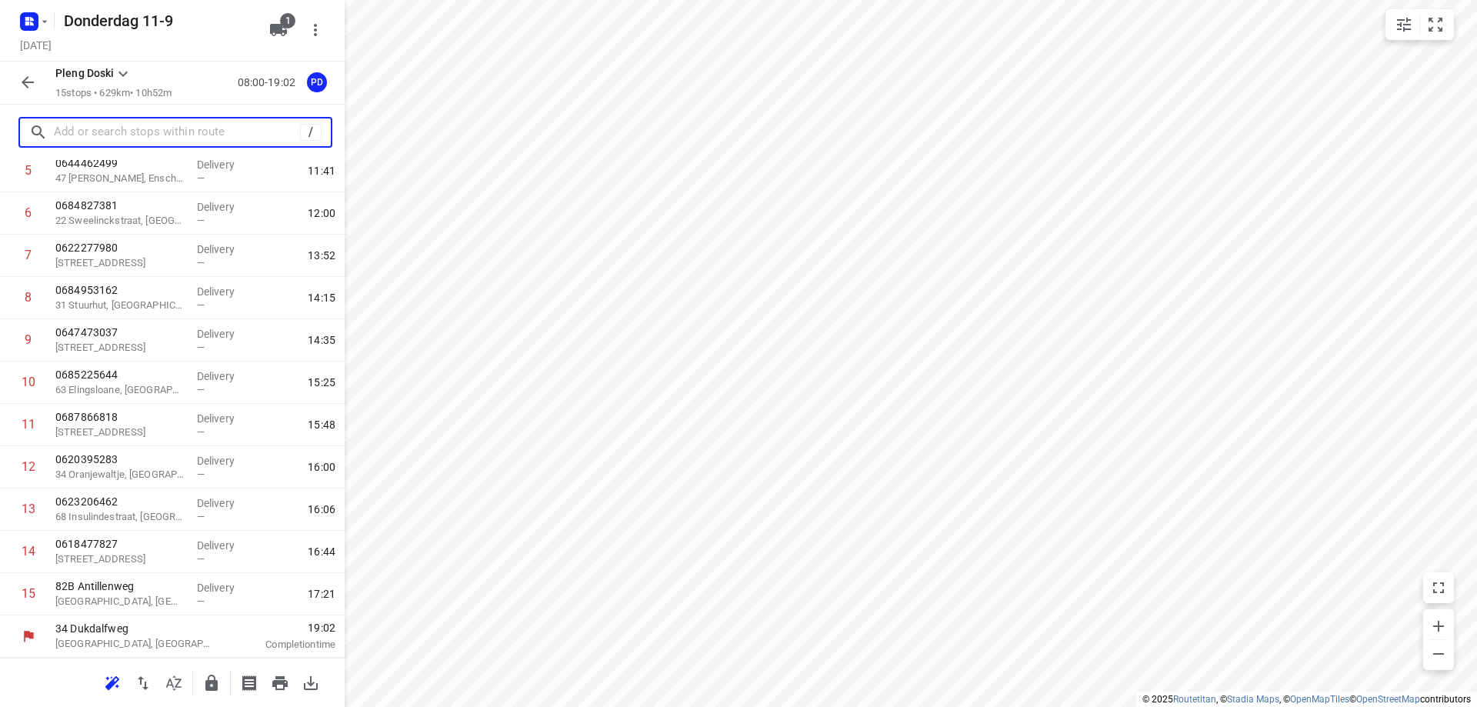
click at [89, 136] on input "text" at bounding box center [177, 133] width 246 height 24
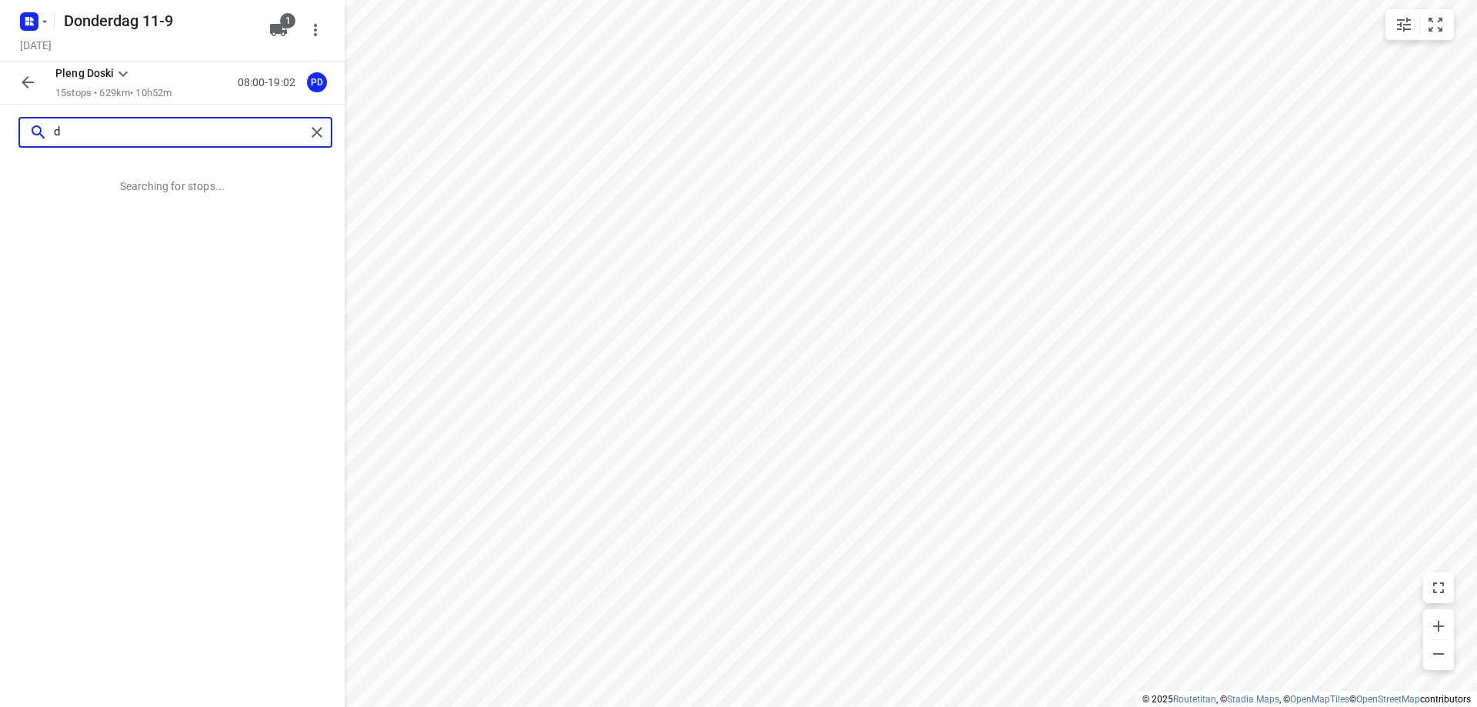
scroll to position [0, 0]
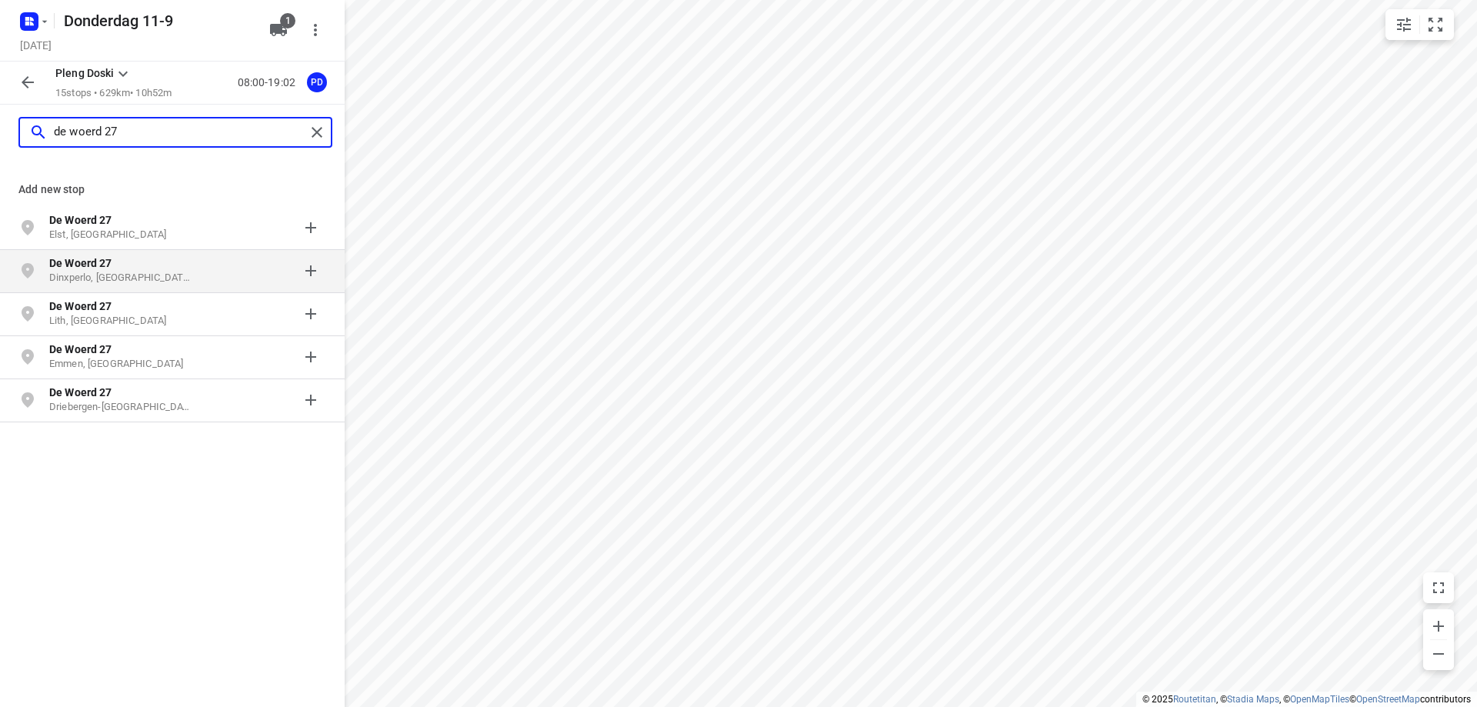
type input "de woerd 27"
click at [168, 277] on p "Dinxperlo, [GEOGRAPHIC_DATA]" at bounding box center [120, 278] width 142 height 15
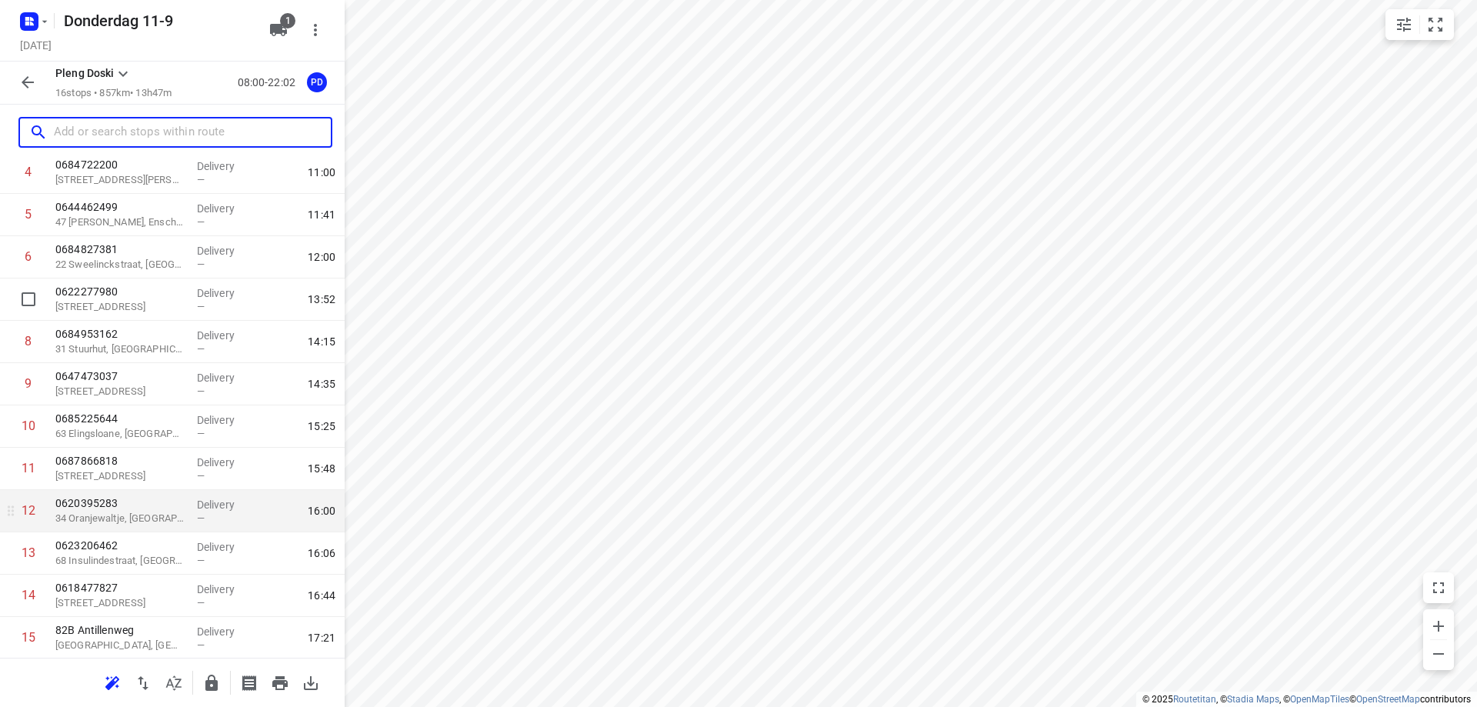
scroll to position [299, 0]
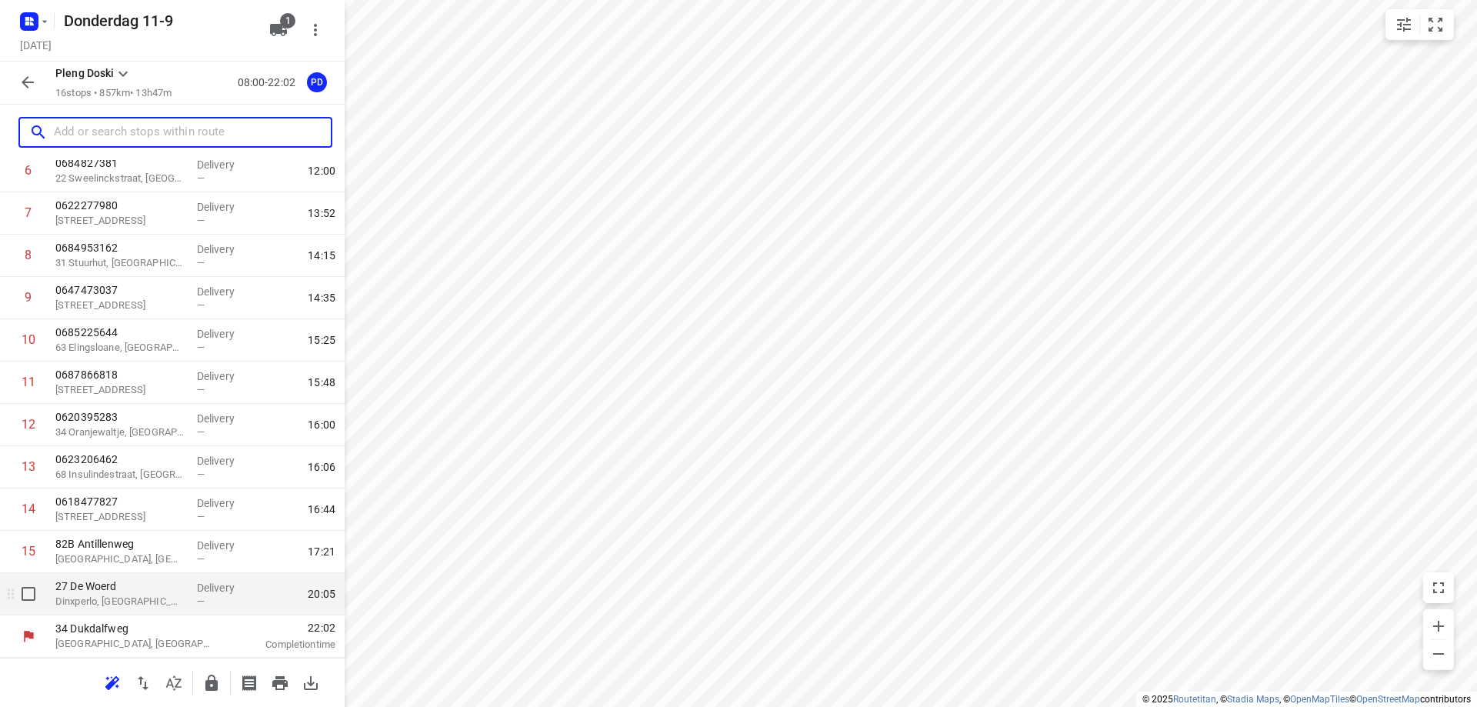
click at [191, 609] on div "Delivery —" at bounding box center [225, 594] width 69 height 42
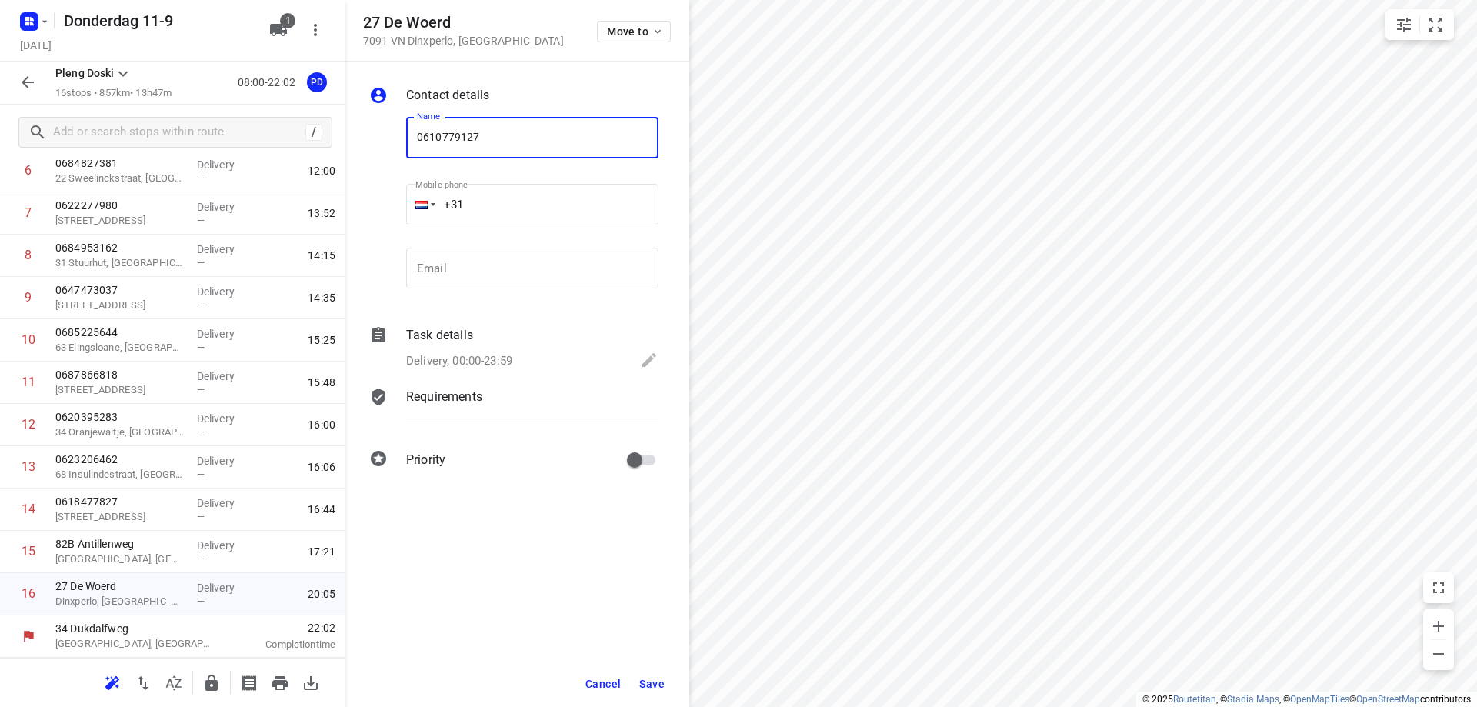
type input "0610779127"
click at [652, 686] on span "Save" at bounding box center [651, 684] width 25 height 12
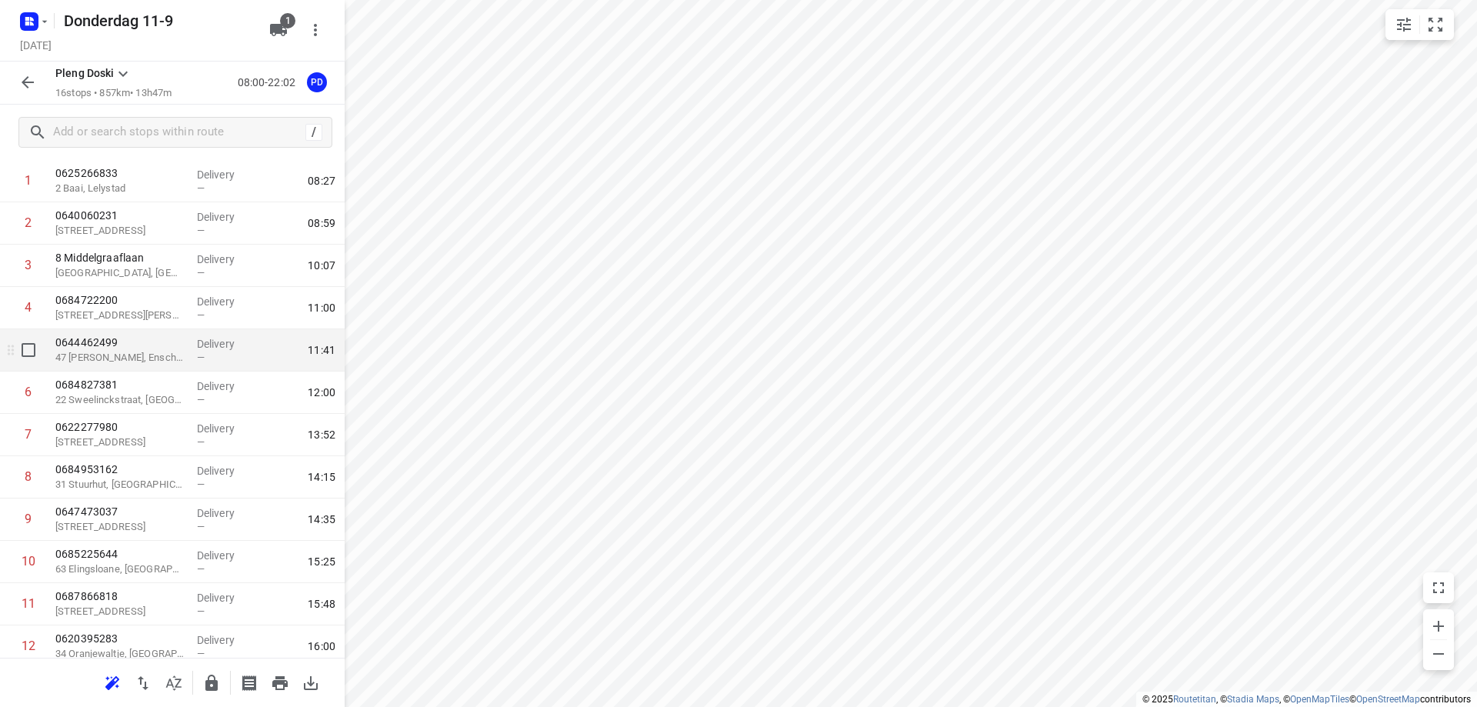
scroll to position [0, 0]
